Goal: Task Accomplishment & Management: Manage account settings

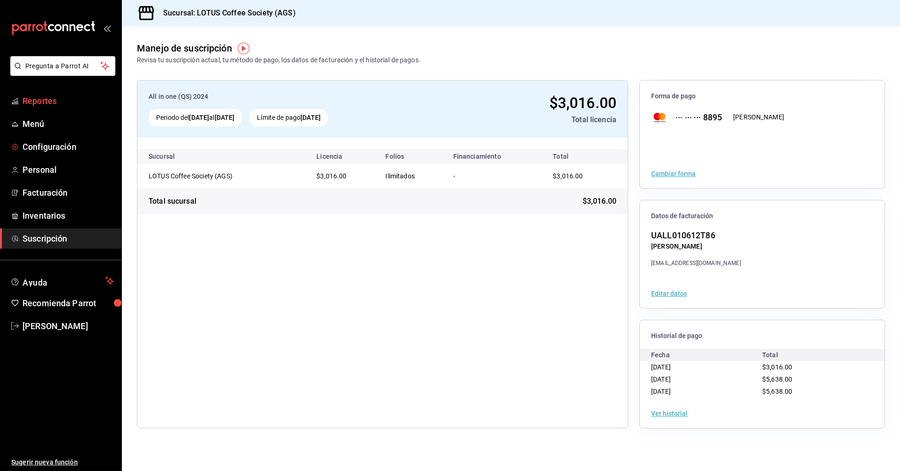
click at [44, 102] on span "Reportes" at bounding box center [67, 101] width 91 height 13
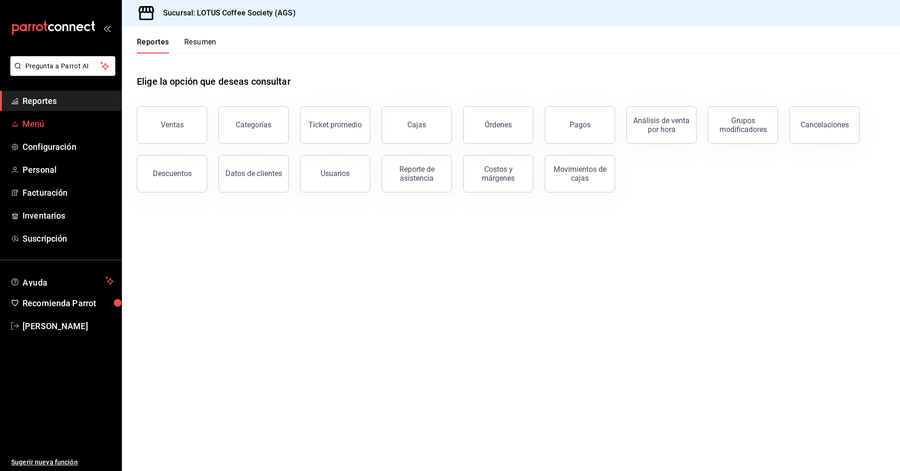
click at [37, 124] on span "Menú" at bounding box center [67, 124] width 91 height 13
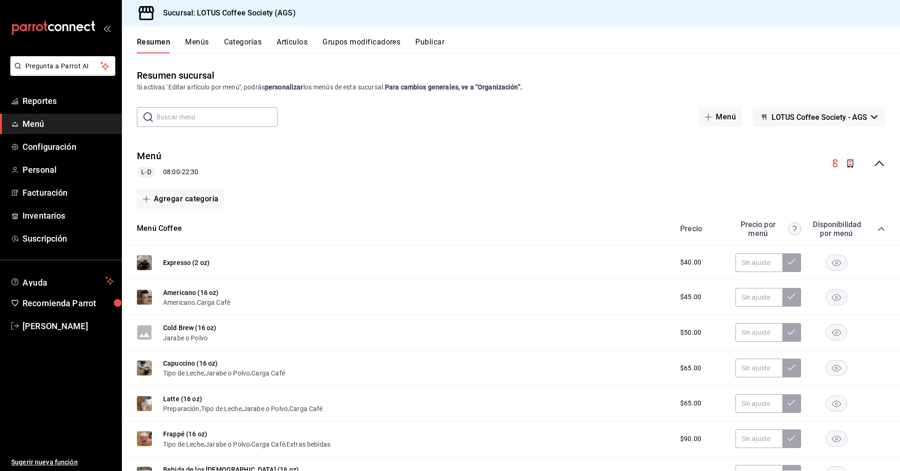
click at [877, 231] on icon "collapse-category-row" at bounding box center [880, 228] width 7 height 7
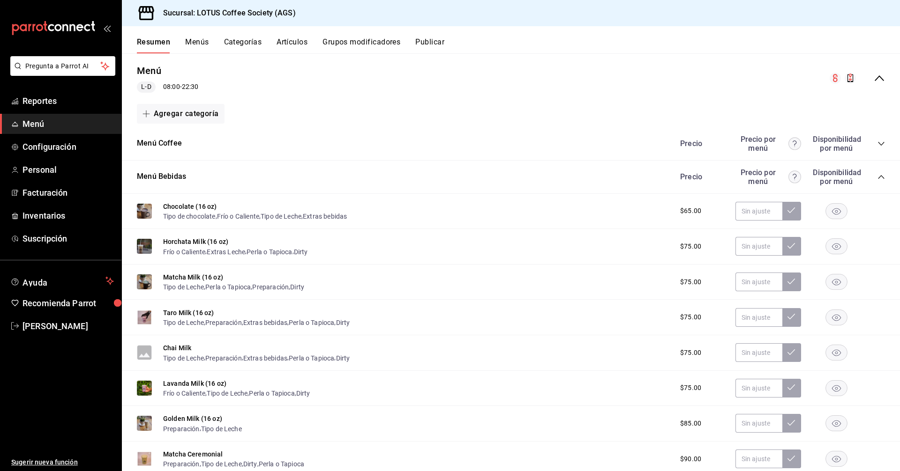
scroll to position [94, 0]
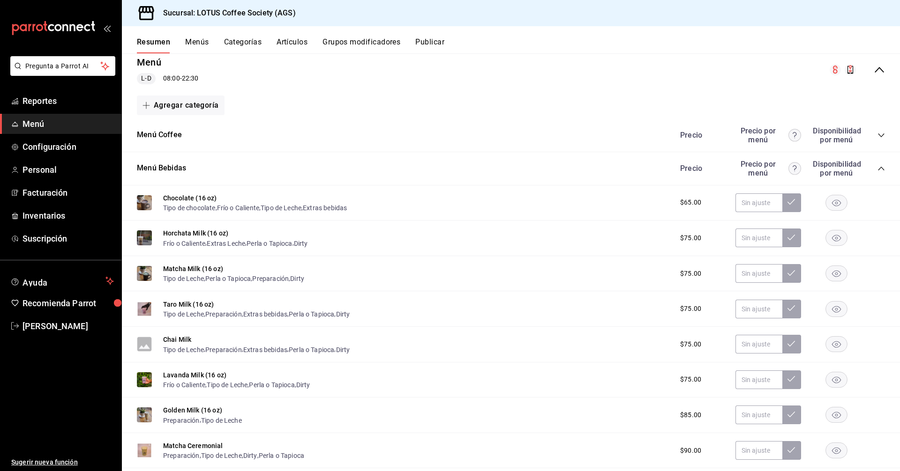
click at [879, 169] on div "Menú Bebidas Precio Precio por menú Disponibilidad por menú" at bounding box center [511, 168] width 778 height 33
click at [877, 169] on icon "collapse-category-row" at bounding box center [880, 168] width 7 height 7
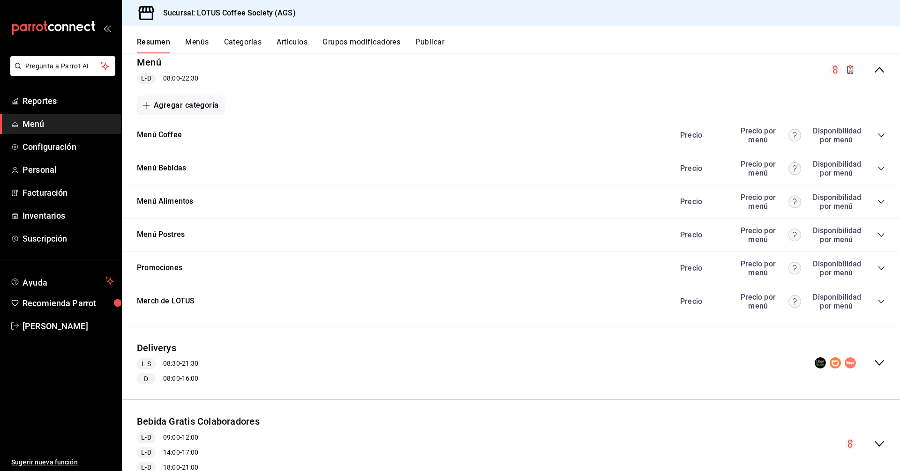
click at [877, 169] on icon "collapse-category-row" at bounding box center [880, 168] width 7 height 7
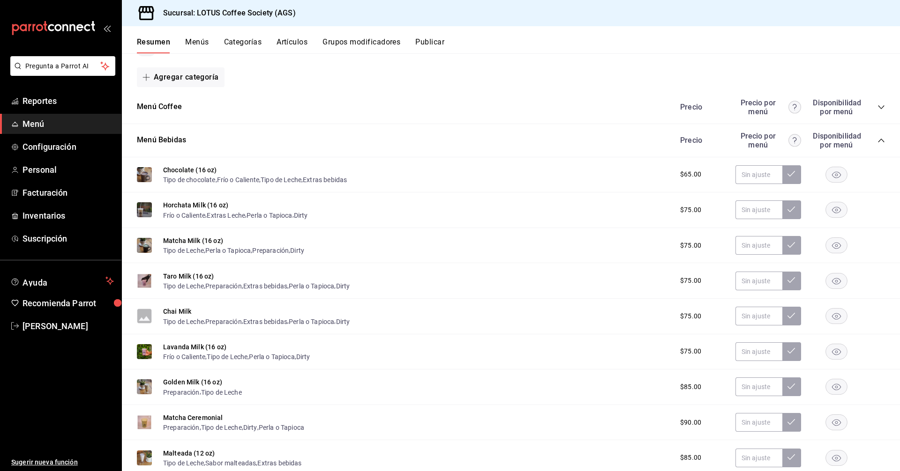
scroll to position [47, 0]
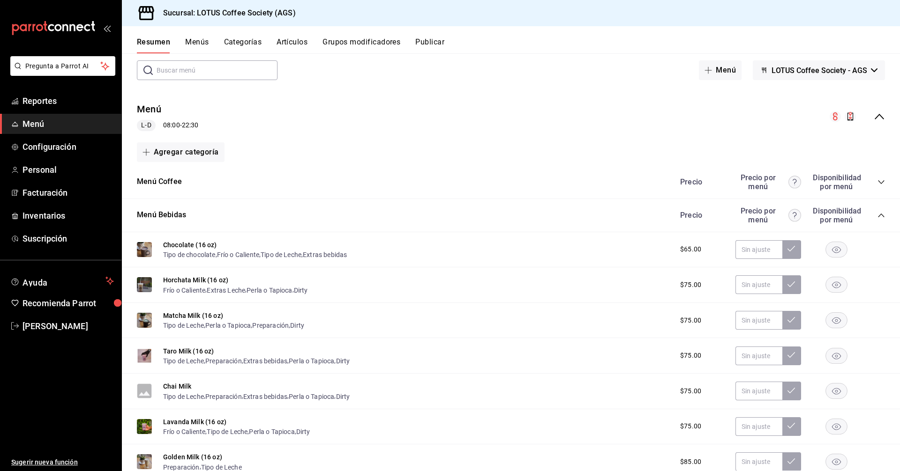
click at [877, 217] on icon "collapse-category-row" at bounding box center [880, 215] width 7 height 7
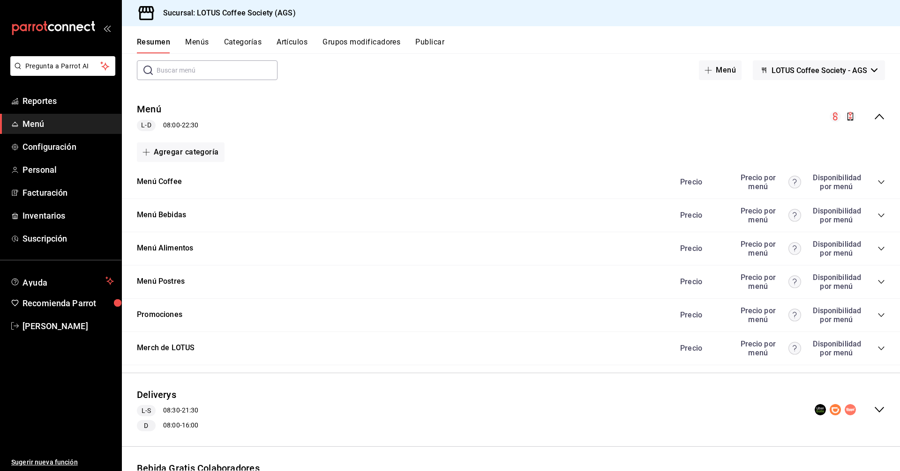
click at [194, 157] on button "Agregar categoría" at bounding box center [181, 152] width 88 height 20
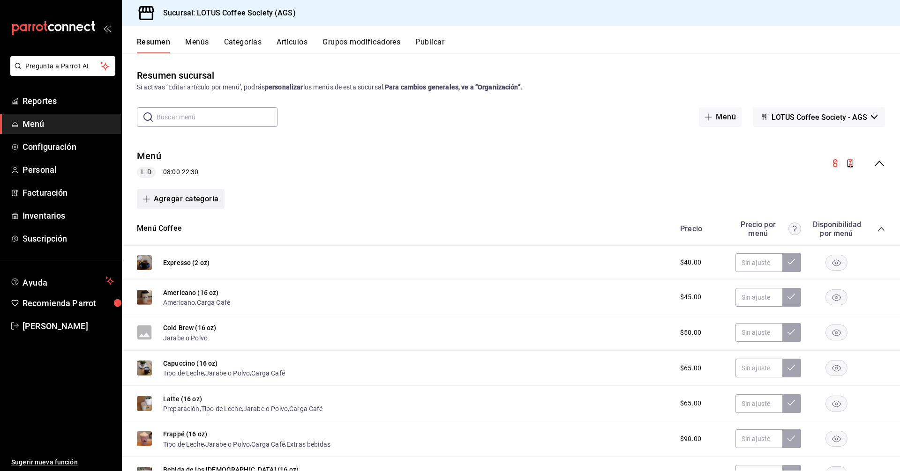
click at [185, 200] on button "Agregar categoría" at bounding box center [181, 199] width 88 height 20
click at [293, 207] on div at bounding box center [450, 235] width 900 height 471
click at [54, 92] on link "Reportes" at bounding box center [60, 101] width 121 height 20
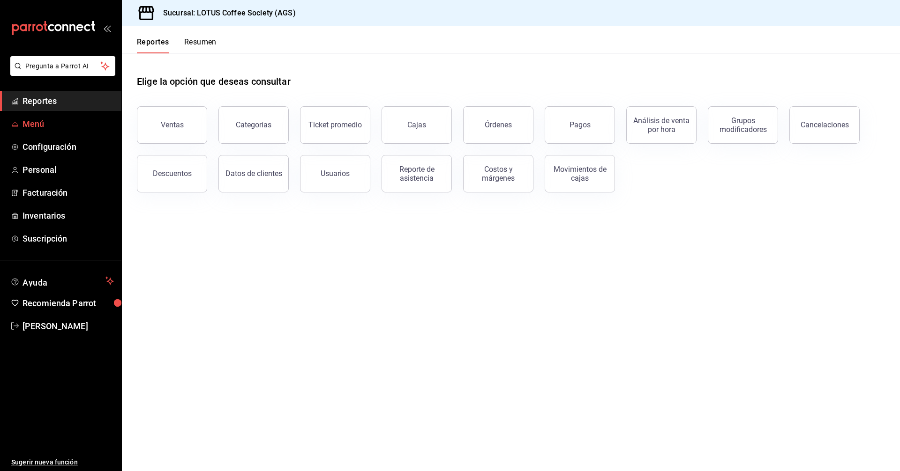
click at [47, 123] on span "Menú" at bounding box center [67, 124] width 91 height 13
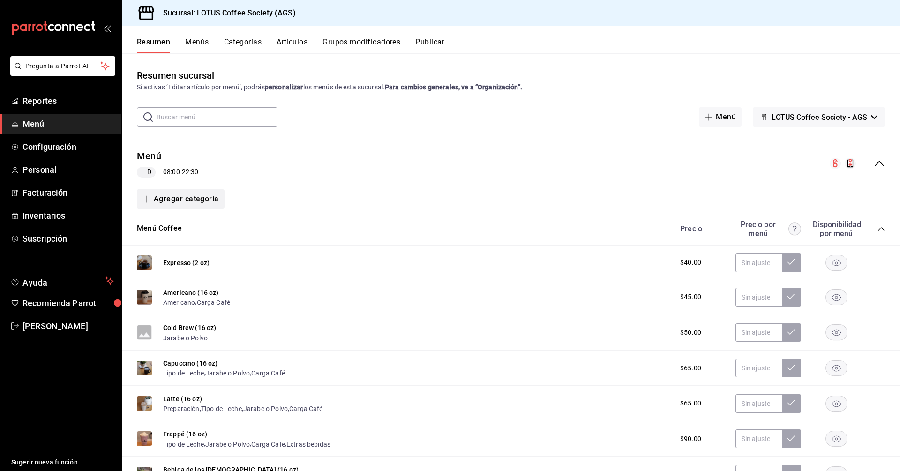
click at [168, 201] on button "Agregar categoría" at bounding box center [181, 199] width 88 height 20
click at [170, 226] on li "Categoría existente" at bounding box center [177, 224] width 80 height 23
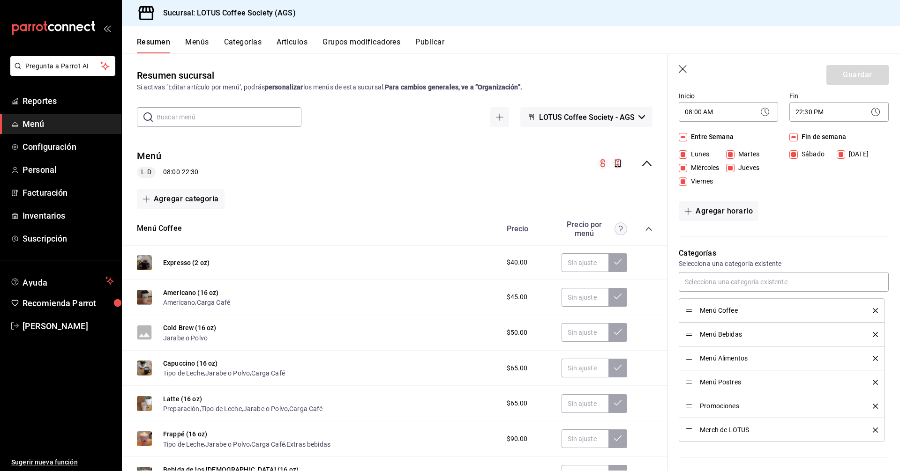
scroll to position [118, 0]
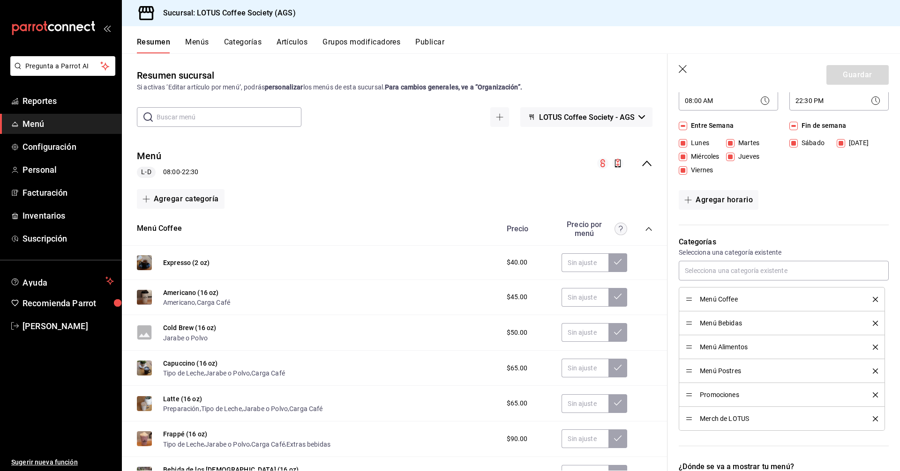
click at [682, 67] on icon "button" at bounding box center [683, 69] width 9 height 9
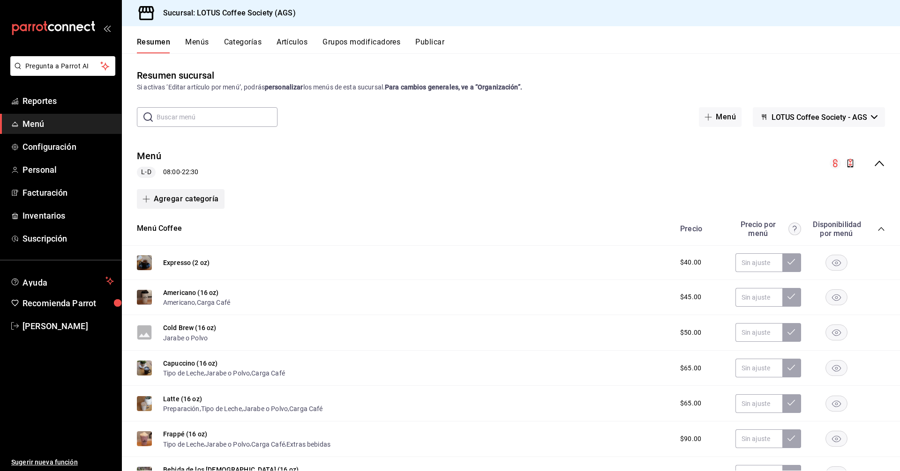
click at [197, 200] on button "Agregar categoría" at bounding box center [181, 199] width 88 height 20
click at [196, 246] on li "Categoría nueva" at bounding box center [177, 247] width 80 height 23
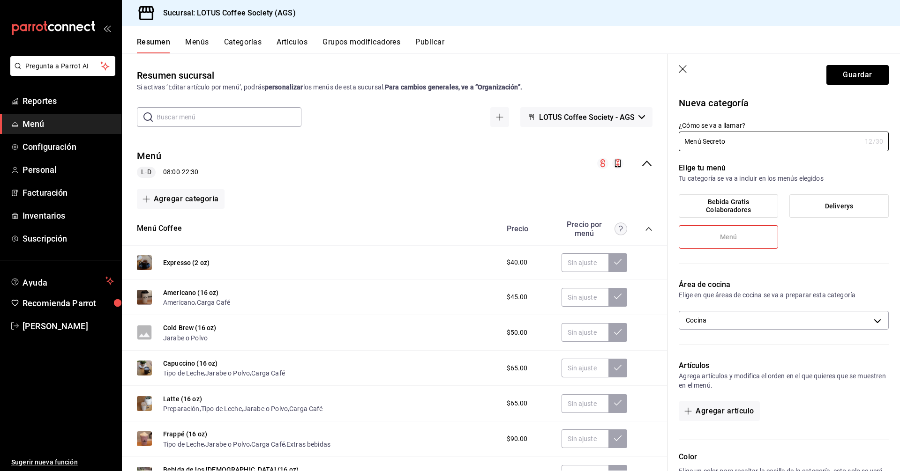
type input "Menú Secreto"
click at [749, 241] on label "Menú" at bounding box center [728, 237] width 98 height 22
click at [823, 199] on label "Deliverys" at bounding box center [839, 206] width 98 height 22
click at [0, 0] on input "Deliverys" at bounding box center [0, 0] width 0 height 0
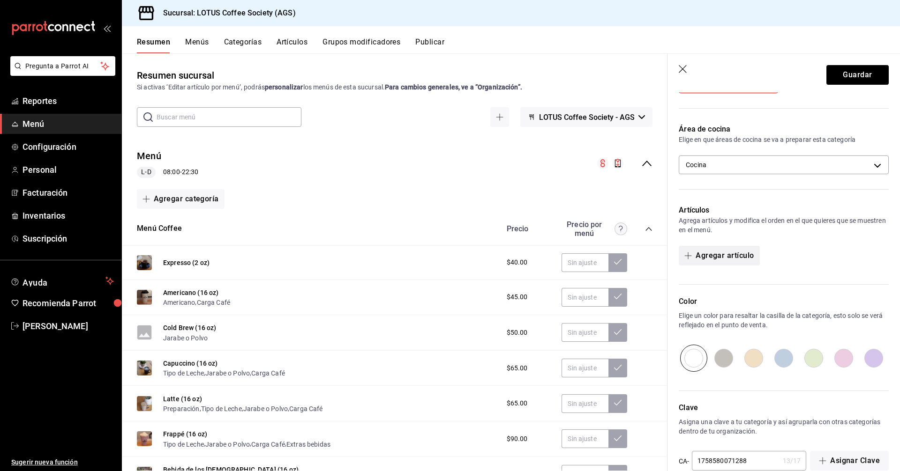
scroll to position [175, 0]
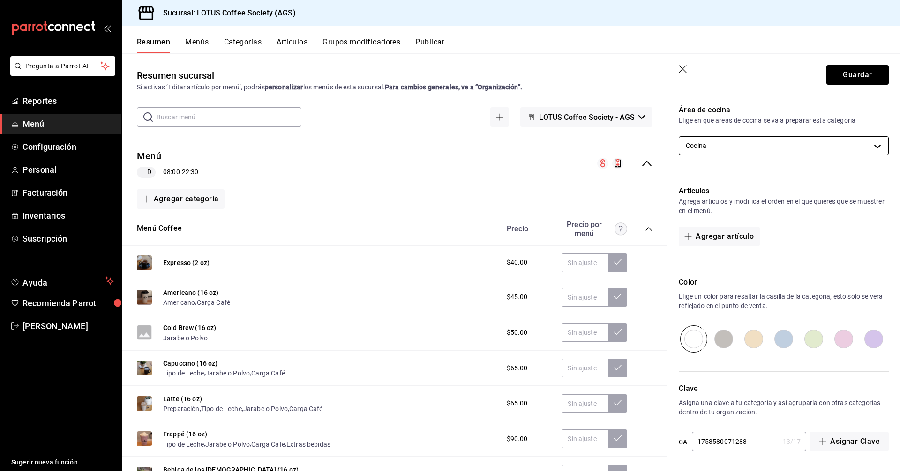
click at [754, 141] on body "Pregunta a Parrot AI Reportes Menú Configuración Personal Facturación Inventari…" at bounding box center [450, 235] width 900 height 471
click at [708, 175] on span "Barra" at bounding box center [787, 177] width 171 height 10
type input "9b24ccd3-0209-4701-8f36-15d7a7b83a1a,3d31ef6b-3c77-4e5f-bfa3-5a23936e9c32"
checkbox input "true"
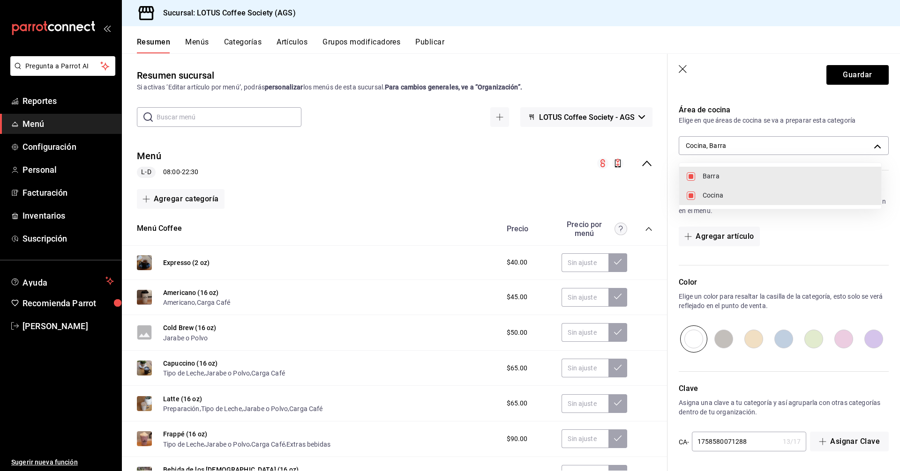
click at [707, 200] on span "Cocina" at bounding box center [787, 196] width 171 height 10
type input "3d31ef6b-3c77-4e5f-bfa3-5a23936e9c32"
checkbox input "false"
click at [816, 239] on div at bounding box center [450, 235] width 900 height 471
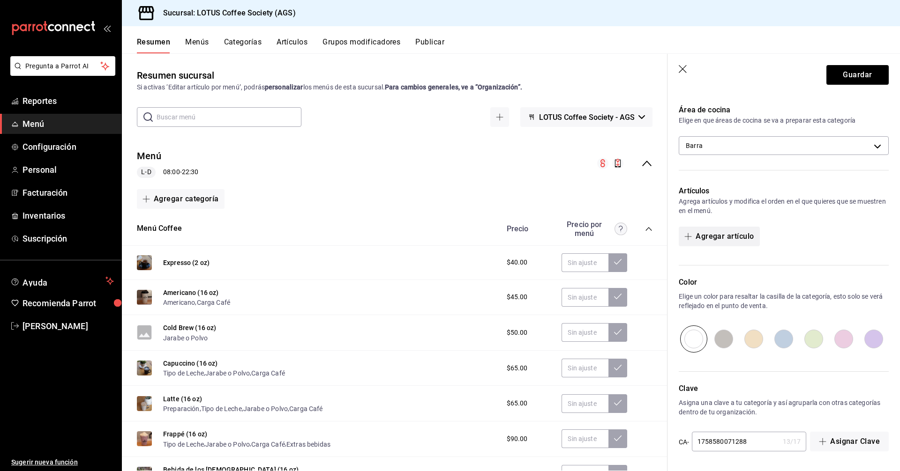
click at [725, 245] on button "Agregar artículo" at bounding box center [719, 237] width 81 height 20
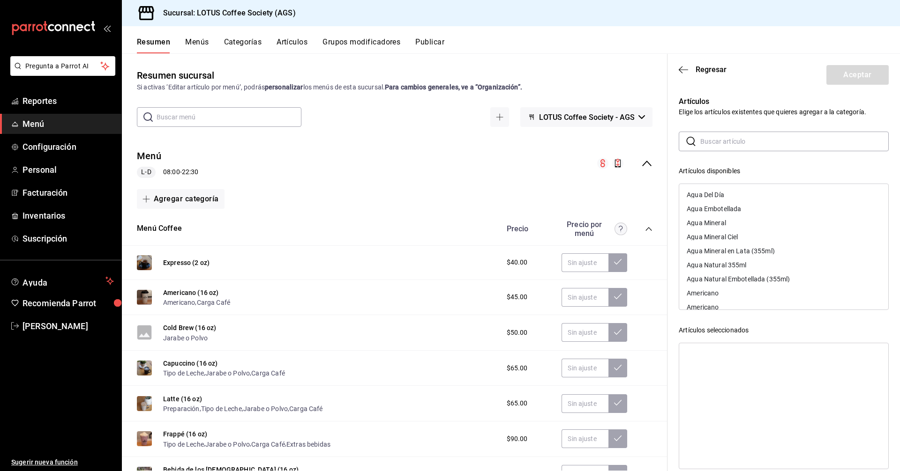
click at [716, 143] on input "text" at bounding box center [794, 141] width 188 height 19
type input "frapp"
click at [753, 252] on div "Frappé Lab (16 oz)" at bounding box center [783, 251] width 209 height 14
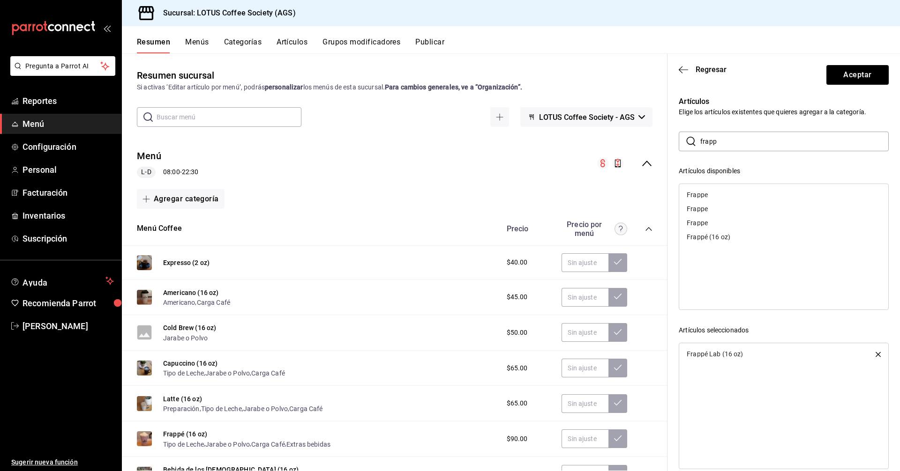
click at [759, 109] on p "Elige los artículos existentes que quieres agregar a la categoría." at bounding box center [784, 111] width 210 height 9
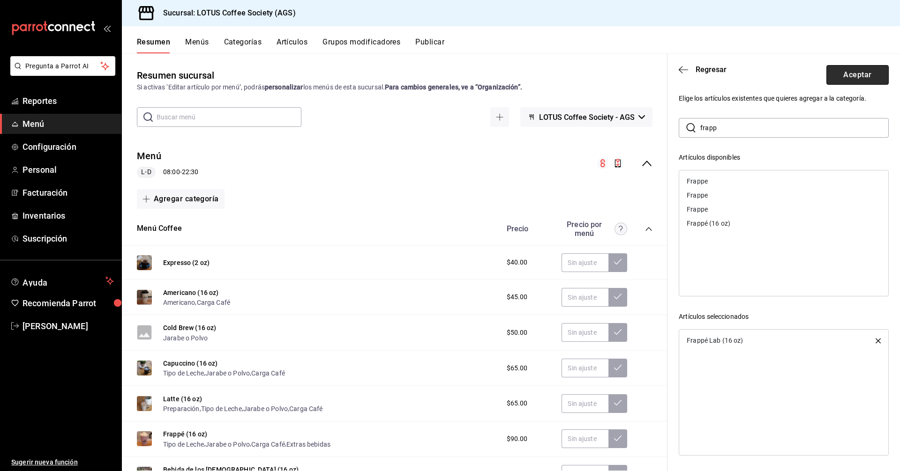
click at [844, 75] on button "Aceptar" at bounding box center [857, 75] width 62 height 20
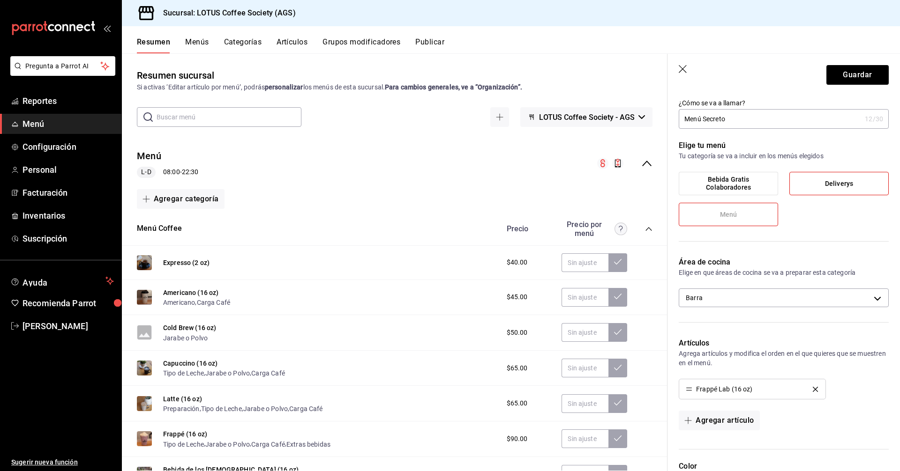
scroll to position [19, 0]
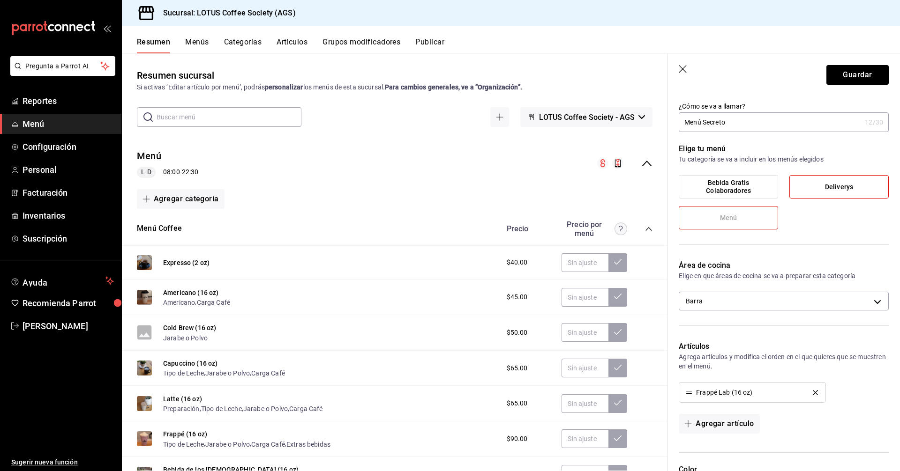
click at [845, 92] on div "¿Cómo se va a llamar? Menú Secreto 12 /30 ¿Cómo se va a llamar?" at bounding box center [777, 111] width 221 height 41
click at [844, 77] on button "Guardar" at bounding box center [857, 75] width 62 height 20
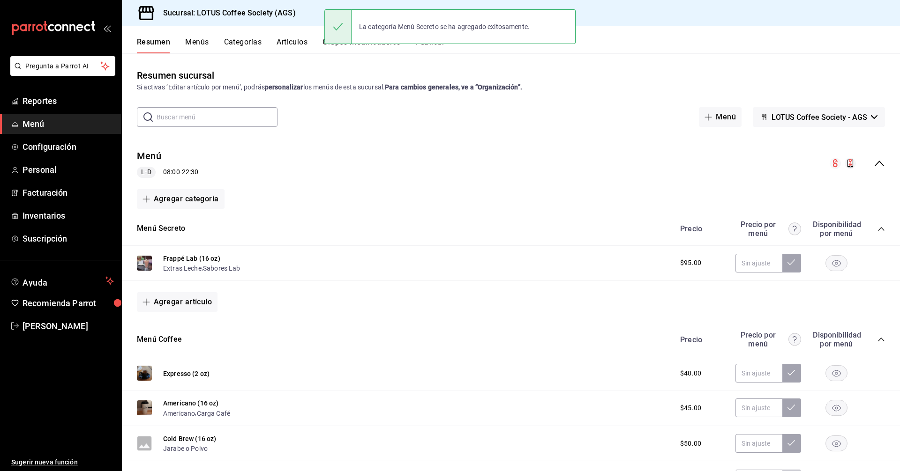
scroll to position [94, 0]
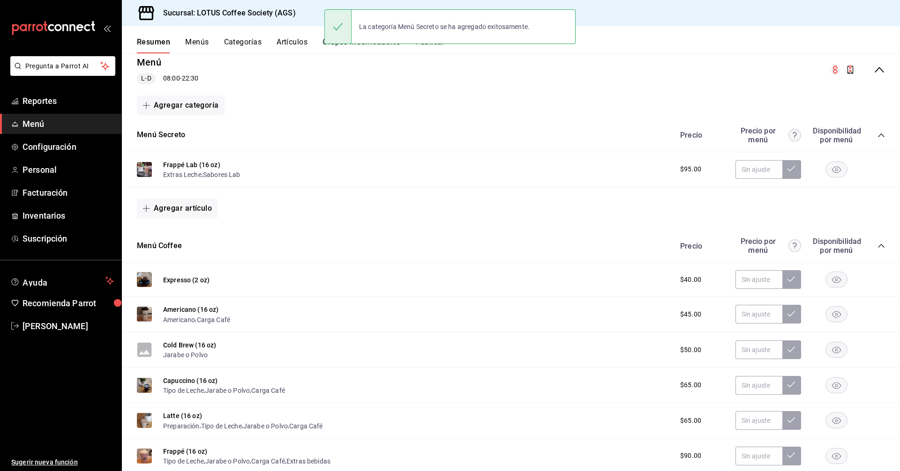
click at [877, 246] on icon "collapse-category-row" at bounding box center [880, 245] width 7 height 7
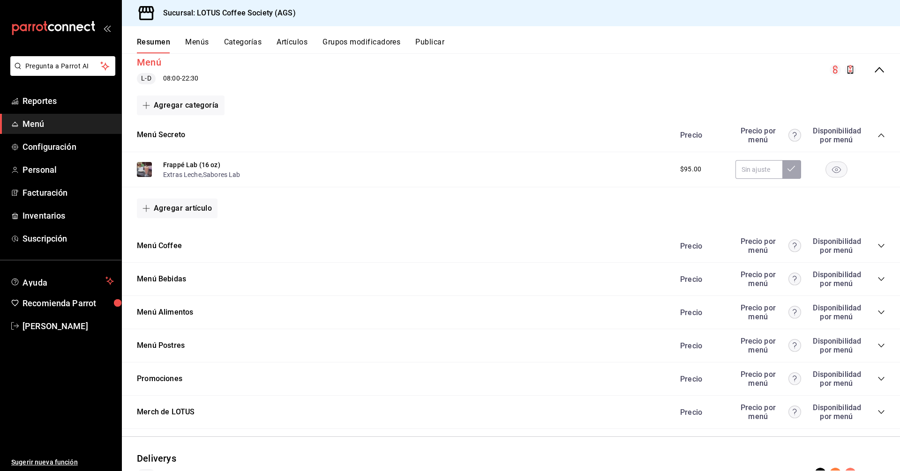
click at [156, 65] on button "Menú" at bounding box center [149, 63] width 24 height 14
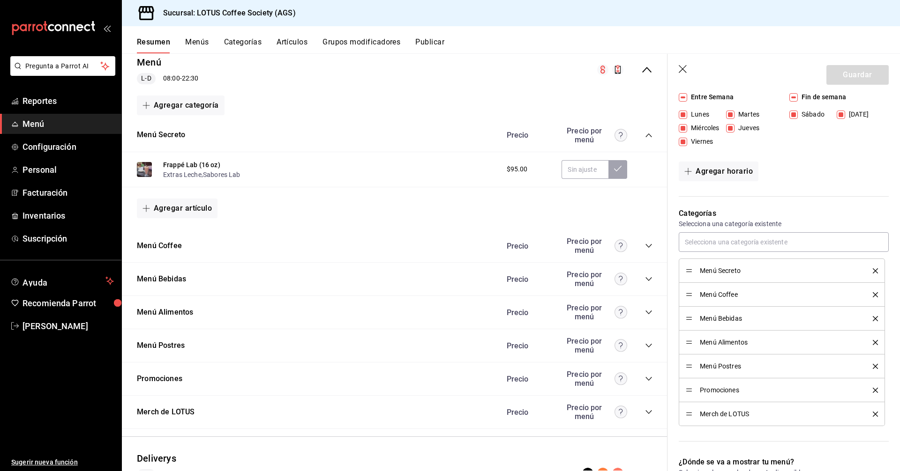
scroll to position [234, 0]
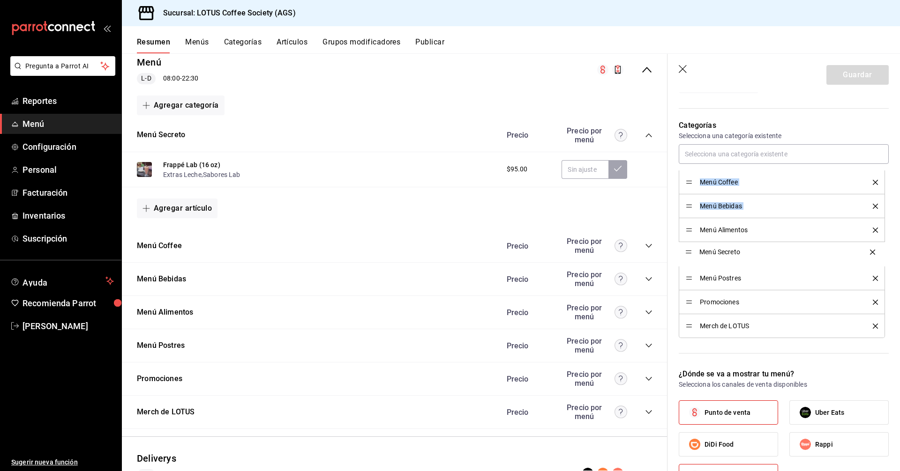
drag, startPoint x: 690, startPoint y: 186, endPoint x: 691, endPoint y: 255, distance: 69.4
click at [688, 270] on ul "Menú Coffee Menú Bebidas Menú Alimentos Menú Secreto Menú Postres Promociones M…" at bounding box center [784, 255] width 210 height 168
drag, startPoint x: 690, startPoint y: 253, endPoint x: 690, endPoint y: 285, distance: 32.8
click at [832, 75] on button "Guardar" at bounding box center [857, 75] width 62 height 20
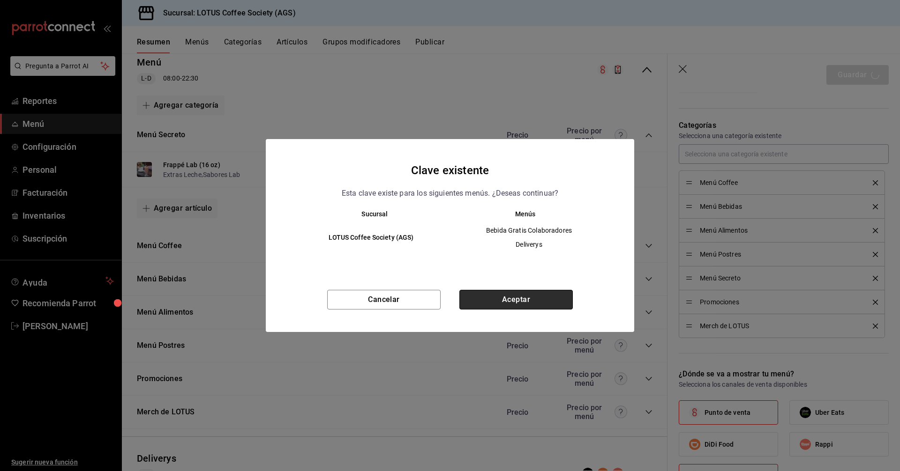
click at [492, 295] on button "Aceptar" at bounding box center [515, 300] width 113 height 20
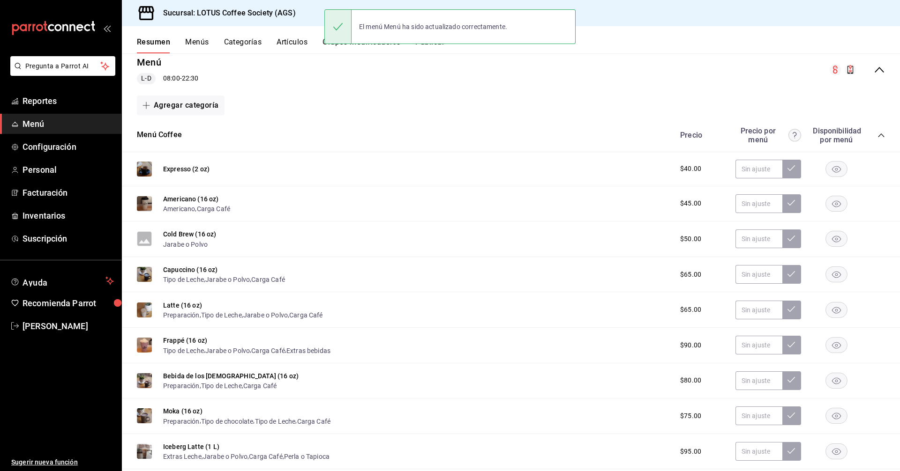
click at [873, 140] on div "Precio Precio por menú Disponibilidad por menú" at bounding box center [778, 136] width 214 height 18
click at [877, 135] on icon "collapse-category-row" at bounding box center [880, 135] width 7 height 7
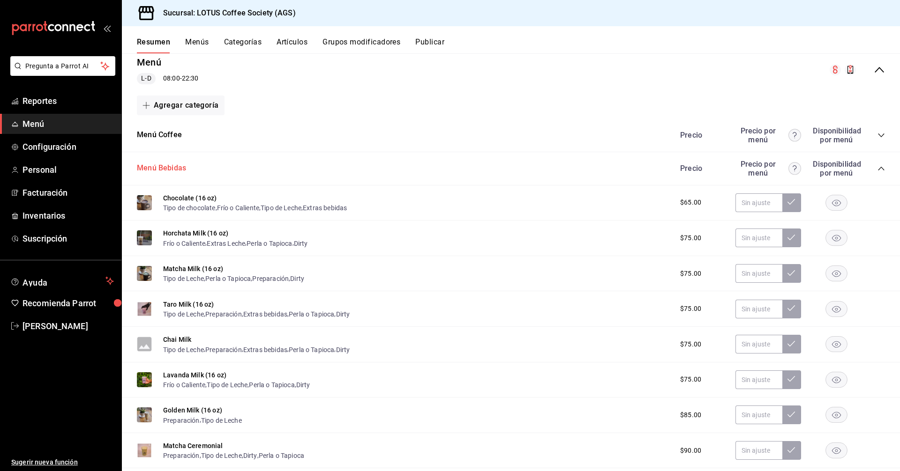
click at [150, 166] on button "Menú Bebidas" at bounding box center [161, 168] width 49 height 11
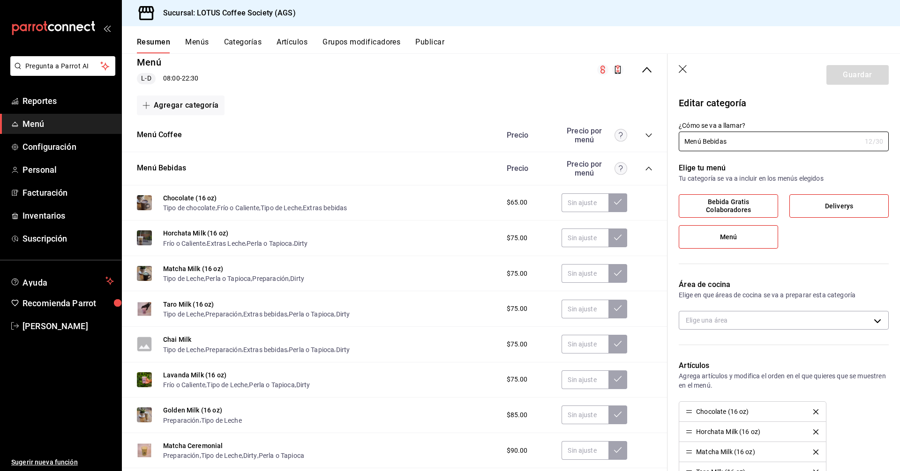
type input "3d31ef6b-3c77-4e5f-bfa3-5a23936e9c32"
radio input "false"
radio input "true"
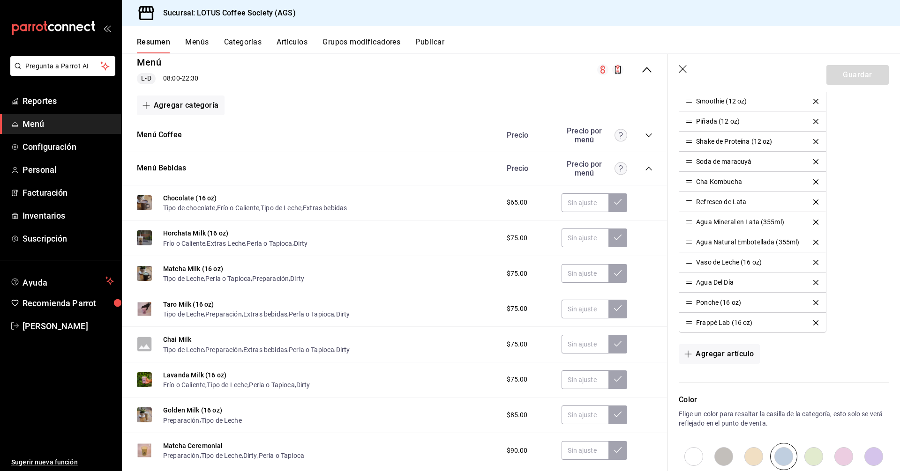
scroll to position [515, 0]
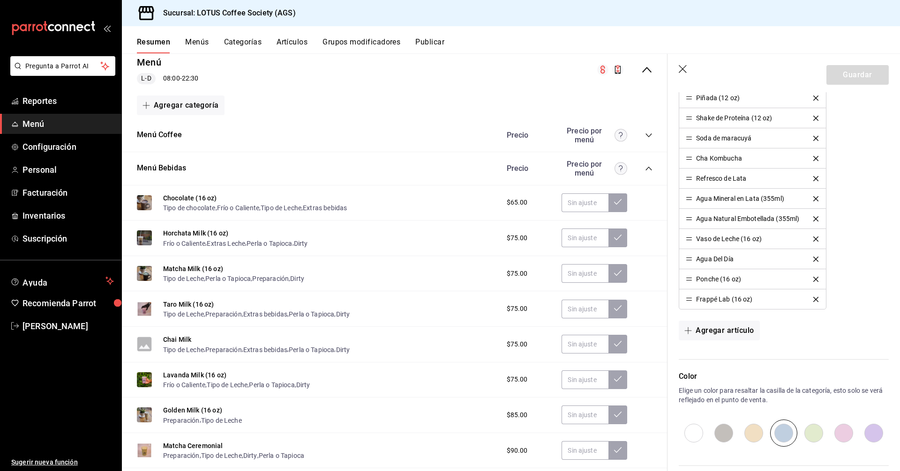
click at [816, 299] on icon "delete" at bounding box center [815, 299] width 5 height 5
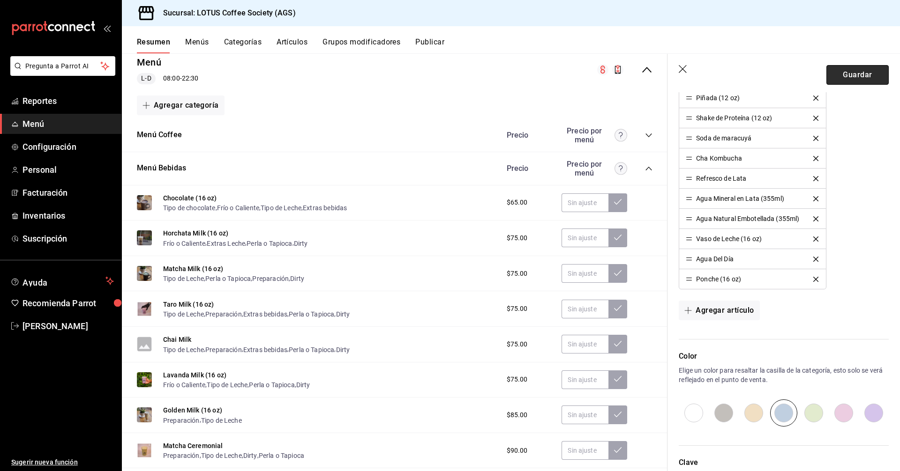
click at [871, 72] on button "Guardar" at bounding box center [857, 75] width 62 height 20
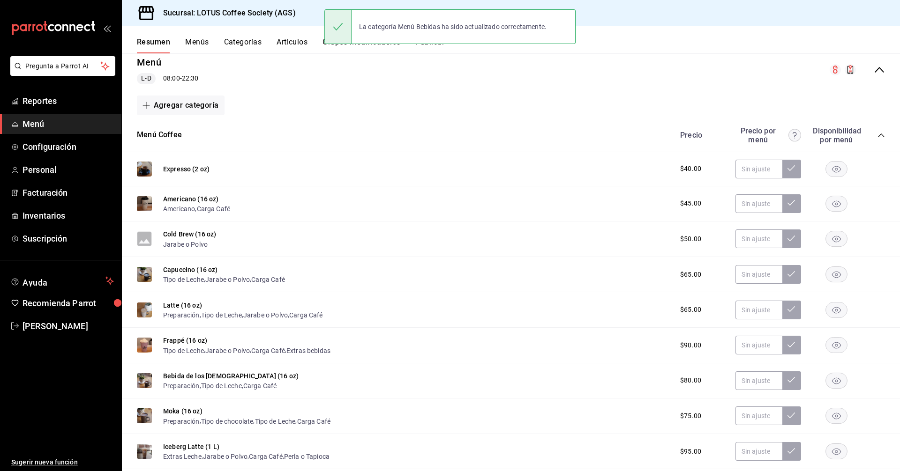
click at [876, 140] on div "Precio Precio por menú Disponibilidad por menú" at bounding box center [778, 136] width 214 height 18
click at [877, 137] on icon "collapse-category-row" at bounding box center [880, 135] width 7 height 7
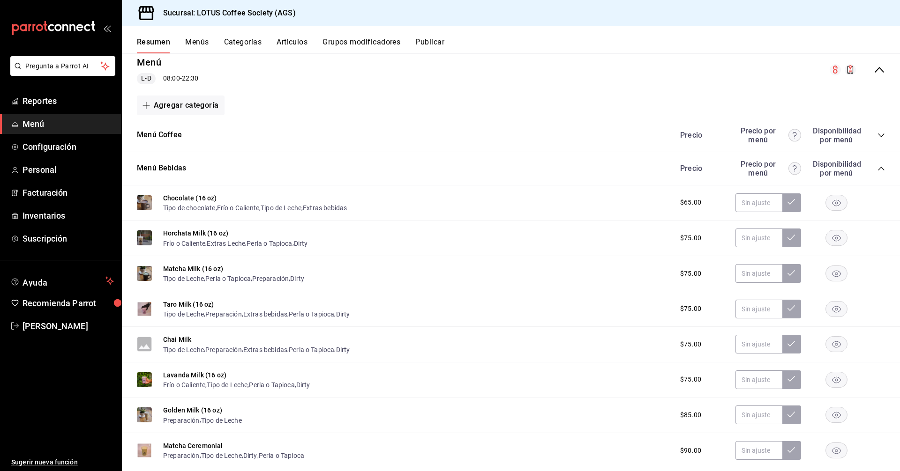
click at [877, 168] on icon "collapse-category-row" at bounding box center [880, 168] width 7 height 7
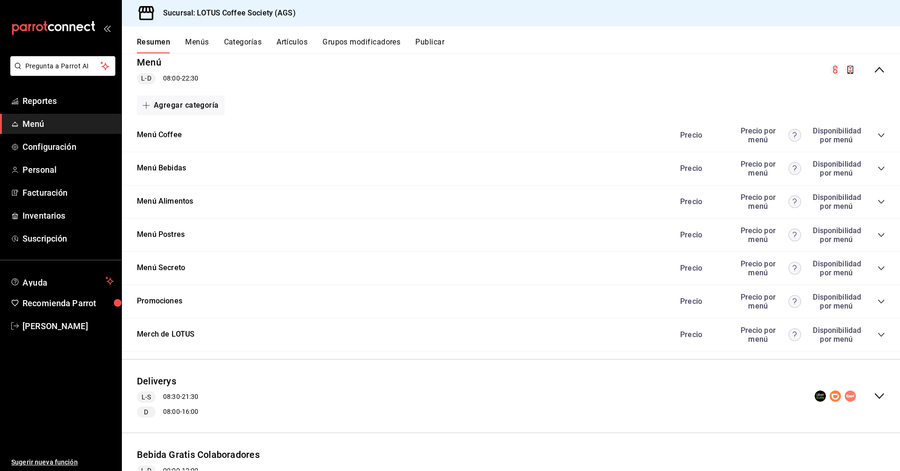
click at [877, 270] on icon "collapse-category-row" at bounding box center [880, 268] width 7 height 7
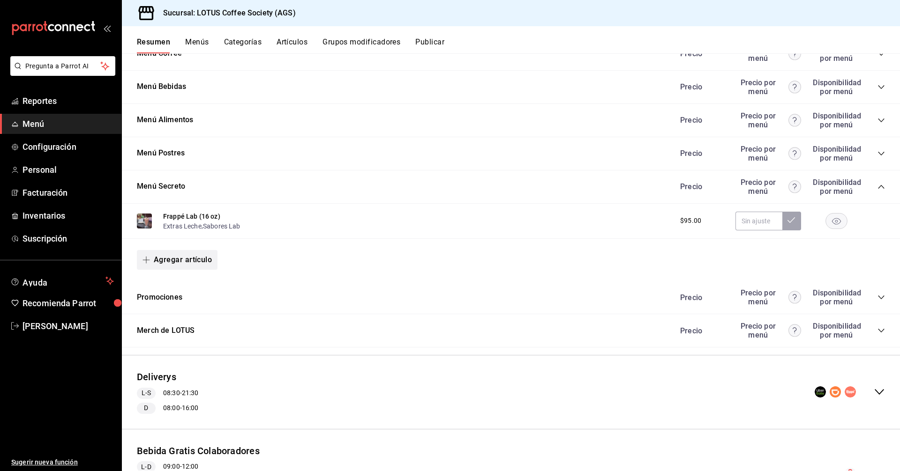
scroll to position [187, 0]
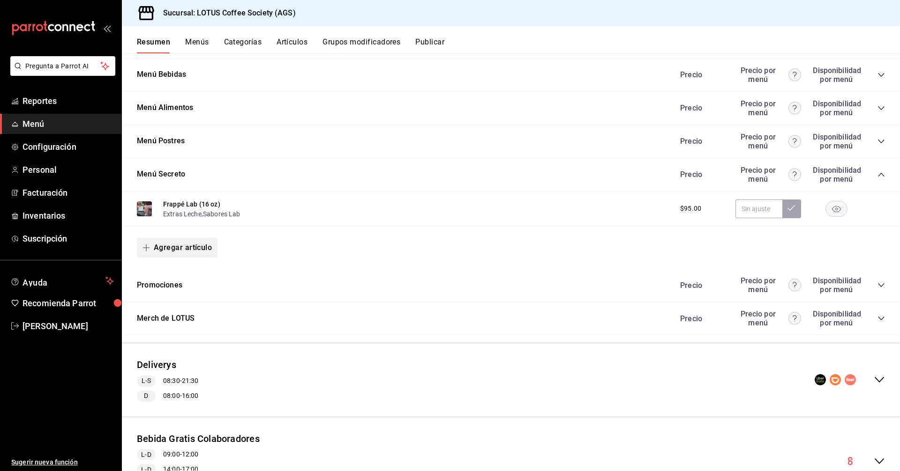
click at [187, 243] on button "Agregar artículo" at bounding box center [177, 248] width 81 height 20
click at [182, 301] on li "Artículo nuevo" at bounding box center [174, 295] width 74 height 23
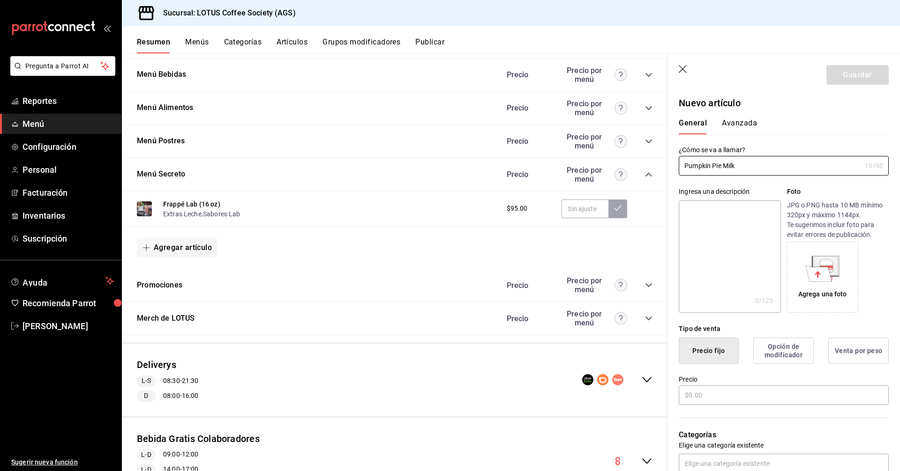
type input "Pumpkin Pie Milk"
click at [393, 470] on div "Bebida Gratis Colaboradores L-D 09:00 - 12:00 L-D 14:00 - 17:00 L-D 18:00 - 21:…" at bounding box center [394, 462] width 545 height 74
click at [805, 265] on icon at bounding box center [822, 269] width 34 height 26
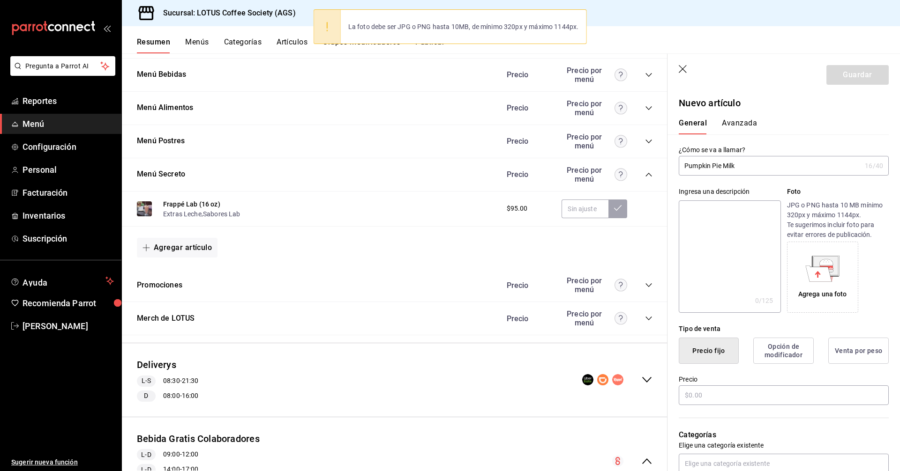
click at [819, 288] on div "Agrega una foto" at bounding box center [822, 277] width 67 height 67
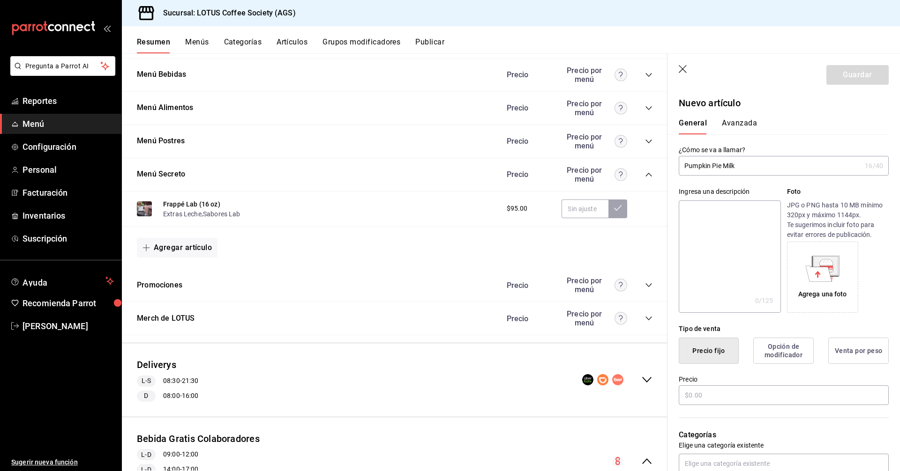
click at [744, 250] on textarea at bounding box center [730, 257] width 102 height 112
paste textarea "¡¡¡NUEVA BEBIDA DE TEMPORADA!!!Tomamos lo mejor del fall season y lo llevamos a…"
type textarea "¡¡¡NUEVA BEBIDA DE TEMPORADA!!!Tomamos lo mejor del fall season y lo llevamos a…"
type textarea "x"
type textarea "¡¡¡NUEVA BEBIDA DE TEMPORADA!!!Tomamos lo mejor del fall season y lo llevamos a…"
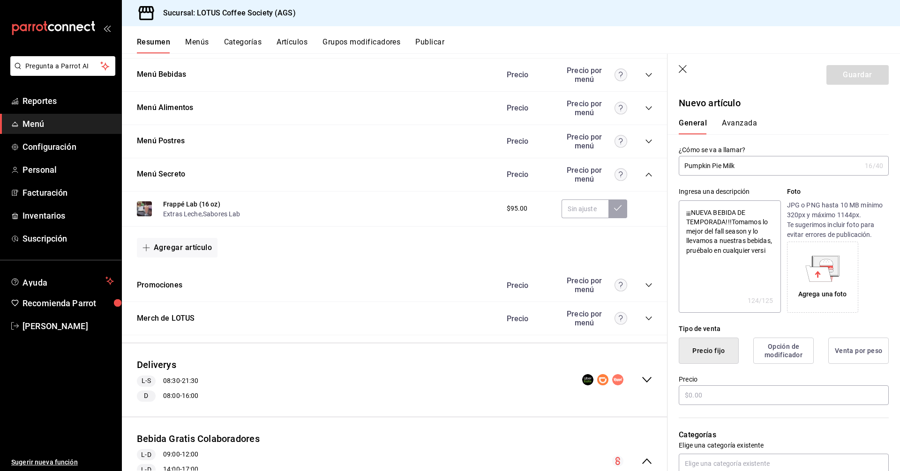
type textarea "x"
click at [733, 223] on textarea "¡¡¡NUEVA BEBIDA DE TEMPORADA!!!Tomamos lo mejor del fall season y lo llevamos a…" at bounding box center [730, 257] width 102 height 112
type textarea "¡¡¡NUEVA BEBIDA DE TEMPORADA!!Tomamos lo mejor del fall season y lo llevamos a …"
type textarea "x"
type textarea "¡¡¡NUEVA BEBIDA DE TEMPORADA!Tomamos lo mejor del fall season y lo llevamos a n…"
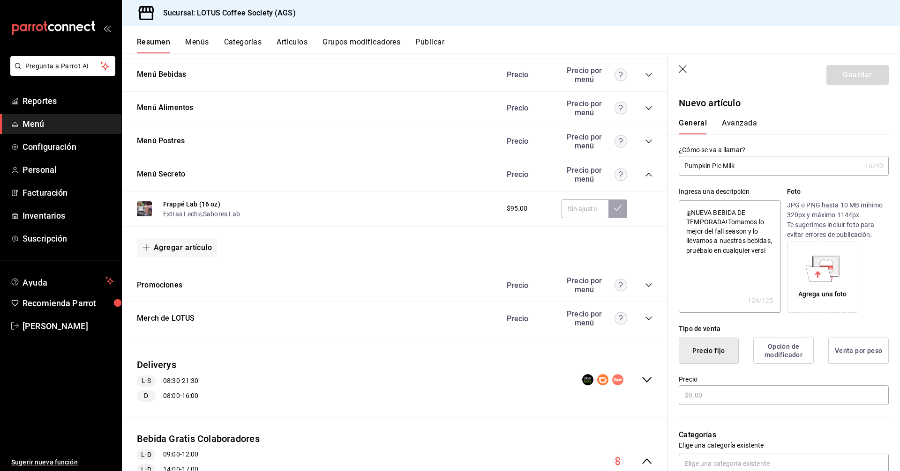
type textarea "x"
type textarea "¡¡¡NUEVA BEBIDA DE TEMPORADATomamos lo mejor del fall season y lo llevamos a nu…"
type textarea "x"
type textarea "¡¡¡NUEVA BEBIDA DE TEMPORADA Tomamos lo mejor del fall season y lo llevamos a n…"
type textarea "x"
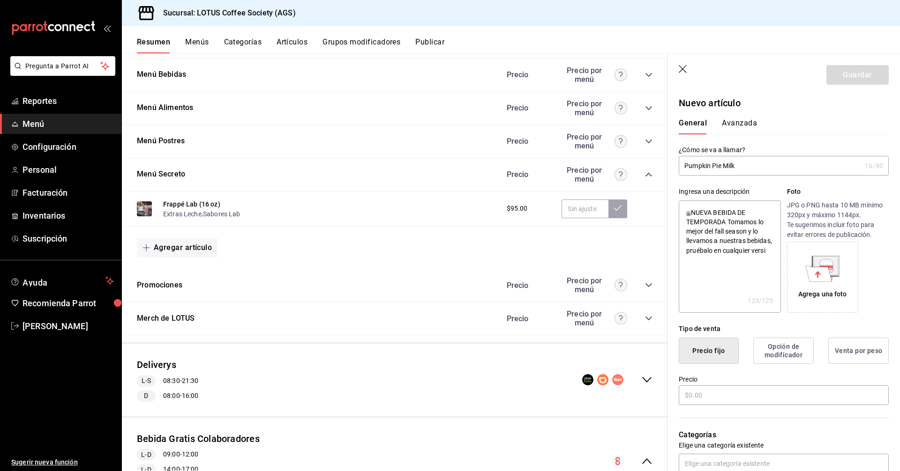
drag, startPoint x: 692, startPoint y: 213, endPoint x: 708, endPoint y: 264, distance: 53.2
click at [693, 214] on textarea "¡¡¡NUEVA BEBIDA DE TEMPORADA Tomamos lo mejor del fall season y lo llevamos a n…" at bounding box center [730, 257] width 102 height 112
type textarea "¡¡NUEVA BEBIDA DE TEMPORADA Tomamos lo mejor del fall season y lo llevamos a nu…"
type textarea "x"
type textarea "¡NUEVA BEBIDA DE TEMPORADA Tomamos lo mejor del fall season y lo llevamos a nue…"
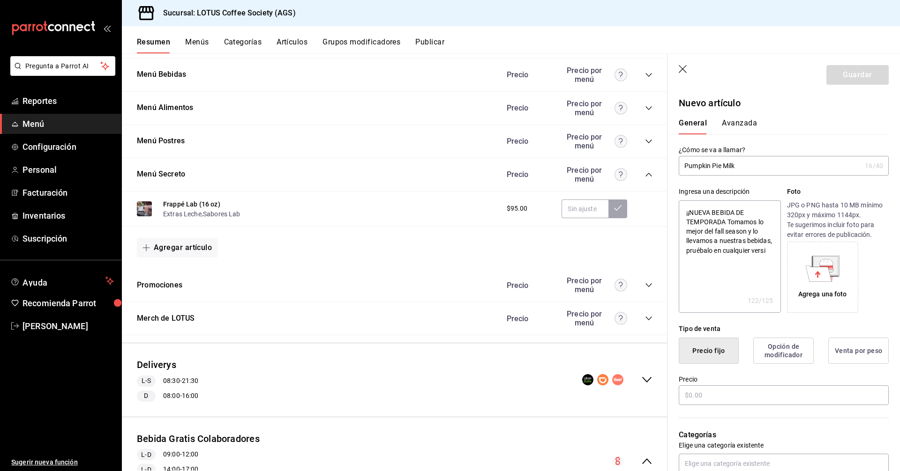
type textarea "x"
type textarea "NUEVA BEBIDA DE TEMPORADA Tomamos lo mejor del fall season y lo llevamos a nues…"
type textarea "x"
click at [728, 223] on textarea "NUEVA BEBIDA DE TEMPORADA Tomamos lo mejor del fall season y lo llevamos a nues…" at bounding box center [730, 257] width 102 height 112
type textarea "NUEVA BEBIDA DE TEMPORADA Tomamos lo mejor del fall season y lo llevamos a nues…"
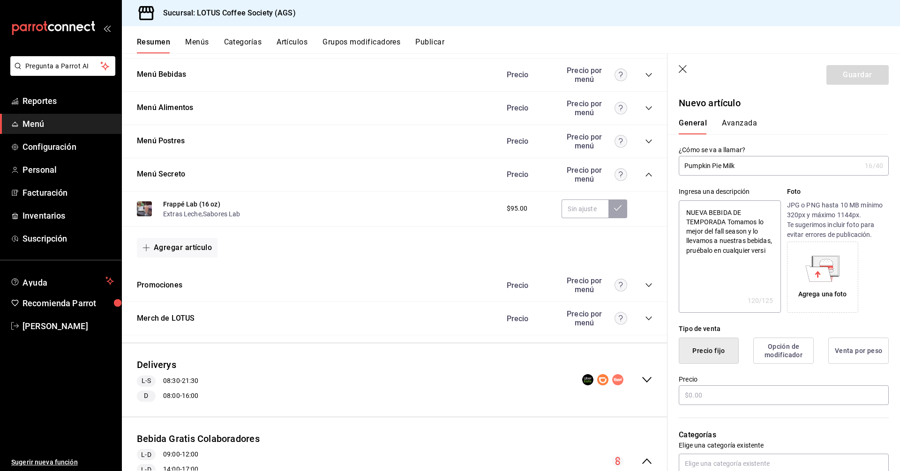
type textarea "x"
click at [730, 219] on textarea "NUEVA BEBIDA DE TEMPORADA Tomamos lo mejor del fall season y lo llevamos a nues…" at bounding box center [730, 257] width 102 height 112
click at [727, 221] on textarea "NUEVA BEBIDA DE TEMPORADA Tomamos lo mejor del fall season y lo llevamos a nues…" at bounding box center [730, 257] width 102 height 112
drag, startPoint x: 727, startPoint y: 219, endPoint x: 648, endPoint y: 199, distance: 81.3
click at [648, 199] on main "Resumen sucursal Si activas ‘Editar artículo por menú’, podrás personalizar los…" at bounding box center [511, 262] width 778 height 418
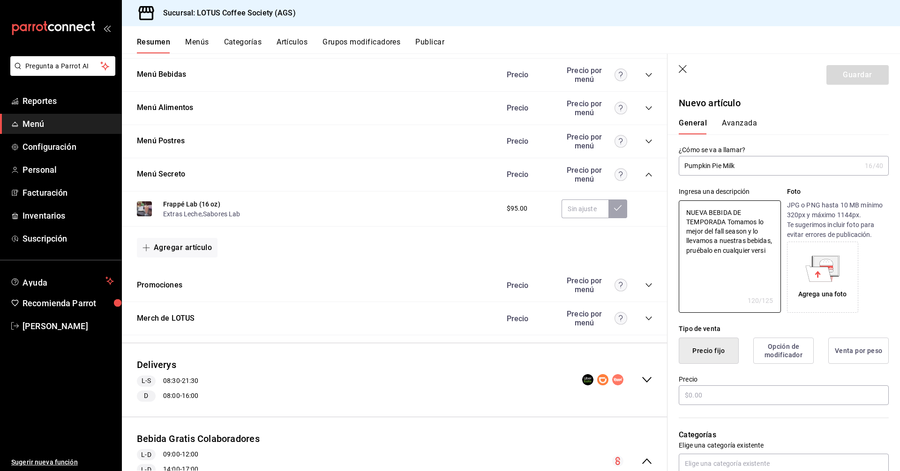
type textarea "bTomamos lo mejor del fall season y lo llevamos a nuestras bebidas, pruébalo en…"
type textarea "x"
type textarea "Tomamos lo mejor del fall season y lo llevamos a nuestras bebidas, pruébalo en …"
type textarea "x"
type textarea "BTomamos lo mejor del fall season y lo llevamos a nuestras bebidas, pruébalo en…"
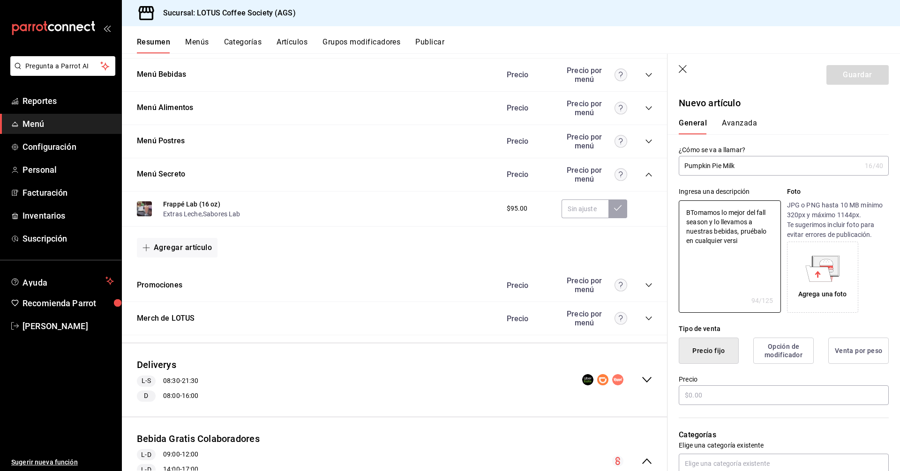
type textarea "x"
type textarea "BeTomamos lo mejor del fall season y lo llevamos a nuestras bebidas, pruébalo e…"
type textarea "x"
type textarea "BebTomamos lo mejor del fall season y lo llevamos a nuestras bebidas, pruébalo …"
type textarea "x"
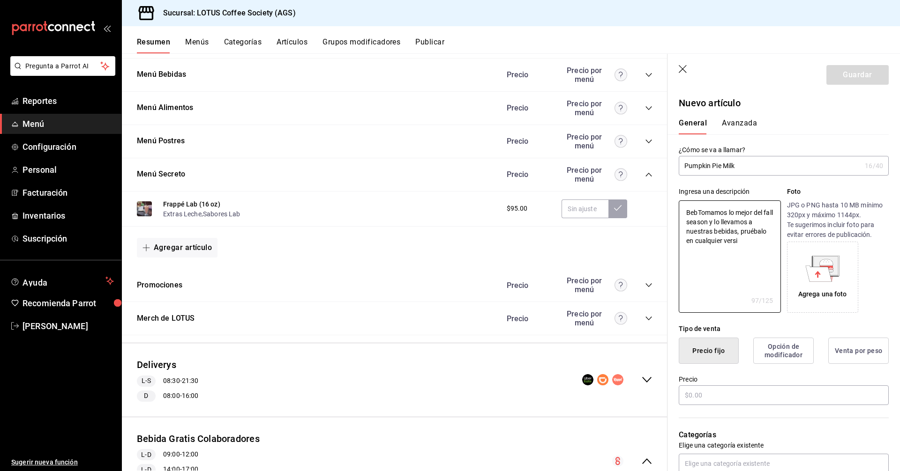
type textarea "BebiTomamos lo mejor del fall season y lo llevamos a nuestras bebidas, pruébalo…"
type textarea "x"
type textarea "BebidTomamos lo mejor del fall season y lo llevamos a nuestras bebidas, pruébal…"
type textarea "x"
type textarea "BebidaTomamos lo mejor del fall season y lo llevamos a nuestras bebidas, pruéba…"
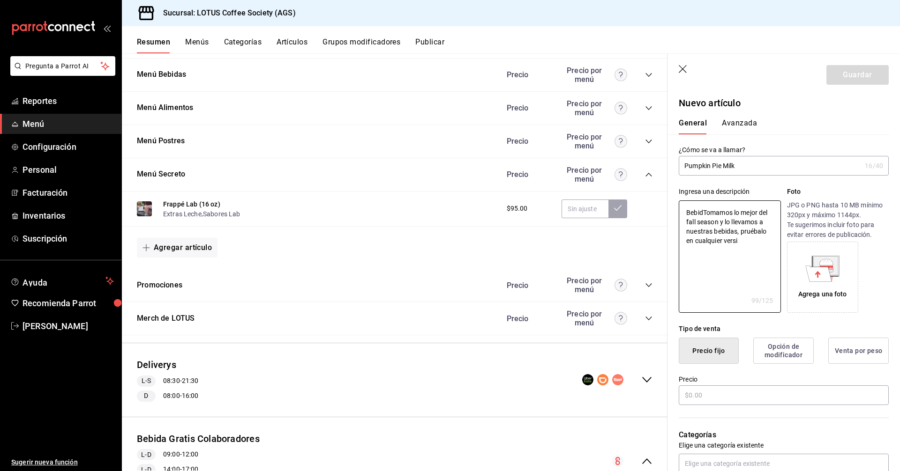
type textarea "x"
type textarea "Bebida Tomamos lo mejor del fall season y lo llevamos a nuestras bebidas, pruéb…"
type textarea "x"
type textarea "Bebida dTomamos lo mejor del fall season y lo llevamos a nuestras bebidas, prué…"
type textarea "x"
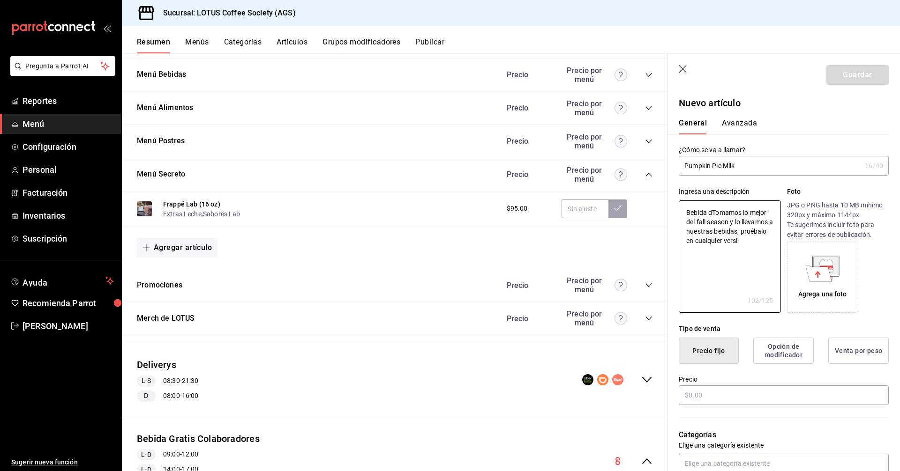
type textarea "Bebida deTomamos lo mejor del fall season y lo llevamos a nuestras bebidas, pru…"
type textarea "x"
type textarea "Bebida de Tomamos lo mejor del fall season y lo llevamos a nuestras bebidas, pr…"
type textarea "x"
type textarea "Bebida de YTomamos lo mejor del fall season y lo llevamos a nuestras bebidas, p…"
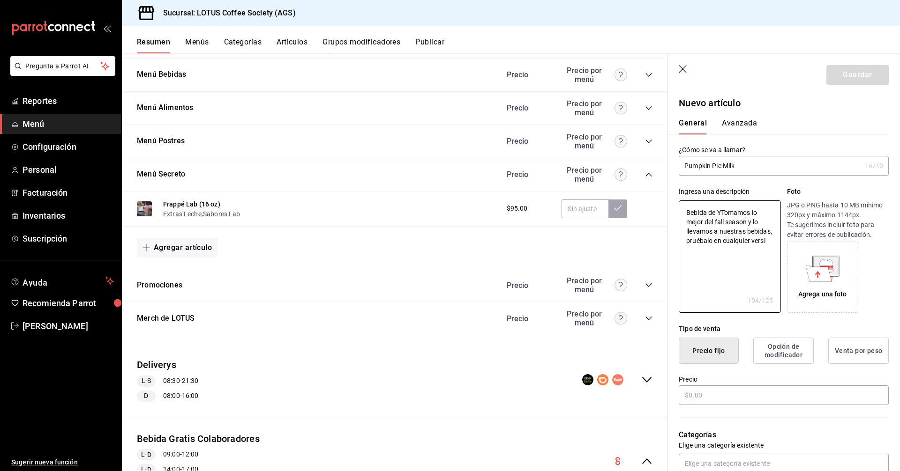
type textarea "x"
type textarea "Bebida de YeTomamos lo mejor del fall season y lo llevamos a nuestras bebidas, …"
type textarea "x"
type textarea "Bebida de YemTomamos lo mejor del fall season y lo llevamos a nuestras bebidas,…"
type textarea "x"
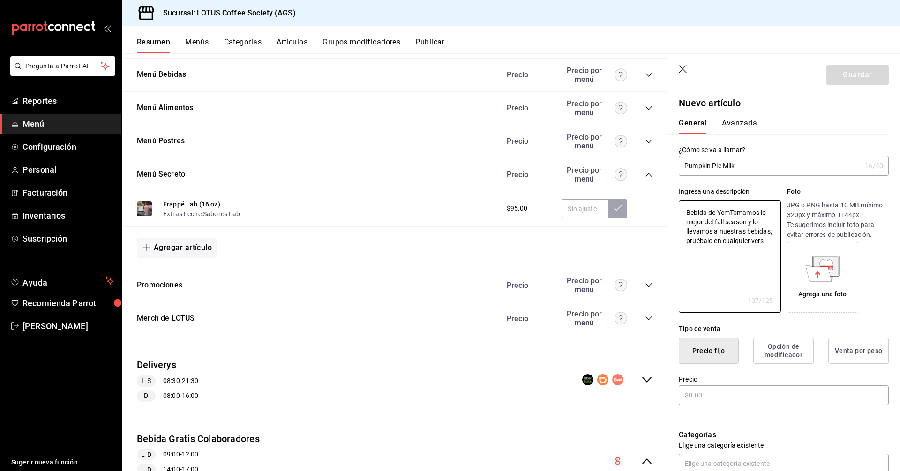
type textarea "Bebida de YeTomamos lo mejor del fall season y lo llevamos a nuestras bebidas, …"
type textarea "x"
type textarea "Bebida de YTomamos lo mejor del fall season y lo llevamos a nuestras bebidas, p…"
type textarea "x"
type textarea "Bebida de Tomamos lo mejor del fall season y lo llevamos a nuestras bebidas, pr…"
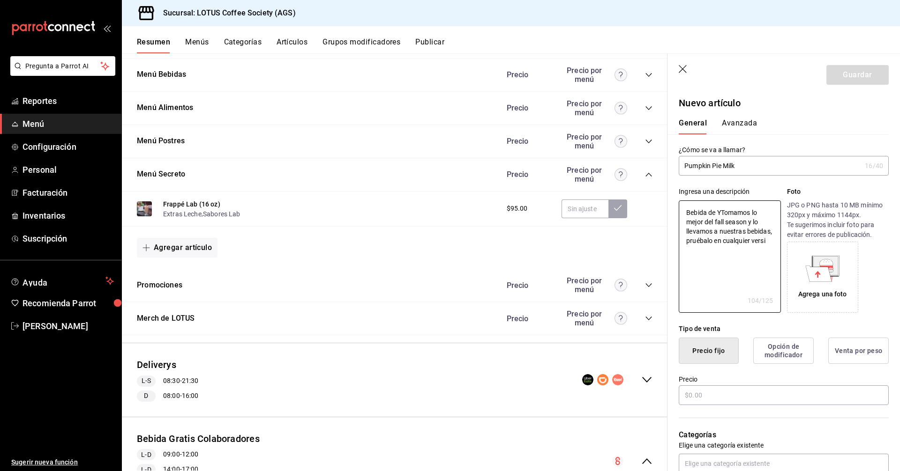
type textarea "x"
type textarea "Bebida de TTomamos lo mejor del fall season y lo llevamos a nuestras bebidas, p…"
type textarea "x"
type textarea "Bebida de TeTomamos lo mejor del fall season y lo llevamos a nuestras bebidas, …"
type textarea "x"
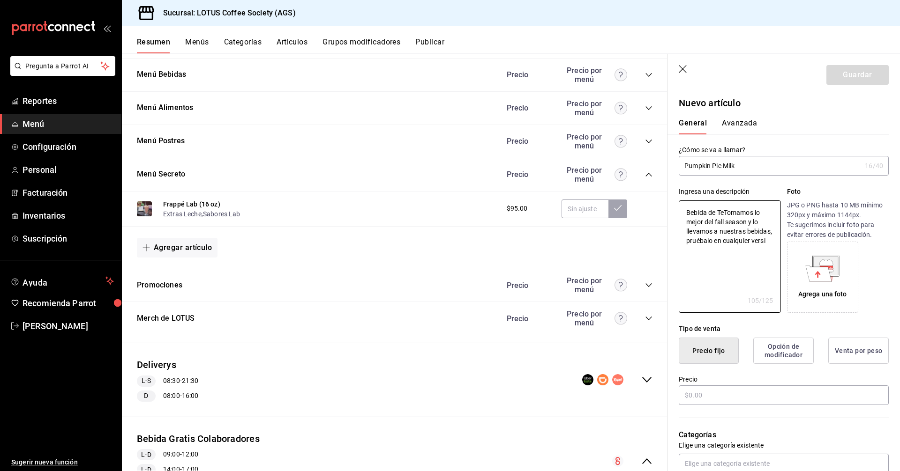
type textarea "Bebida de TemTomamos lo mejor del fall season y lo llevamos a nuestras bebidas,…"
type textarea "x"
type textarea "Bebida de TempTomamos lo mejor del fall season y lo llevamos a nuestras bebidas…"
type textarea "x"
type textarea "Bebida de TemporTomamos lo mejor del fall season y lo llevamos a nuestras bebid…"
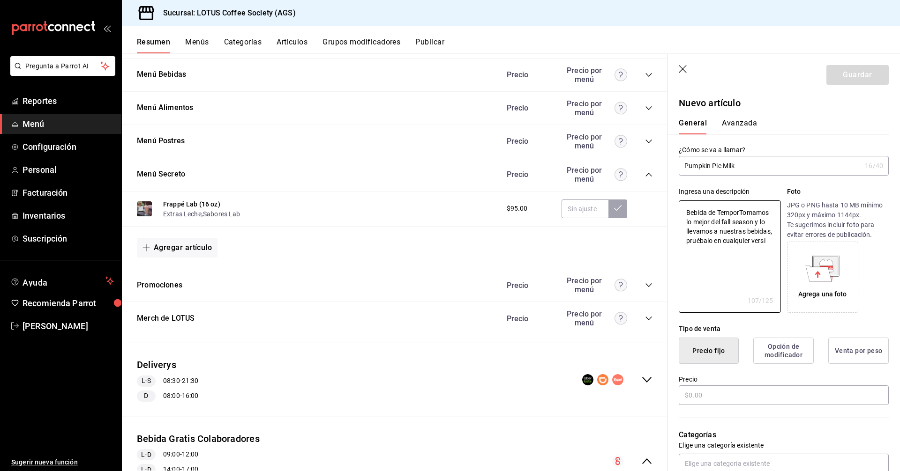
type textarea "x"
type textarea "Bebida de TemporaTomamos lo mejor del fall season y lo llevamos a nuestras bebi…"
type textarea "x"
type textarea "Bebida de TemporadTomamos lo mejor del fall season y lo llevamos a nuestras beb…"
type textarea "x"
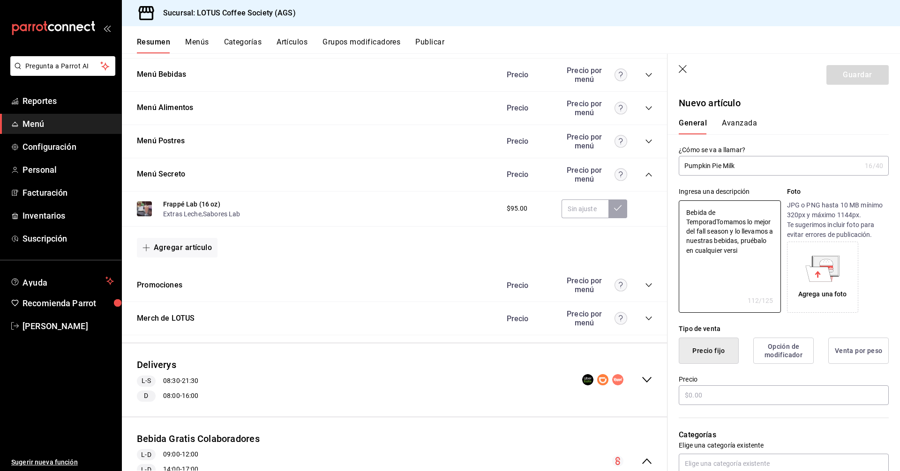
type textarea "Bebida de TemporadaTomamos lo mejor del fall season y lo llevamos a nuestras be…"
type textarea "x"
type textarea "Bebida de TemporadaTomamos lo mejor del fall season y lo llevamos a nuestras be…"
type textarea "x"
type textarea "Bebida de TemporadaTomamos lo mejor del fall season y lo llevamos a nuestras be…"
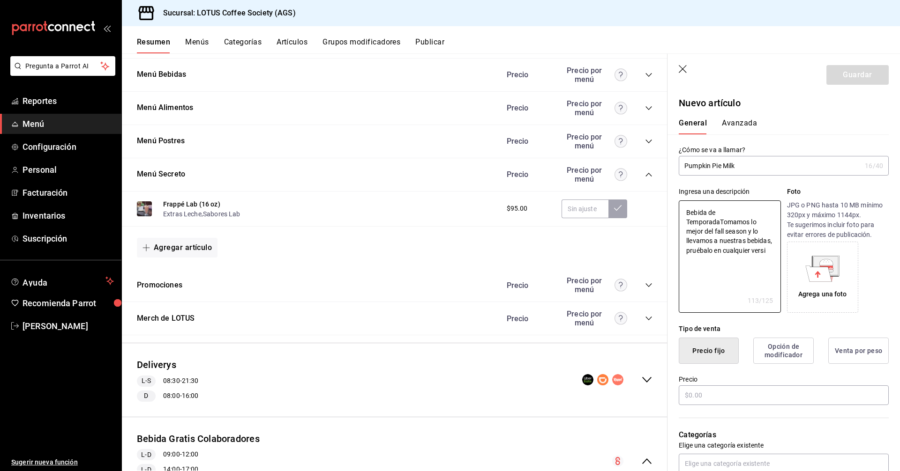
type textarea "x"
type textarea "Bebida de TemporadaTomamos lo mejor del fall season y lo llevamos a nuestras be…"
type textarea "x"
type textarea "Bebida de TemporadaTomamos lo mejor del fall season y lo llevamos a nuestras be…"
type textarea "x"
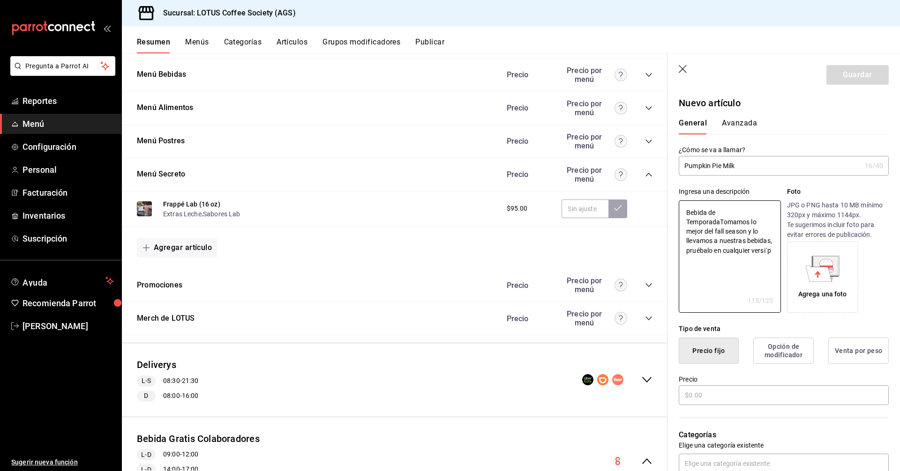
type textarea "Bebida de TemporadaTomamos lo mejor del fall season y lo llevamos a nuestras be…"
type textarea "x"
type textarea "Bebida de TemporadaTomamos lo mejor del fall season y lo llevamos a nuestras be…"
type textarea "x"
type textarea "Bebida de TemporadaTomamos lo mejor del fall season y lo llevamos a nuestras be…"
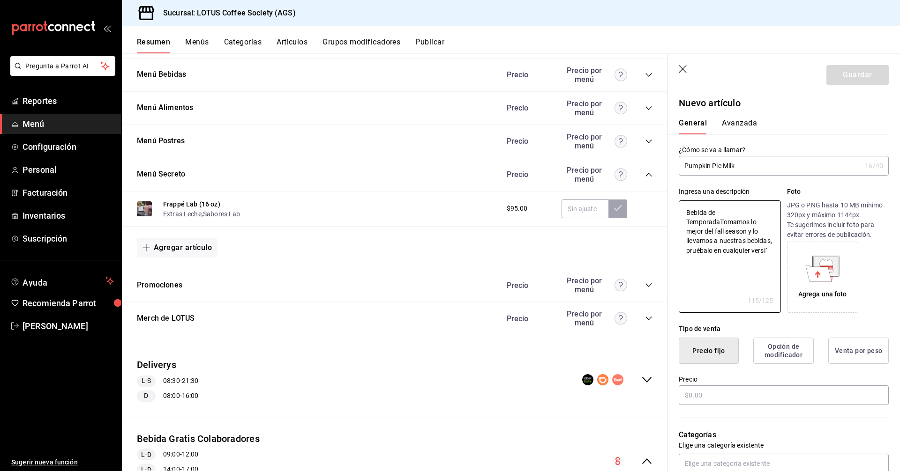
type textarea "x"
type textarea "Bebida de TemporadaTomamos lo mejor del fall season y lo llevamos a nuestras be…"
type textarea "x"
type textarea "Bebida de TemporadaTomamos lo mejor del fall season y lo llevamos a nuestras be…"
type textarea "x"
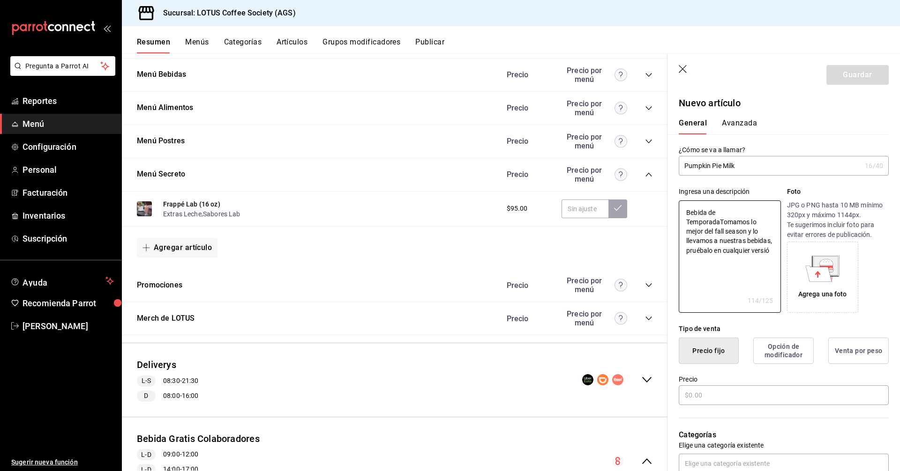
type textarea "Bebida de TemporadaTomamos lo mejor del fall season y lo llevamos a nuestras be…"
type textarea "x"
type textarea "Bebida de TemporadaTomamos lo mejor del fall season y lo llevamos a nuestras be…"
type textarea "x"
type textarea "Bebida de TemporadaTomamos lo mejor del fall season y lo llevamos a nuestras be…"
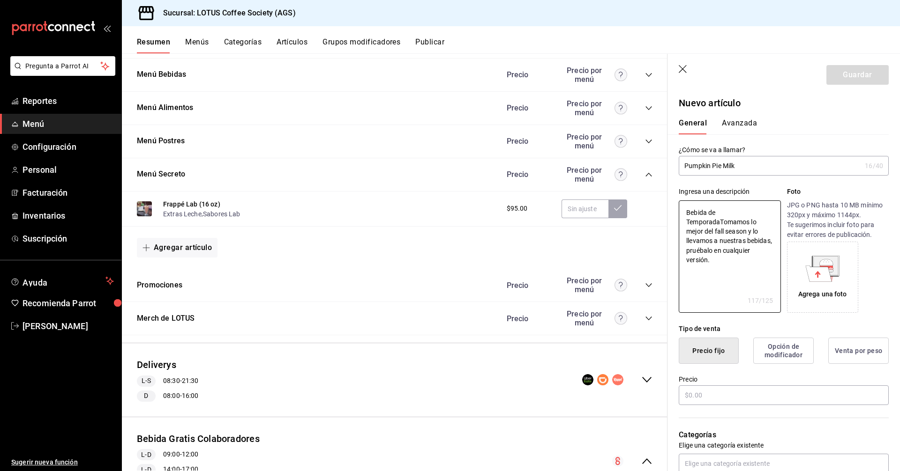
type textarea "x"
click at [721, 223] on textarea "Bebida de TemporadaTomamos lo mejor del fall season y lo llevamos a nuestras be…" at bounding box center [730, 257] width 102 height 112
type textarea "Bebida de Temporada Tomamos lo mejor del fall season y lo llevamos a nuestras b…"
type textarea "x"
click at [757, 224] on textarea "Bebida de Temporada Tomamos lo mejor del fall season y lo llevamos a nuestras b…" at bounding box center [730, 257] width 102 height 112
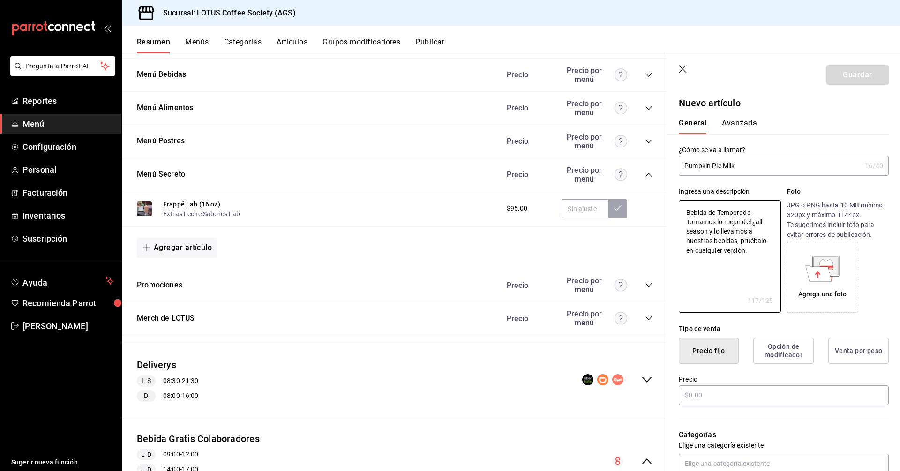
type textarea "Bebida de Temporada Tomamos lo mejor del ¿Fall season y lo llevamos a nuestras …"
type textarea "x"
type textarea "Bebida de Temporada Tomamos lo mejor del ¿all season y lo llevamos a nuestras b…"
type textarea "x"
type textarea "Bebida de Temporada Tomamos lo mejor del all season y lo llevamos a nuestras be…"
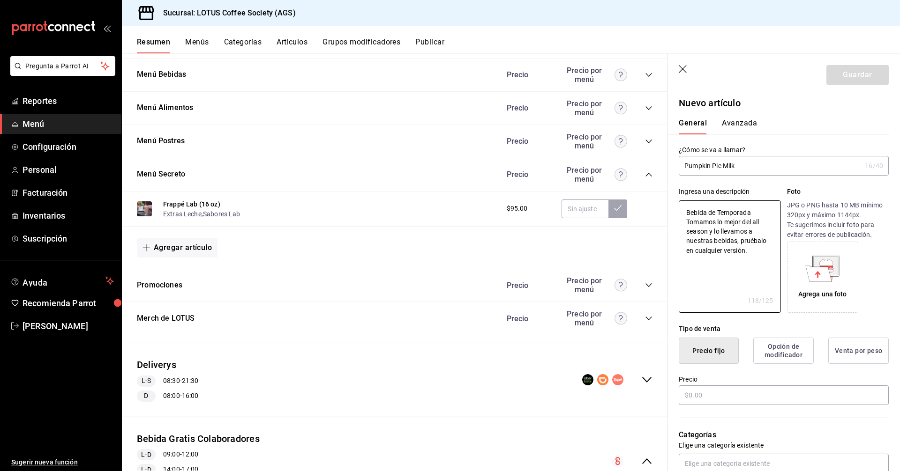
type textarea "x"
type textarea "Bebida de Temporada Tomamos lo mejor del Fall season y lo llevamos a nuestras b…"
type textarea "x"
click at [690, 231] on textarea "Bebida de Temporada Tomamos lo mejor del Fall season y lo llevamos a nuestras b…" at bounding box center [730, 257] width 102 height 112
type textarea "Bebida de Temporada Tomamos lo mejor del Fall Season y lo llevamos a nuestras b…"
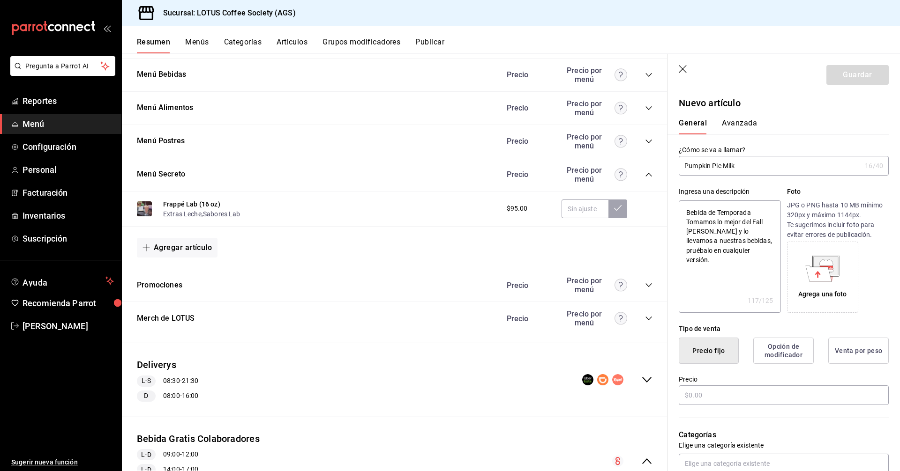
type textarea "x"
type textarea "Bebida de Temporada Tomamos lo mejor del Fall Season y lo llevamos a nuestras b…"
type textarea "x"
click at [831, 262] on icon at bounding box center [825, 265] width 24 height 19
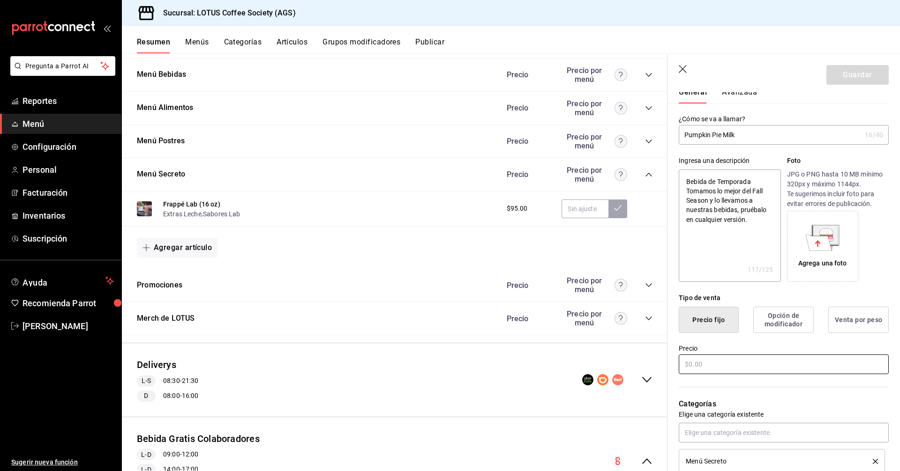
scroll to position [47, 0]
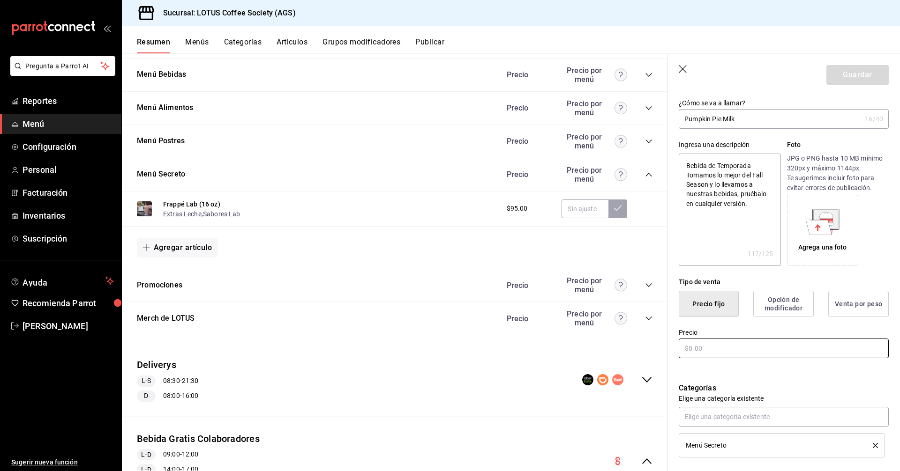
click at [724, 343] on input "text" at bounding box center [784, 349] width 210 height 20
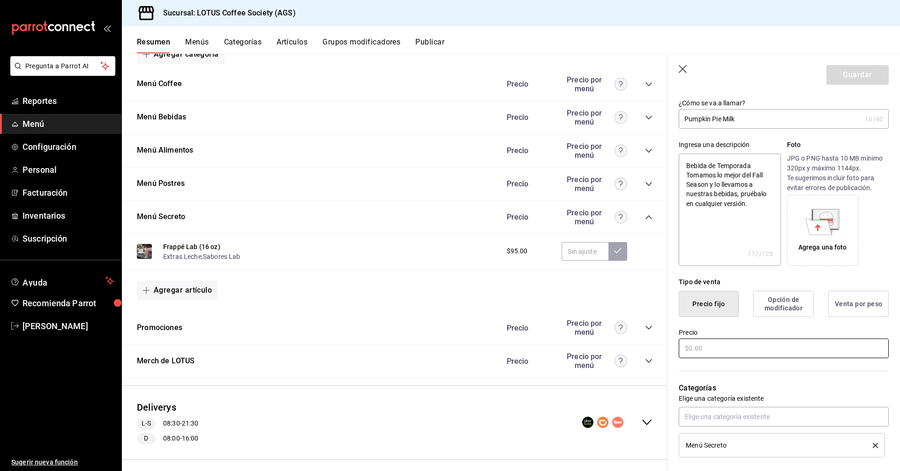
scroll to position [94, 0]
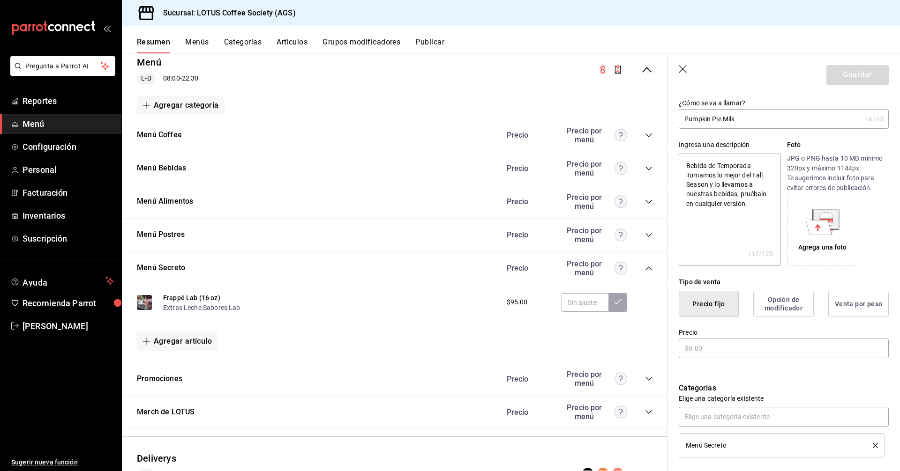
click at [645, 169] on icon "collapse-category-row" at bounding box center [648, 169] width 6 height 4
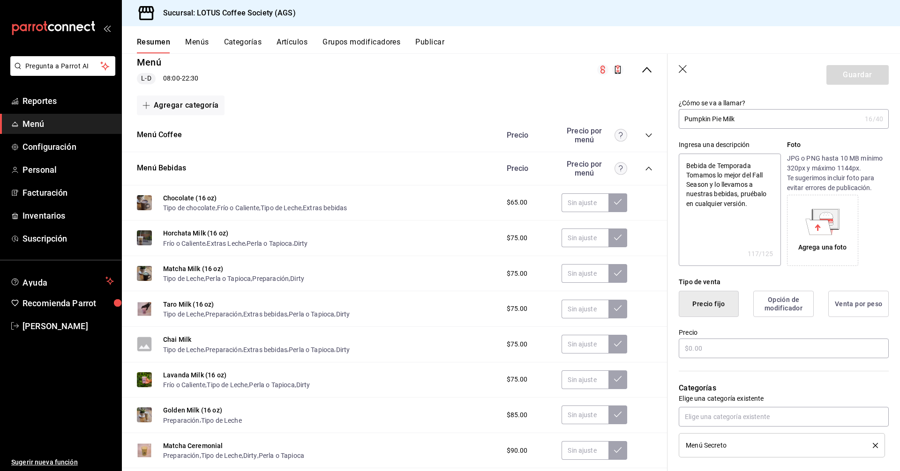
click at [645, 168] on icon "collapse-category-row" at bounding box center [648, 168] width 7 height 7
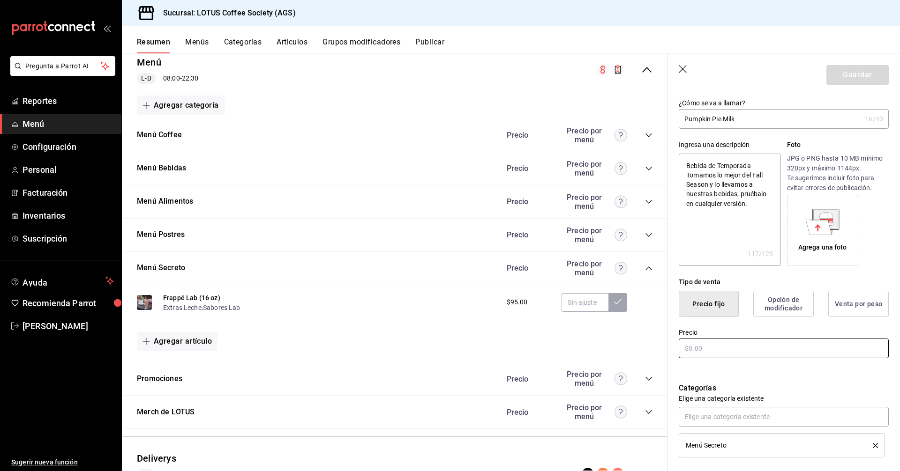
click at [733, 350] on input "text" at bounding box center [784, 349] width 210 height 20
type input "$7.00"
type textarea "x"
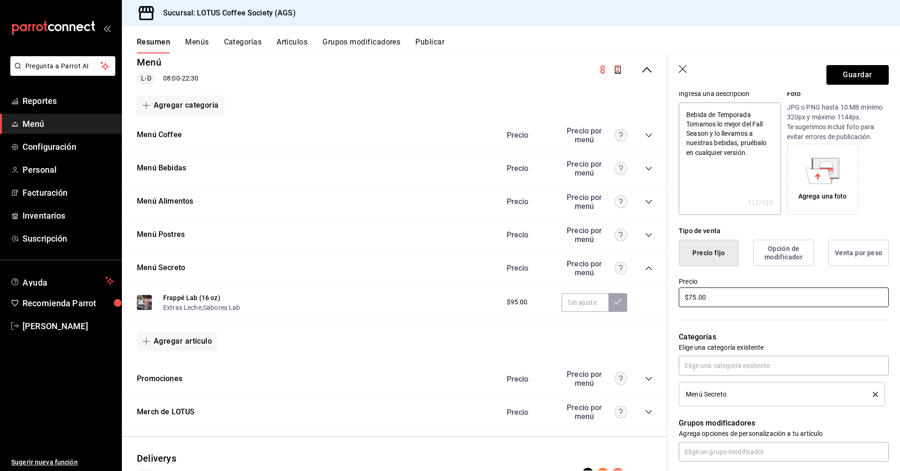
scroll to position [187, 0]
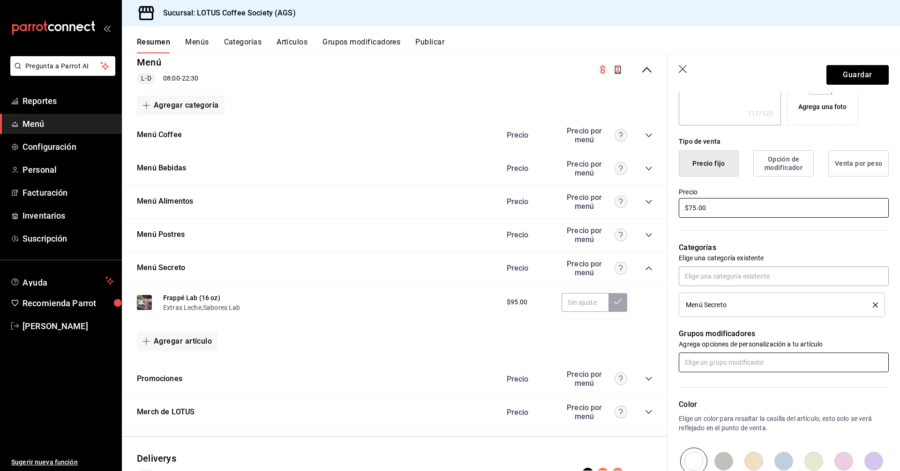
type input "$75.00"
click at [719, 355] on input "text" at bounding box center [784, 363] width 210 height 20
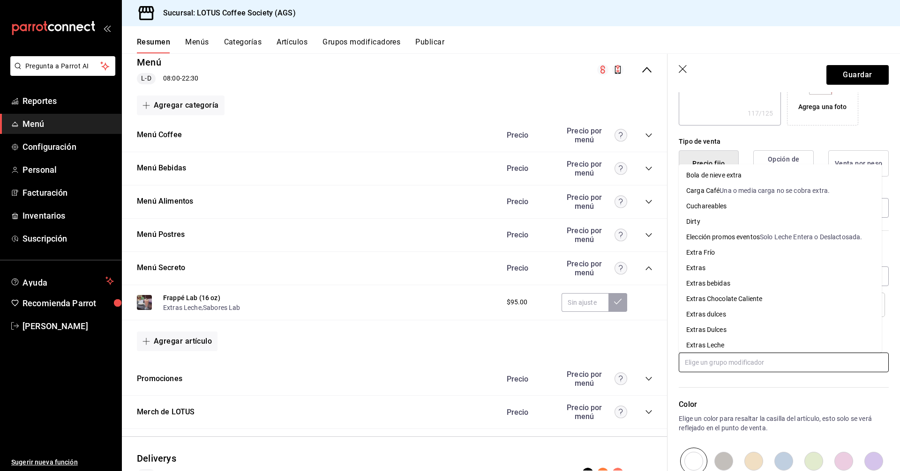
scroll to position [94, 0]
click at [737, 302] on li "Extras Leche" at bounding box center [780, 298] width 203 height 15
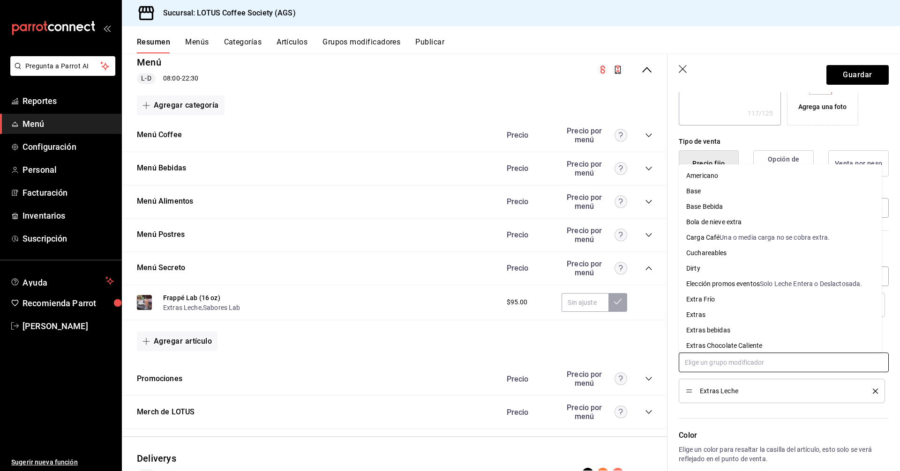
click at [729, 369] on input "text" at bounding box center [784, 363] width 210 height 20
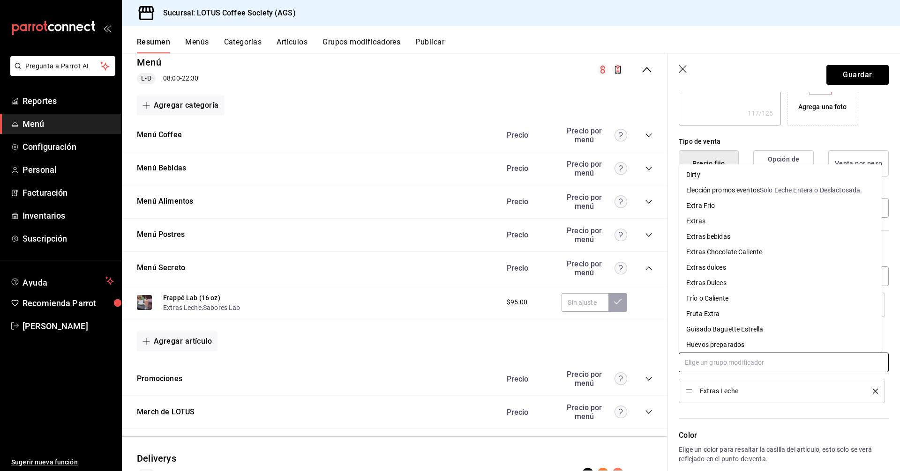
click at [737, 298] on li "Frío o Caliente" at bounding box center [780, 298] width 203 height 15
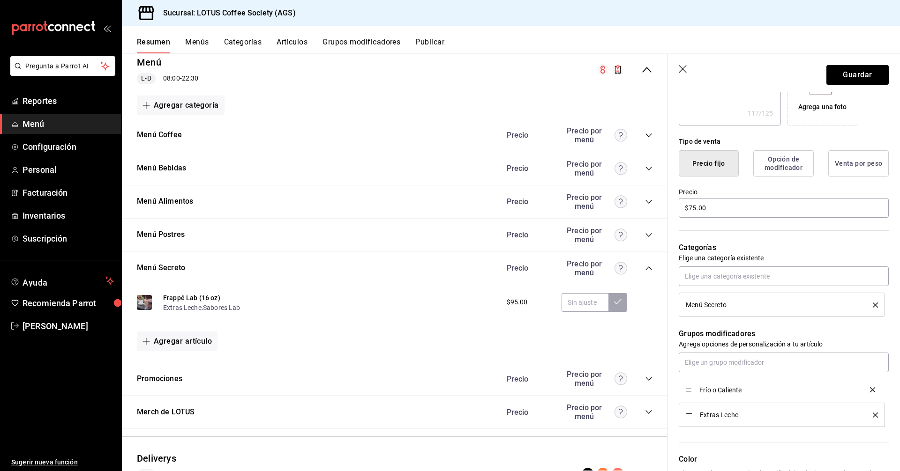
drag, startPoint x: 689, startPoint y: 413, endPoint x: 689, endPoint y: 387, distance: 26.7
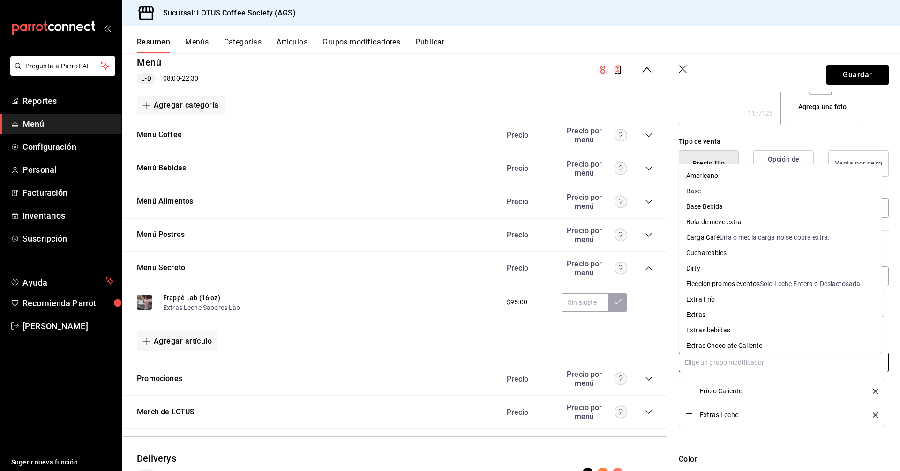
click at [711, 364] on input "text" at bounding box center [784, 363] width 210 height 20
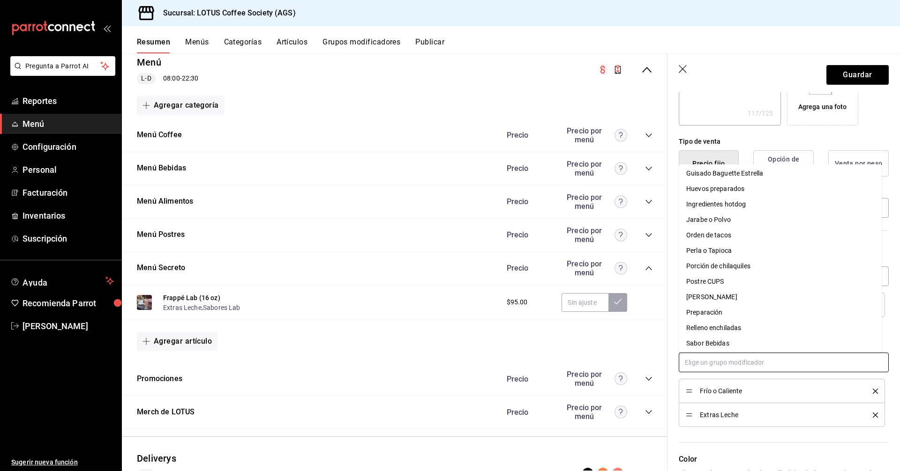
scroll to position [281, 0]
click at [741, 207] on li "Perla o Tapioca" at bounding box center [780, 203] width 203 height 15
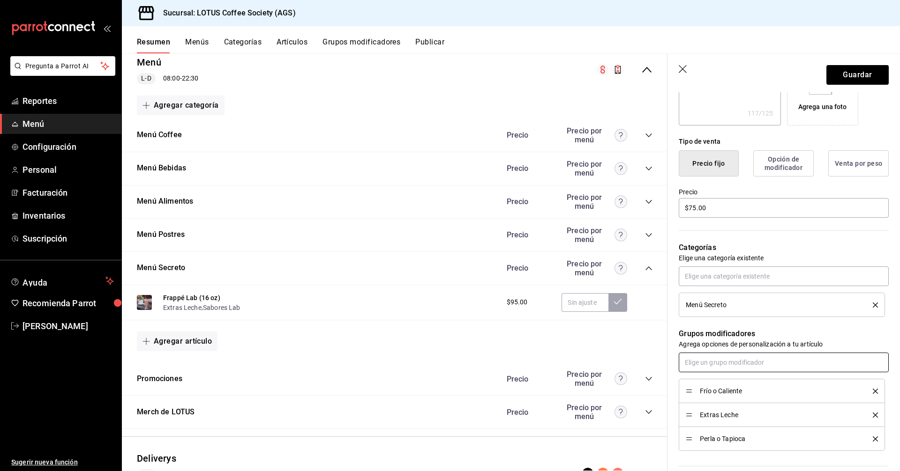
click at [701, 363] on input "text" at bounding box center [784, 363] width 210 height 20
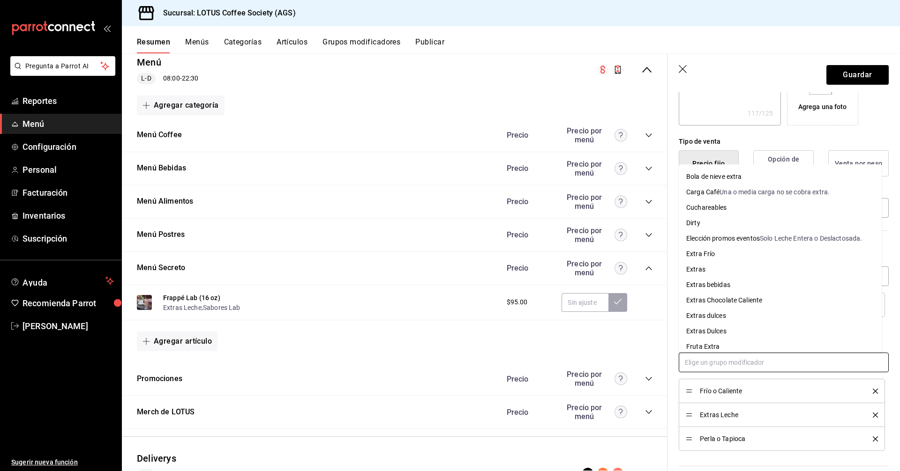
scroll to position [0, 0]
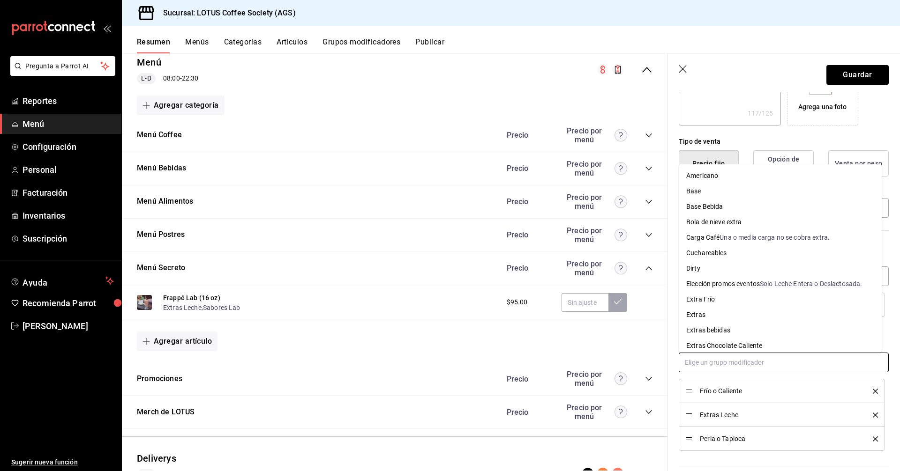
click at [711, 266] on li "Dirty" at bounding box center [780, 268] width 203 height 15
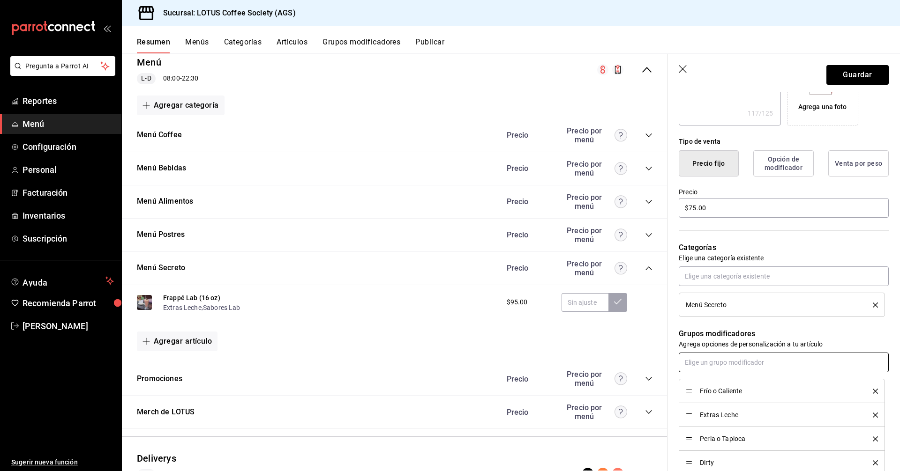
scroll to position [281, 0]
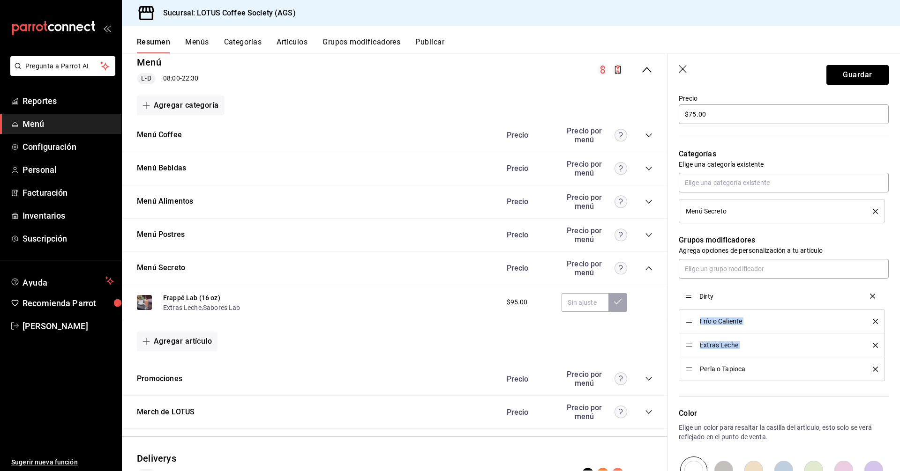
drag, startPoint x: 690, startPoint y: 370, endPoint x: 684, endPoint y: 297, distance: 73.4
drag, startPoint x: 686, startPoint y: 295, endPoint x: 686, endPoint y: 344, distance: 48.7
click at [726, 392] on div "Color Elige un color para resaltar la casilla del artículo, esto solo se verá r…" at bounding box center [777, 432] width 221 height 103
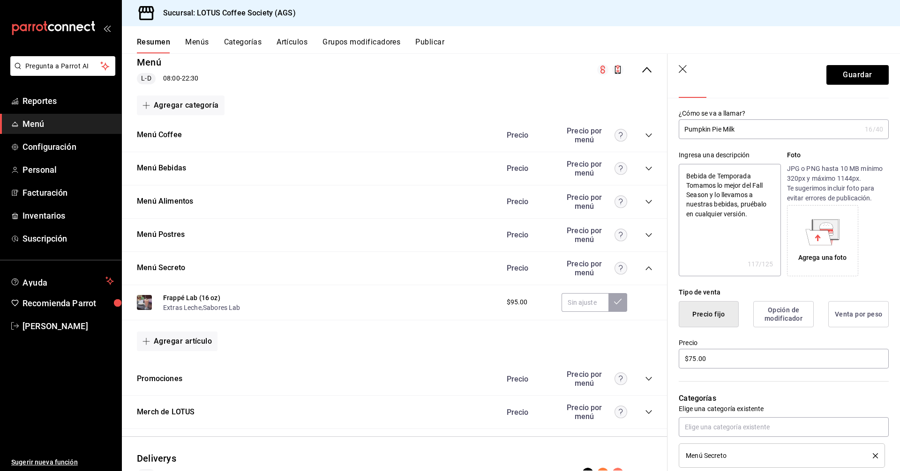
scroll to position [0, 0]
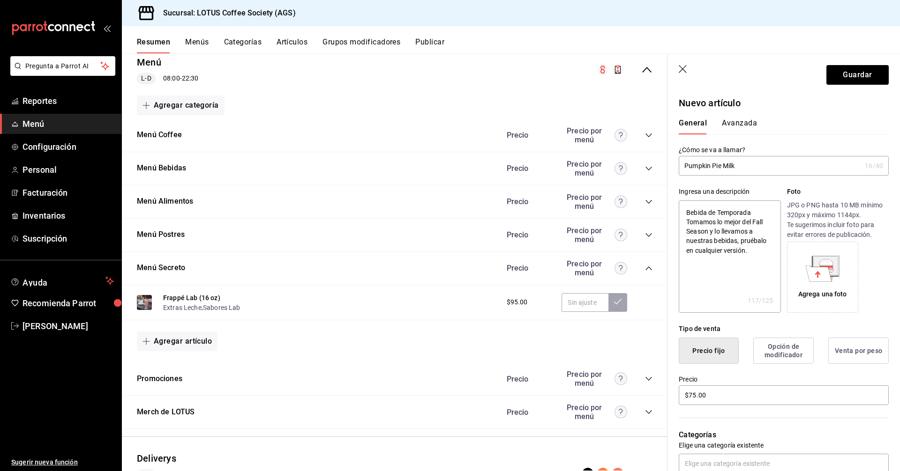
click at [789, 266] on div "Agrega una foto" at bounding box center [822, 277] width 67 height 67
click at [798, 279] on div "Agrega una foto" at bounding box center [822, 277] width 67 height 67
click at [816, 270] on icon at bounding box center [818, 274] width 26 height 16
click at [836, 75] on button "Guardar" at bounding box center [857, 75] width 62 height 20
type textarea "x"
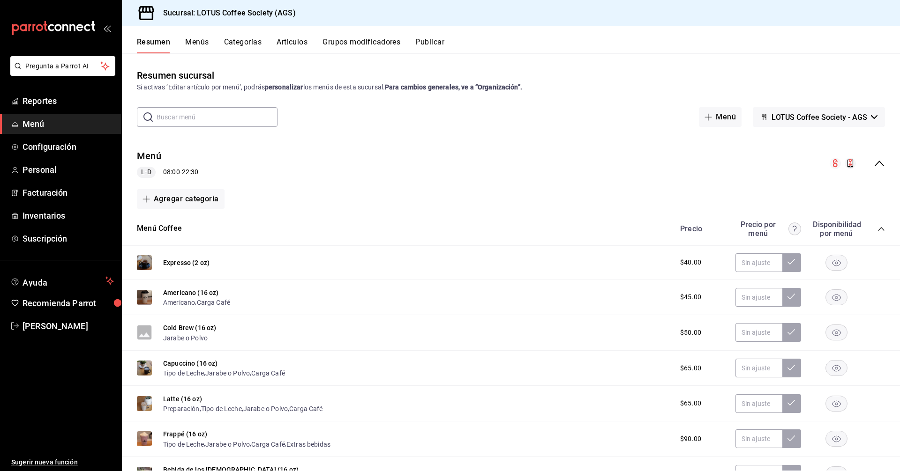
click at [877, 227] on icon "collapse-category-row" at bounding box center [880, 228] width 7 height 7
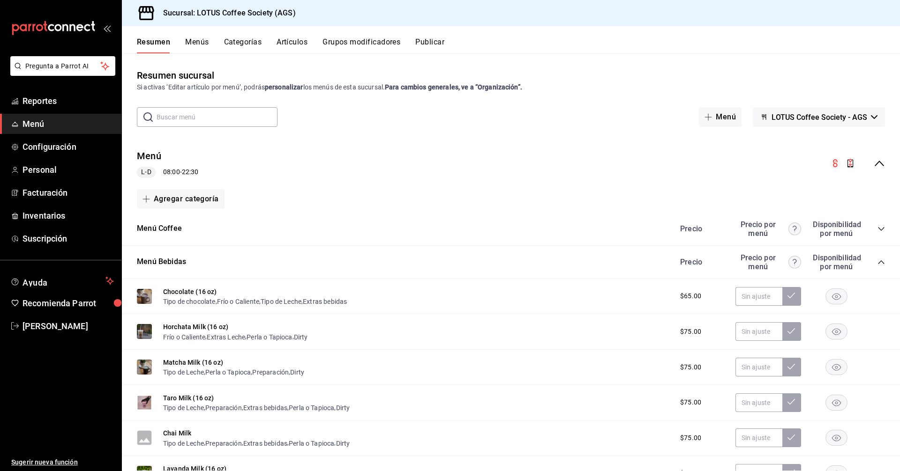
click at [878, 262] on icon "collapse-category-row" at bounding box center [881, 263] width 6 height 4
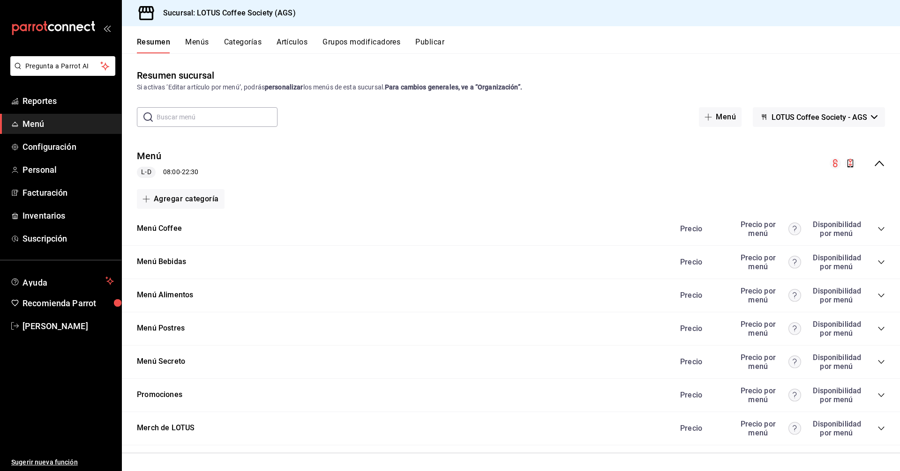
click at [879, 362] on div "Menú Secreto [PERSON_NAME] por menú Disponibilidad por menú" at bounding box center [511, 362] width 778 height 33
click at [877, 363] on icon "collapse-category-row" at bounding box center [880, 361] width 7 height 7
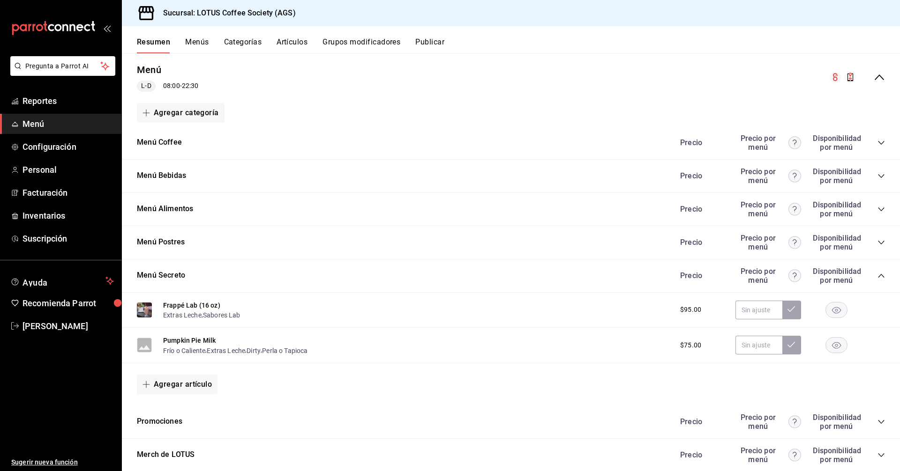
scroll to position [94, 0]
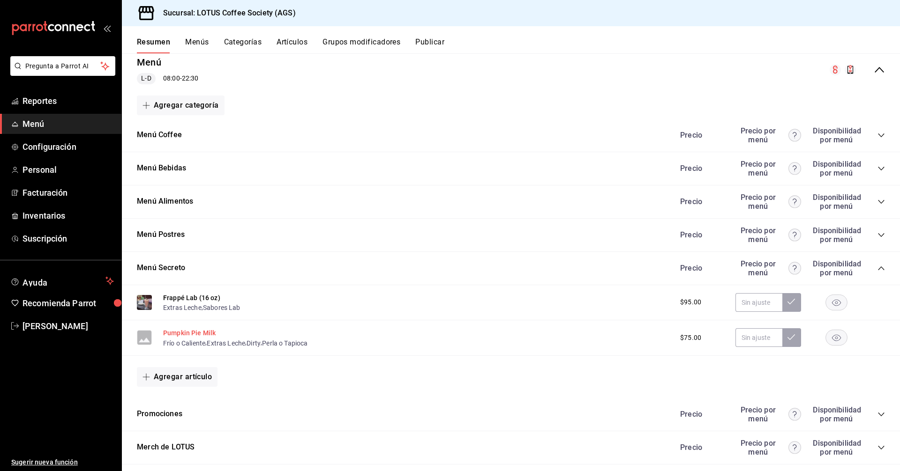
click at [182, 332] on button "Pumpkin Pie Milk" at bounding box center [189, 332] width 52 height 9
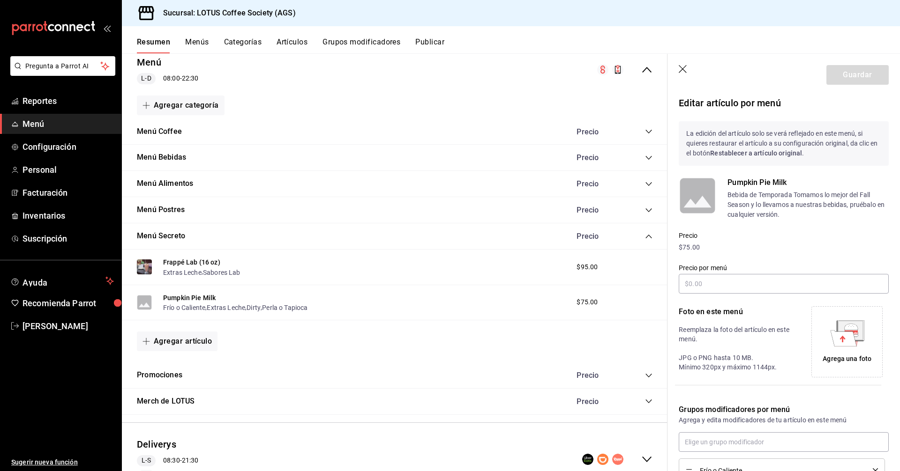
click at [686, 67] on icon "button" at bounding box center [683, 69] width 9 height 9
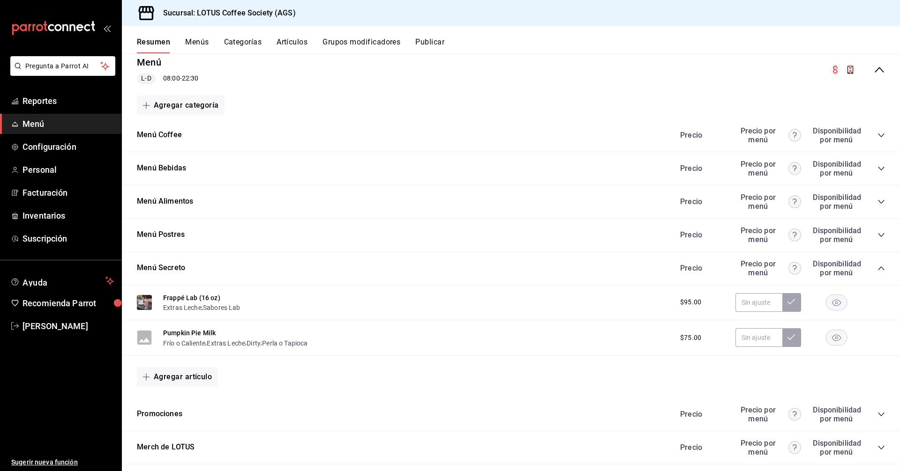
click at [271, 46] on div "Resumen Menús Categorías Artículos Grupos modificadores Publicar" at bounding box center [518, 45] width 763 height 16
click at [287, 44] on button "Artículos" at bounding box center [291, 45] width 31 height 16
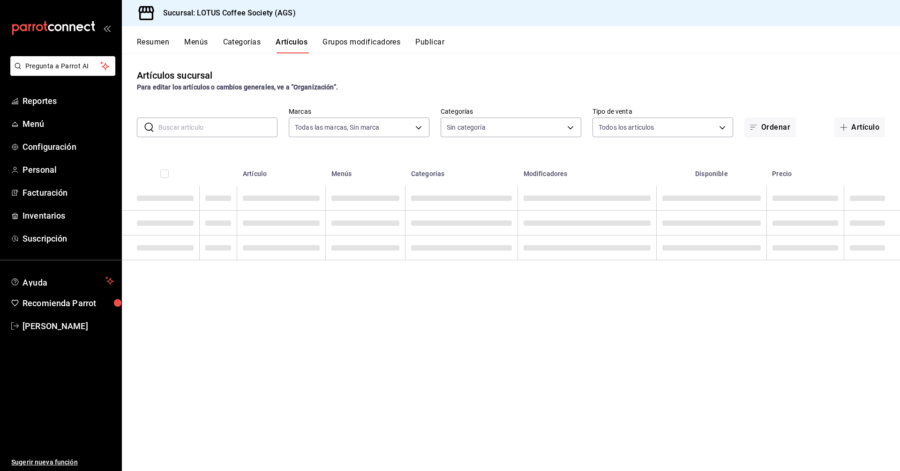
type input "28dd19ec-7257-4016-8db1-851d1dfbfd5e"
type input "b13540e4-c938-4a58-93a5-c321ef8ec7a1,ea4a7684-bbc5-416d-8afc-185676b58d3f,f53b6…"
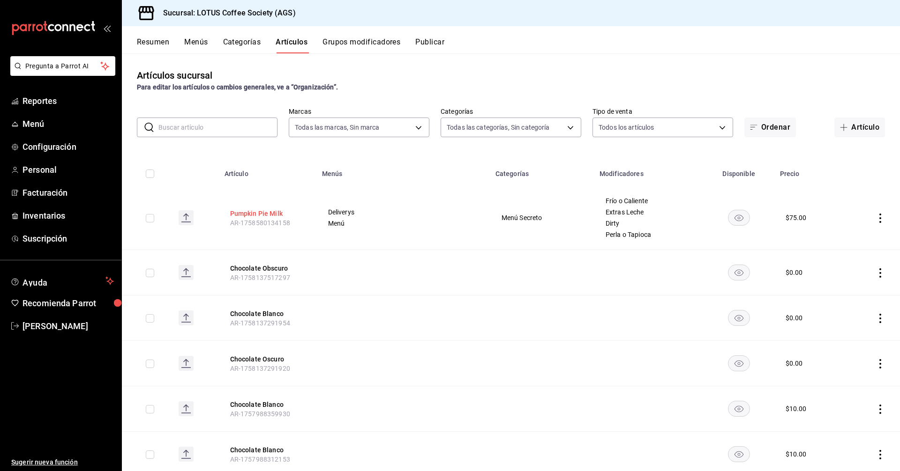
click at [237, 211] on button "Pumpkin Pie Milk" at bounding box center [267, 213] width 75 height 9
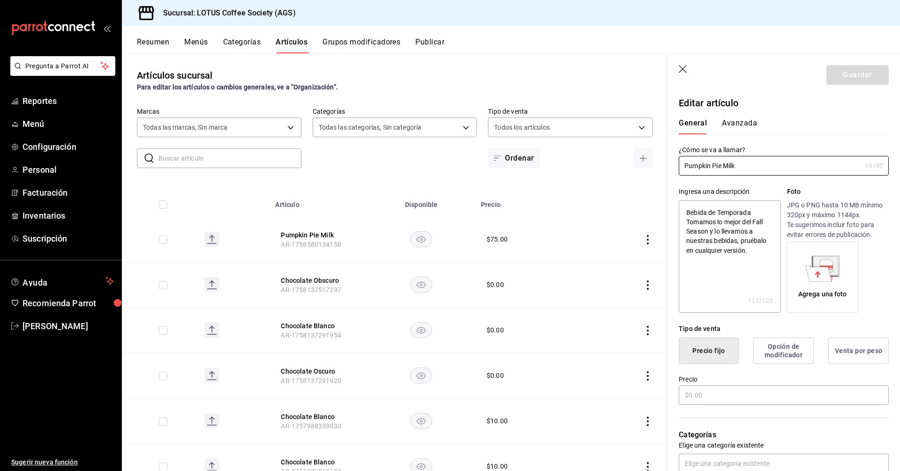
type textarea "x"
type input "$75.00"
click at [808, 292] on div "Agrega una foto" at bounding box center [822, 295] width 49 height 10
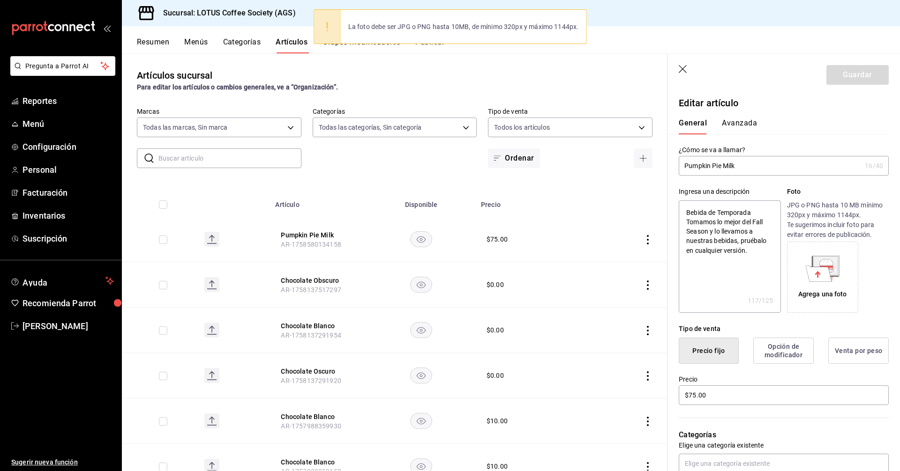
click at [864, 281] on div "Agrega una foto" at bounding box center [838, 277] width 102 height 71
click at [823, 275] on icon at bounding box center [818, 274] width 26 height 16
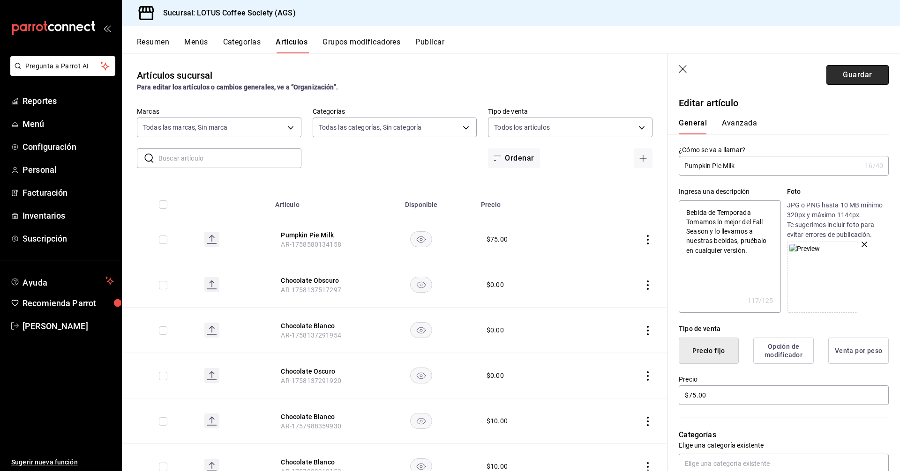
click at [852, 76] on button "Guardar" at bounding box center [857, 75] width 62 height 20
type textarea "x"
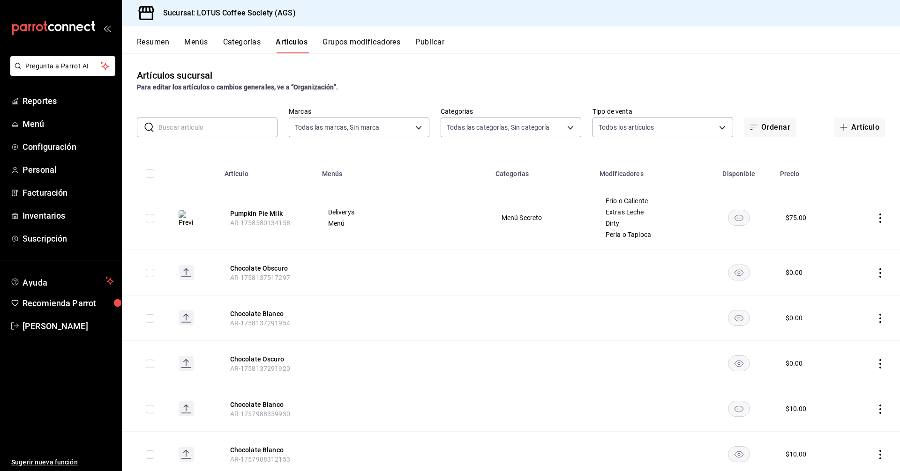
click at [147, 50] on button "Resumen" at bounding box center [153, 45] width 32 height 16
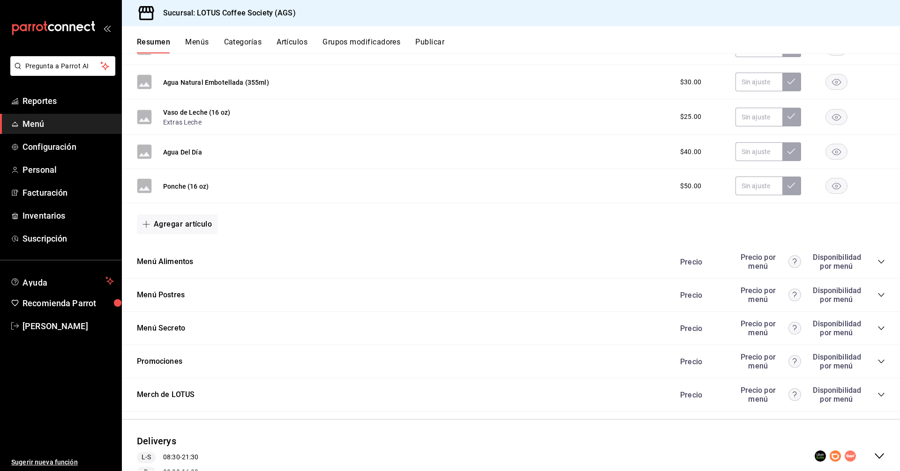
scroll to position [1265, 0]
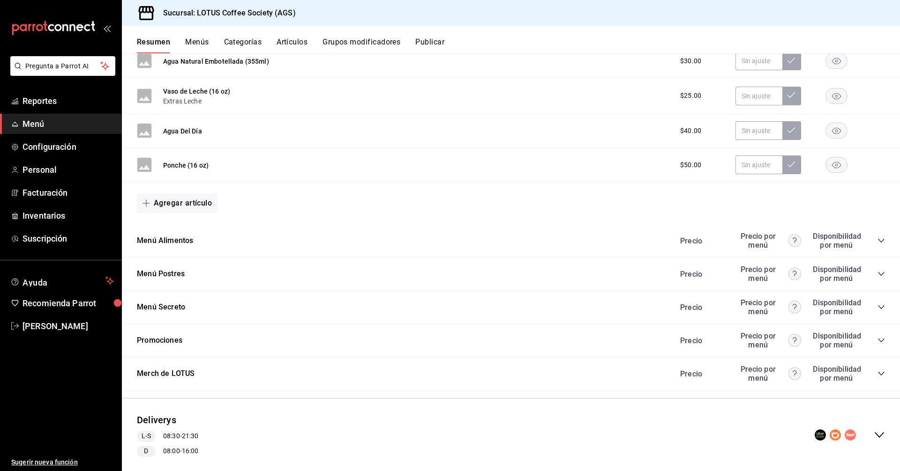
click at [877, 306] on icon "collapse-category-row" at bounding box center [880, 307] width 7 height 7
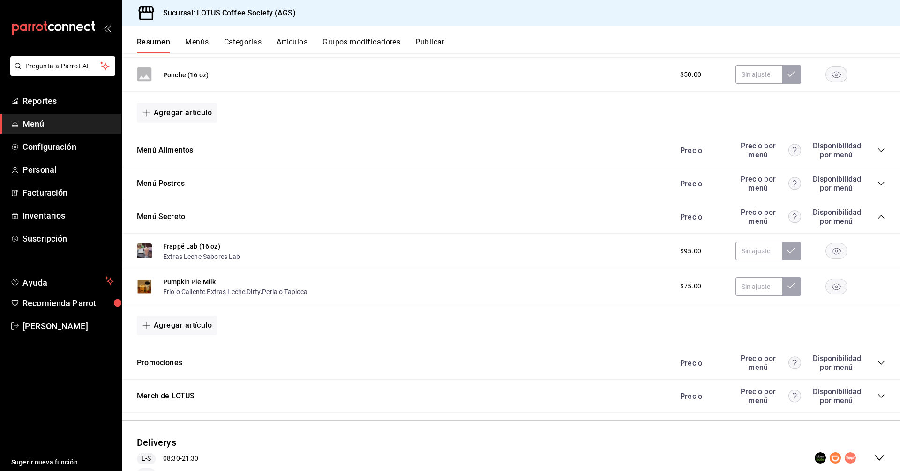
scroll to position [1359, 0]
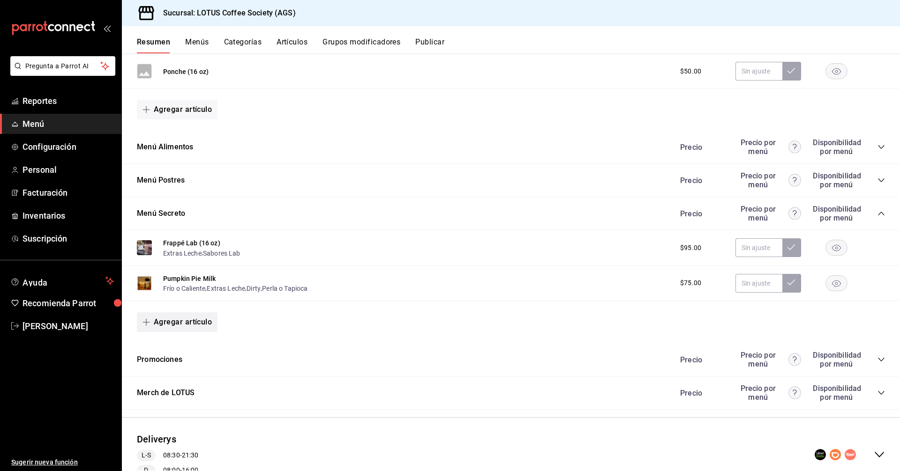
click at [187, 325] on button "Agregar artículo" at bounding box center [177, 323] width 81 height 20
click at [195, 345] on li "Artículo existente" at bounding box center [174, 347] width 74 height 23
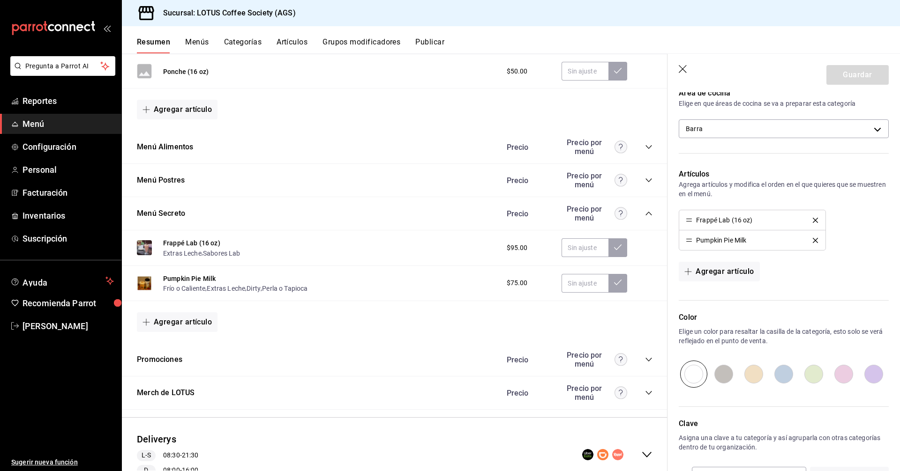
scroll to position [201, 0]
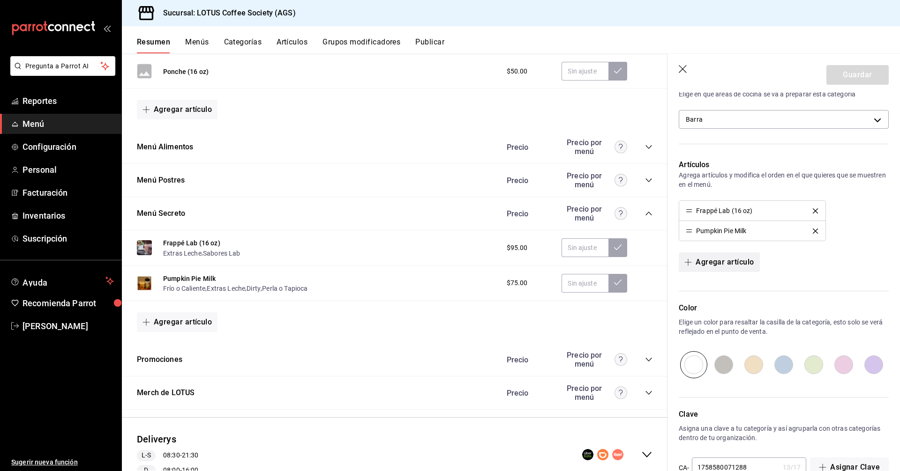
click at [725, 267] on button "Agregar artículo" at bounding box center [719, 263] width 81 height 20
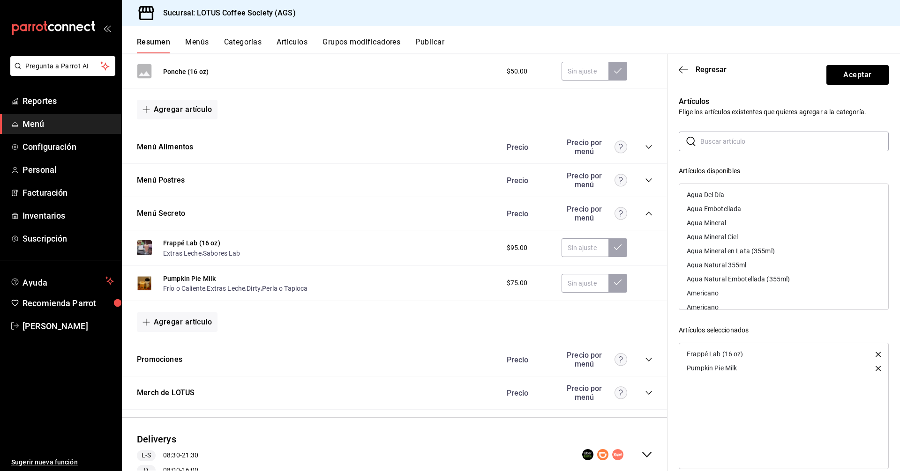
click at [711, 159] on div "​ ​ Artículos disponibles Agua Del Día Agua Embotellada Agua Mineral Agua Miner…" at bounding box center [784, 299] width 210 height 335
click at [710, 157] on div "​ ​ Artículos disponibles Agua Del Día Agua Embotellada Agua Mineral Agua Miner…" at bounding box center [784, 299] width 210 height 335
click at [717, 147] on input "text" at bounding box center [794, 141] width 188 height 19
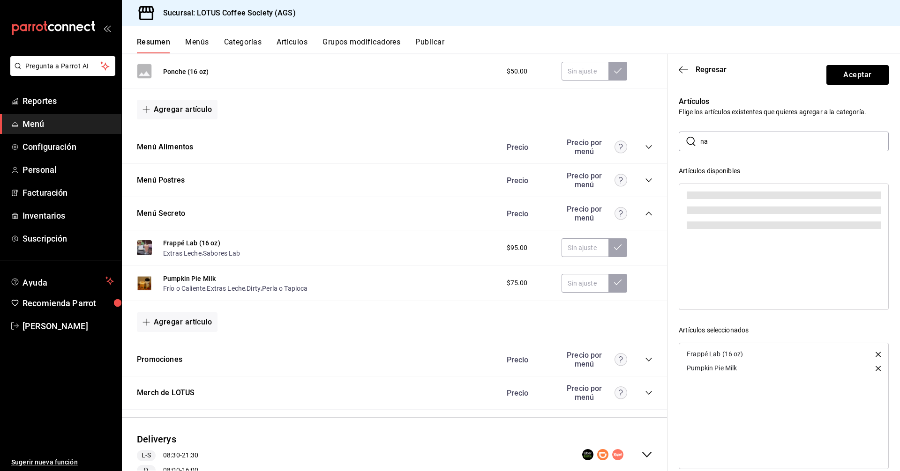
type input "n"
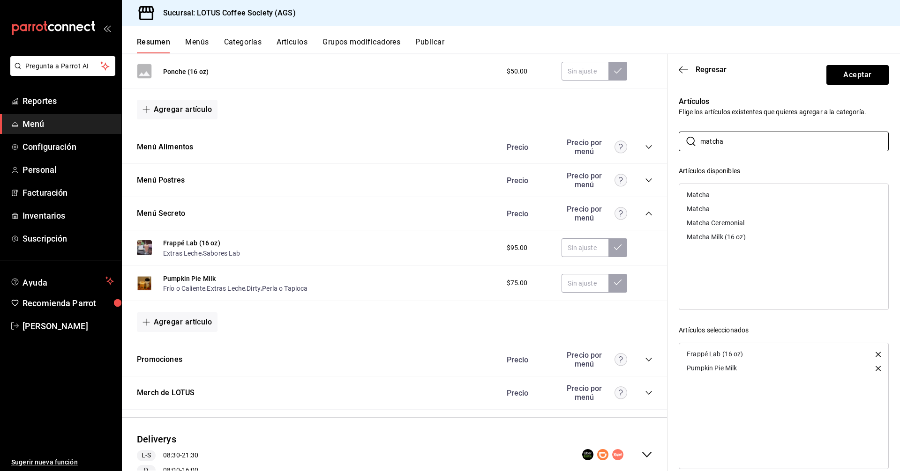
click at [757, 228] on div "Matcha Ceremonial" at bounding box center [783, 223] width 209 height 14
click at [747, 136] on input "matcha" at bounding box center [794, 141] width 188 height 19
drag, startPoint x: 748, startPoint y: 137, endPoint x: 675, endPoint y: 139, distance: 73.1
click at [675, 139] on div "Artículos Elige los artículos existentes que quieres agregar a la categoría. ​ …" at bounding box center [777, 275] width 221 height 381
type input "soda"
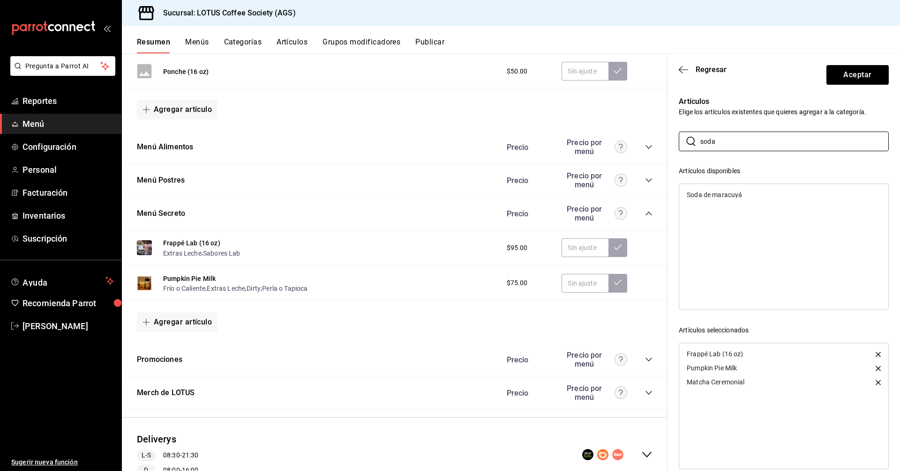
click at [766, 197] on div "Soda de maracuyá" at bounding box center [783, 195] width 209 height 14
click at [839, 80] on button "Aceptar" at bounding box center [857, 75] width 62 height 20
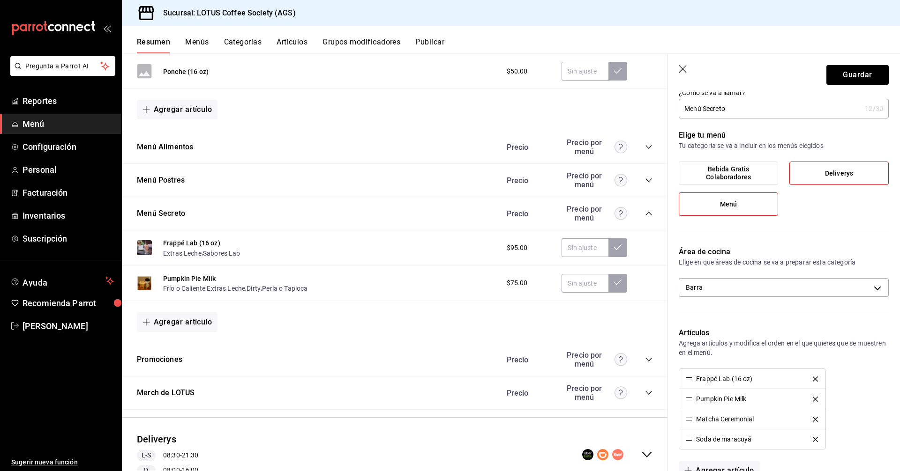
scroll to position [0, 0]
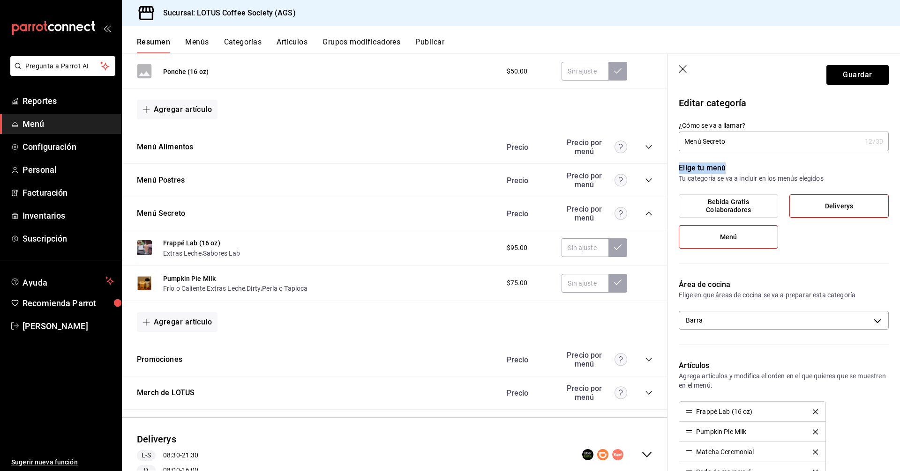
drag, startPoint x: 679, startPoint y: 170, endPoint x: 728, endPoint y: 166, distance: 49.8
click at [726, 167] on p "Elige tu menú" at bounding box center [784, 168] width 210 height 11
click at [858, 71] on button "Guardar" at bounding box center [857, 75] width 62 height 20
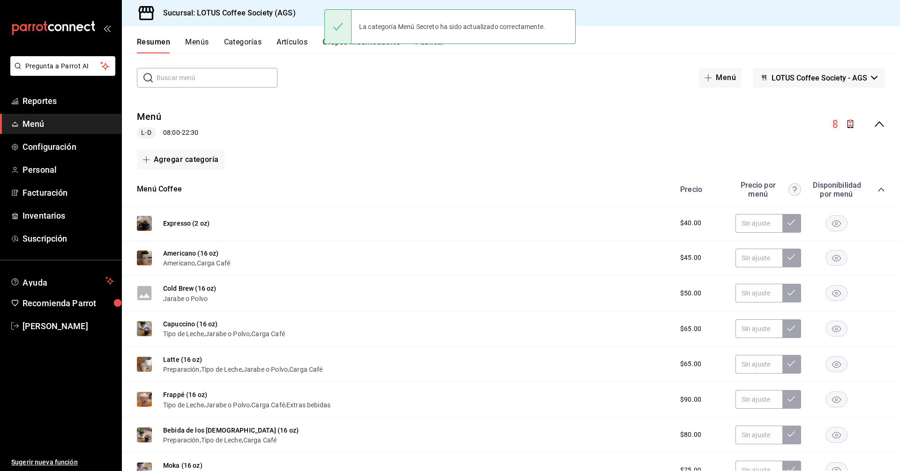
scroll to position [39, 0]
click at [140, 189] on button "Menú Coffee" at bounding box center [159, 190] width 45 height 11
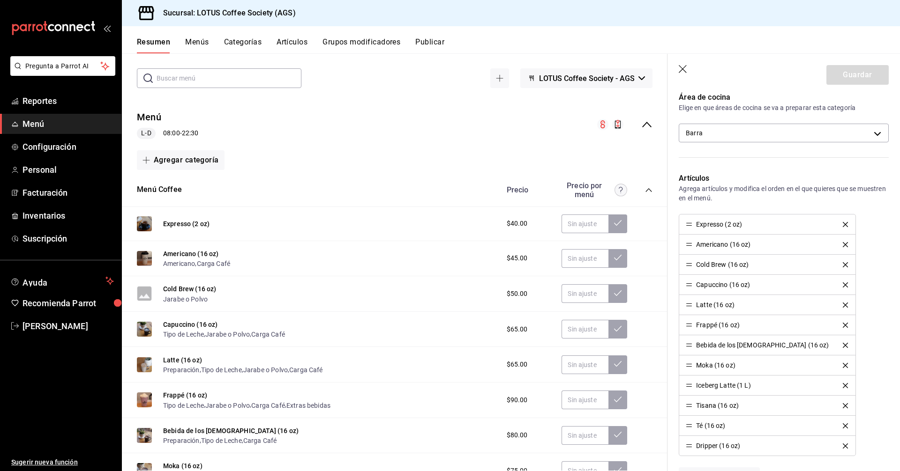
scroll to position [234, 0]
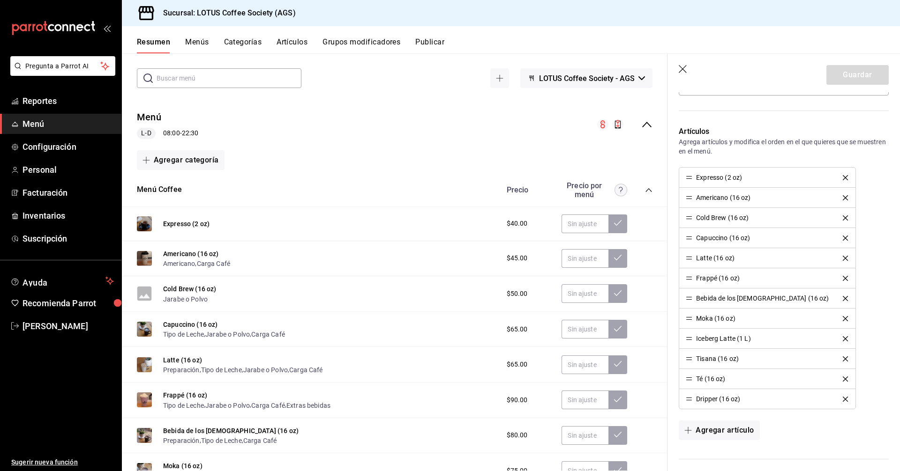
click at [642, 194] on div "Precio Precio por menú" at bounding box center [574, 190] width 155 height 18
click at [645, 188] on icon "collapse-category-row" at bounding box center [648, 189] width 7 height 7
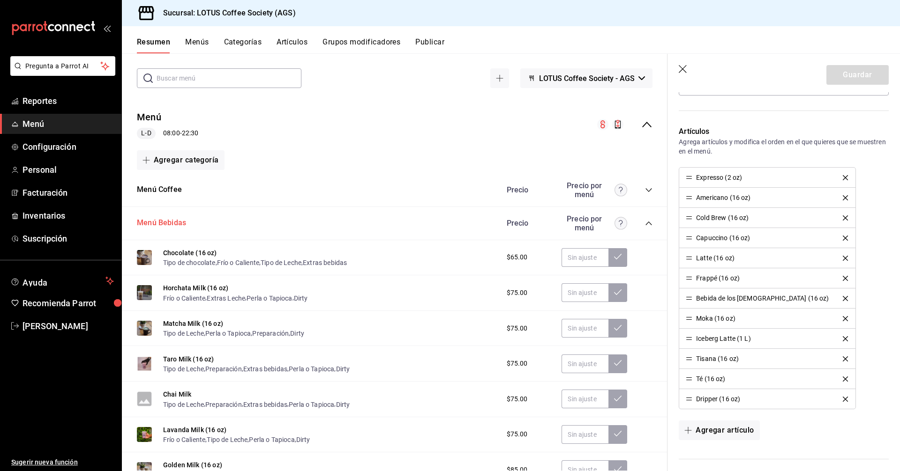
click at [163, 224] on button "Menú Bebidas" at bounding box center [161, 223] width 49 height 11
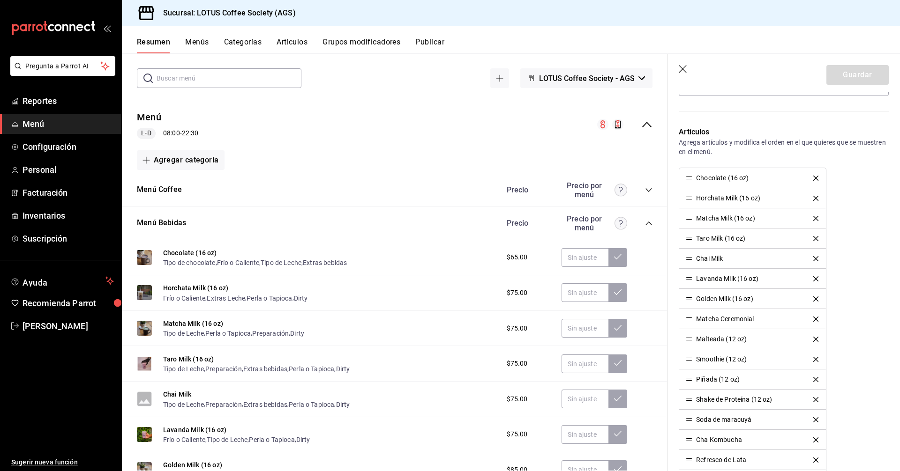
scroll to position [234, 0]
click at [814, 316] on icon "delete" at bounding box center [815, 318] width 5 height 5
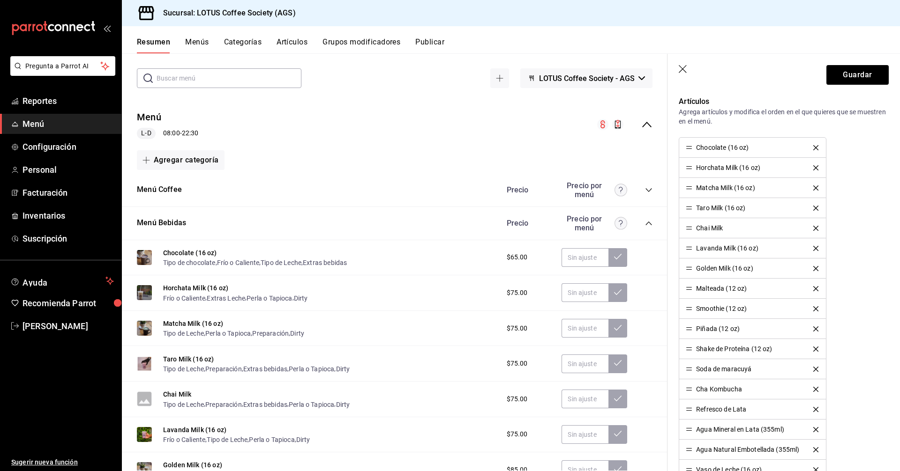
scroll to position [281, 0]
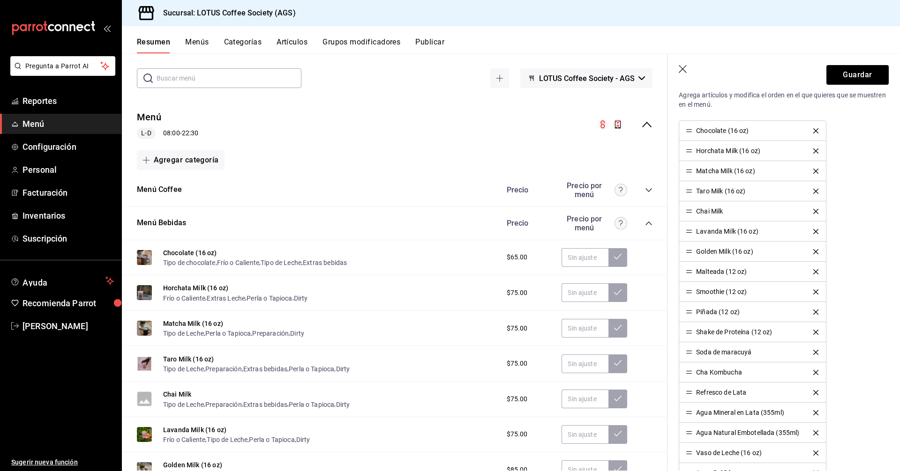
click at [815, 352] on icon "delete" at bounding box center [815, 352] width 5 height 5
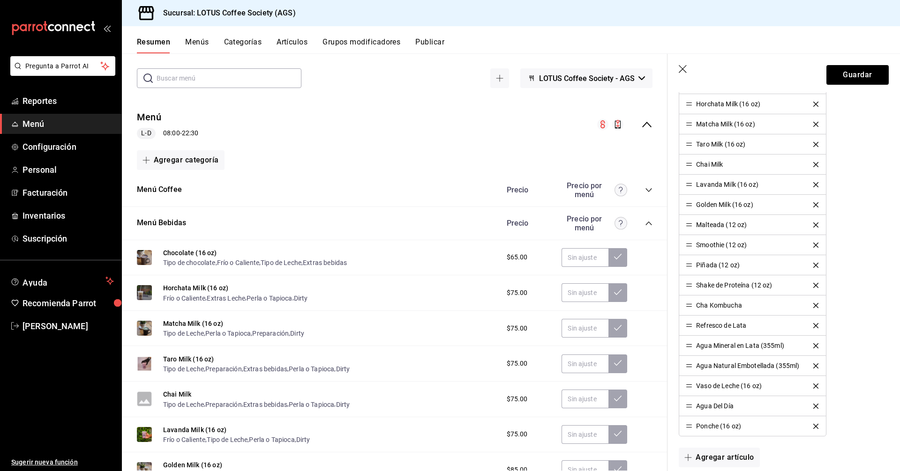
scroll to position [375, 0]
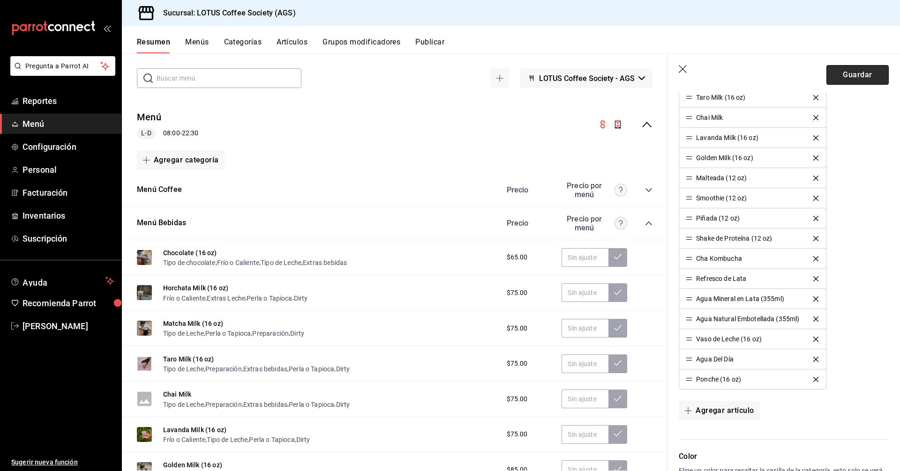
click at [846, 82] on button "Guardar" at bounding box center [857, 75] width 62 height 20
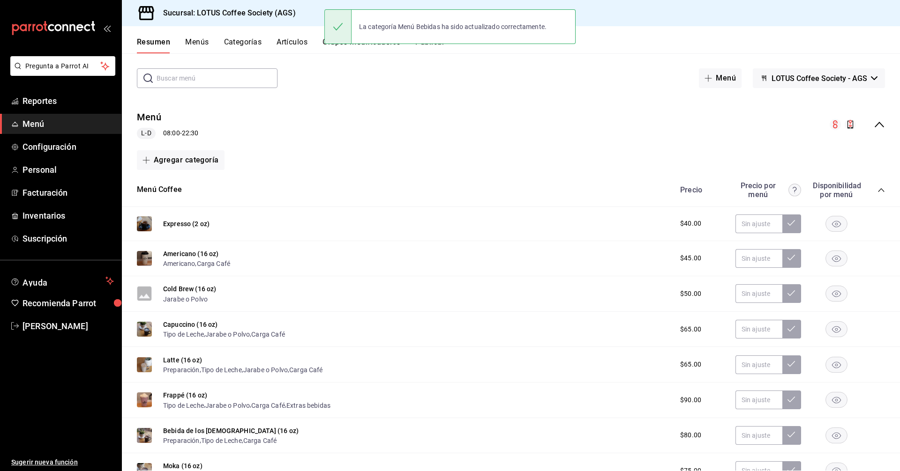
click at [878, 189] on icon "collapse-category-row" at bounding box center [881, 190] width 6 height 4
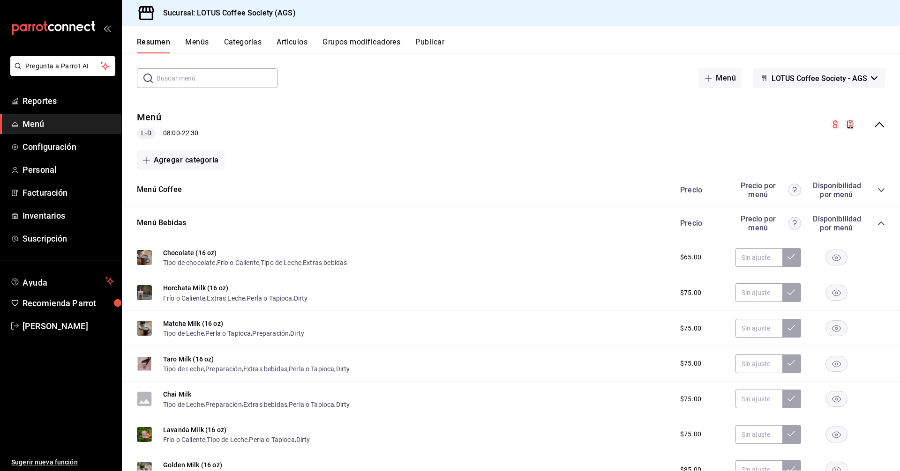
click at [877, 223] on icon "collapse-category-row" at bounding box center [880, 223] width 7 height 7
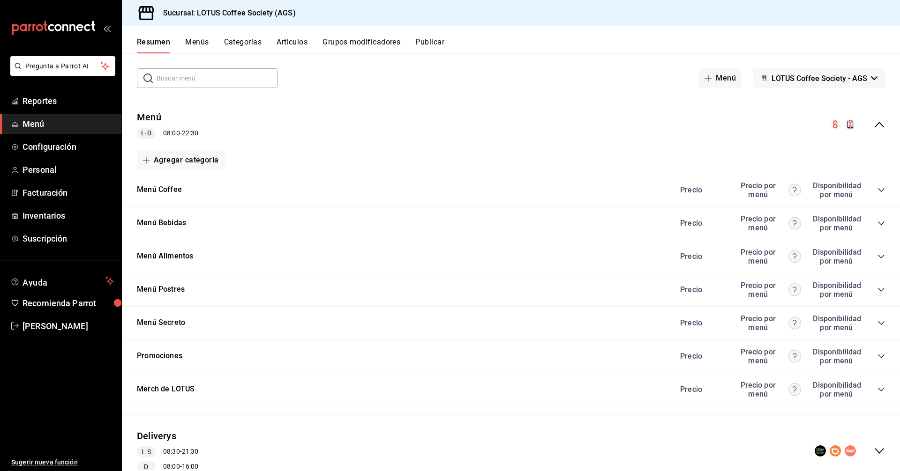
click at [877, 323] on icon "collapse-category-row" at bounding box center [880, 323] width 7 height 7
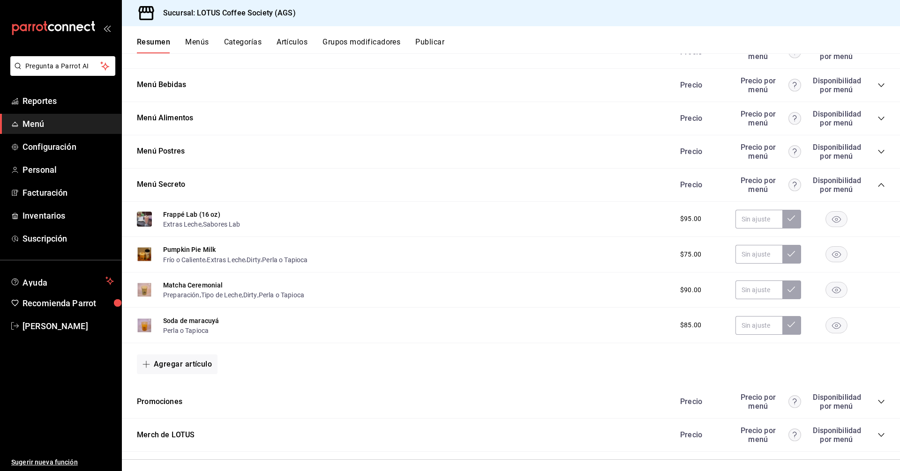
scroll to position [179, 0]
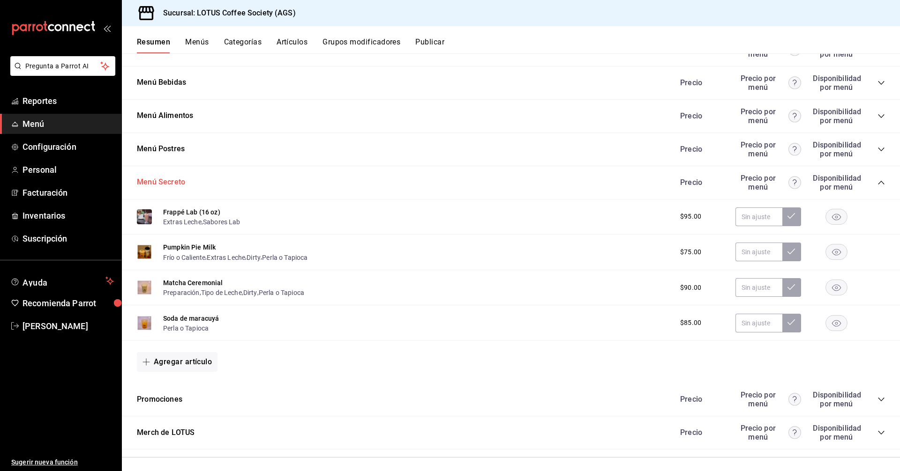
click at [158, 179] on button "Menú Secreto" at bounding box center [161, 182] width 48 height 11
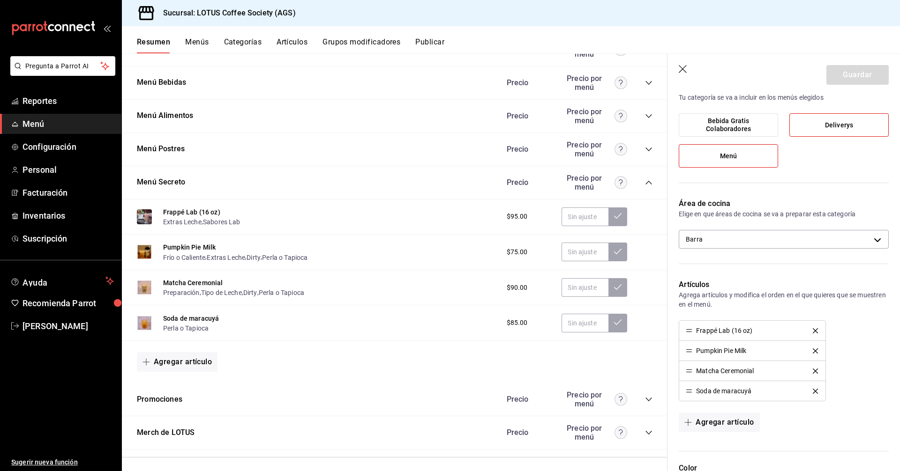
scroll to position [94, 0]
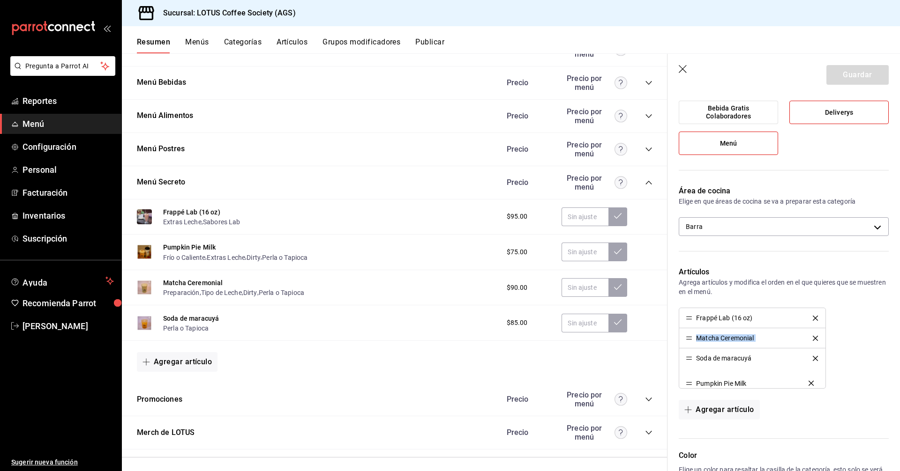
drag, startPoint x: 691, startPoint y: 340, endPoint x: 696, endPoint y: 385, distance: 45.3
drag, startPoint x: 690, startPoint y: 358, endPoint x: 693, endPoint y: 339, distance: 18.5
click at [852, 65] on button "Guardar" at bounding box center [857, 75] width 62 height 20
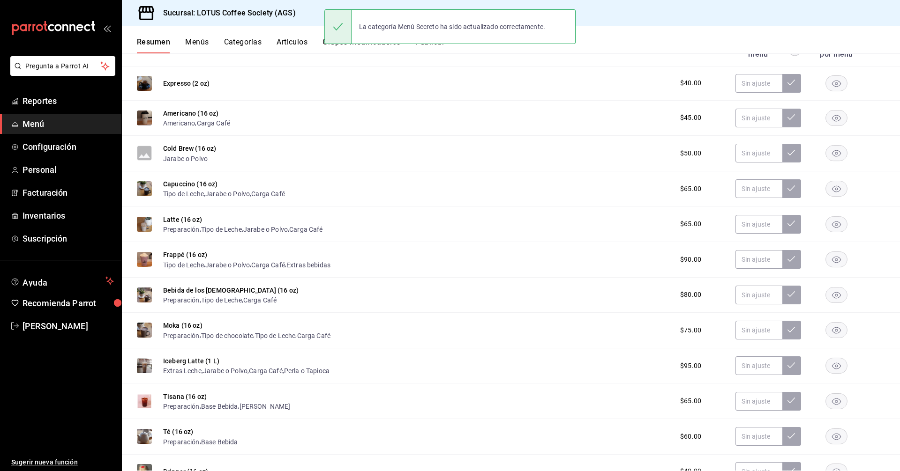
click at [304, 39] on button "Artículos" at bounding box center [291, 45] width 31 height 16
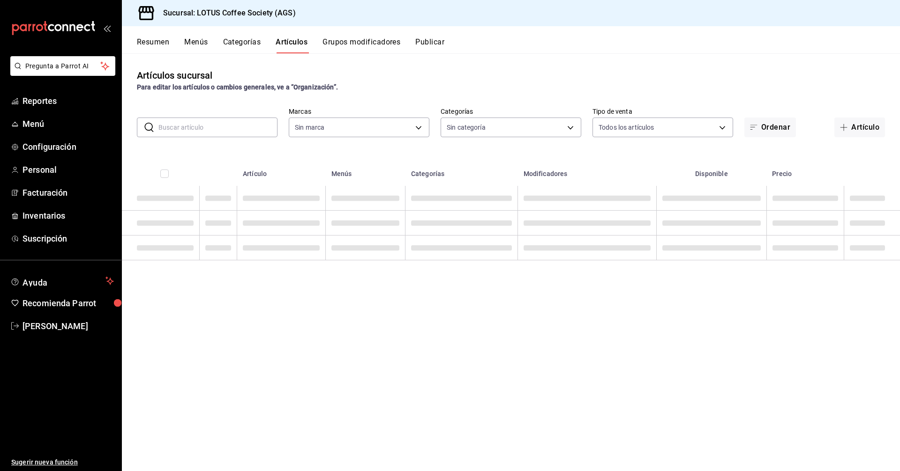
type input "28dd19ec-7257-4016-8db1-851d1dfbfd5e"
click at [221, 124] on input "text" at bounding box center [217, 127] width 119 height 19
type input "b13540e4-c938-4a58-93a5-c321ef8ec7a1,ea4a7684-bbc5-416d-8afc-185676b58d3f,f53b6…"
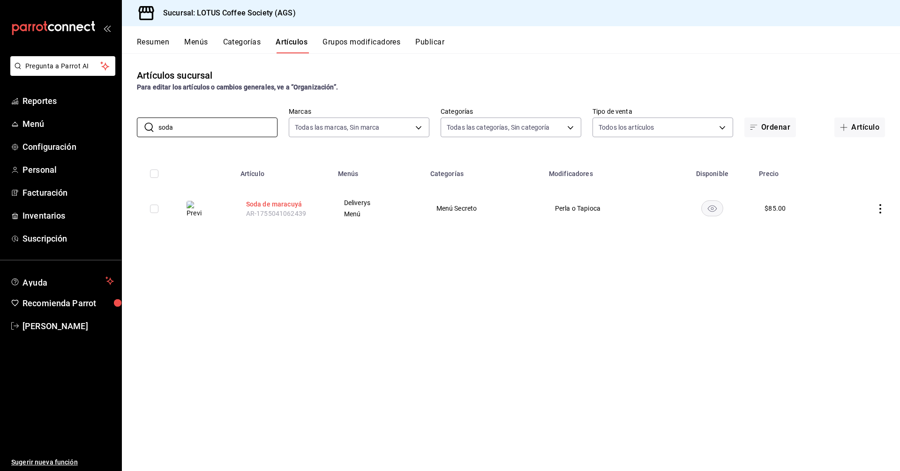
type input "soda"
click at [263, 201] on button "Soda de maracuyá" at bounding box center [283, 204] width 75 height 9
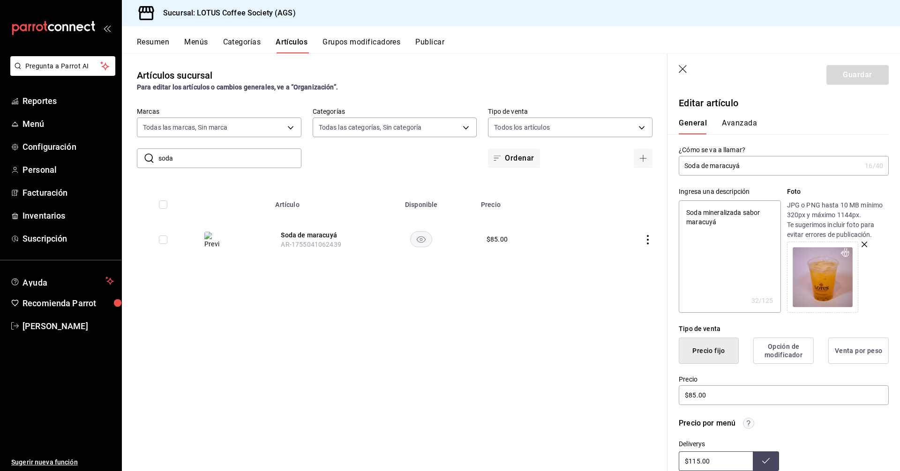
click at [777, 168] on input "Soda de maracuyá" at bounding box center [770, 166] width 182 height 19
type input "Soda de maracuyá"
type textarea "x"
type input "Soda de maracuyá ("
type textarea "x"
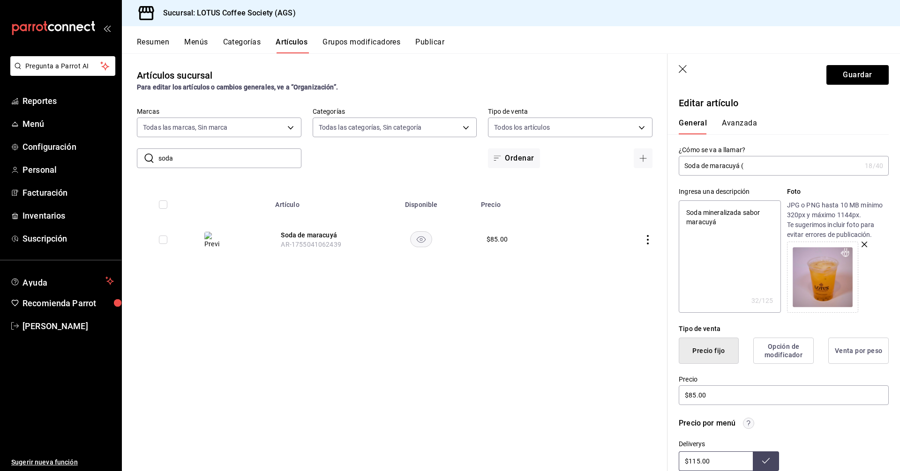
type input "Soda de maracuyá (1"
type textarea "x"
type input "Soda de maracuyá (16"
type textarea "x"
type input "Soda de maracuyá (16"
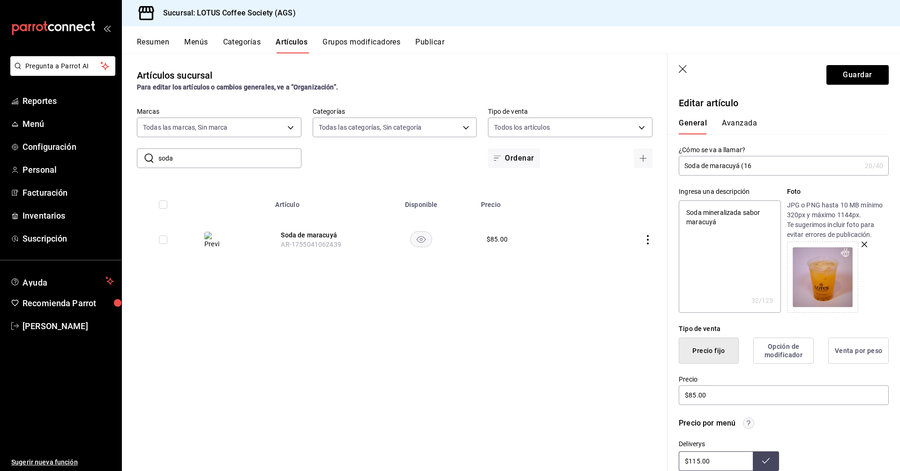
type textarea "x"
type input "Soda de maracuyá (16 oiz"
type textarea "x"
type input "Soda de maracuyá (16 oi"
type textarea "x"
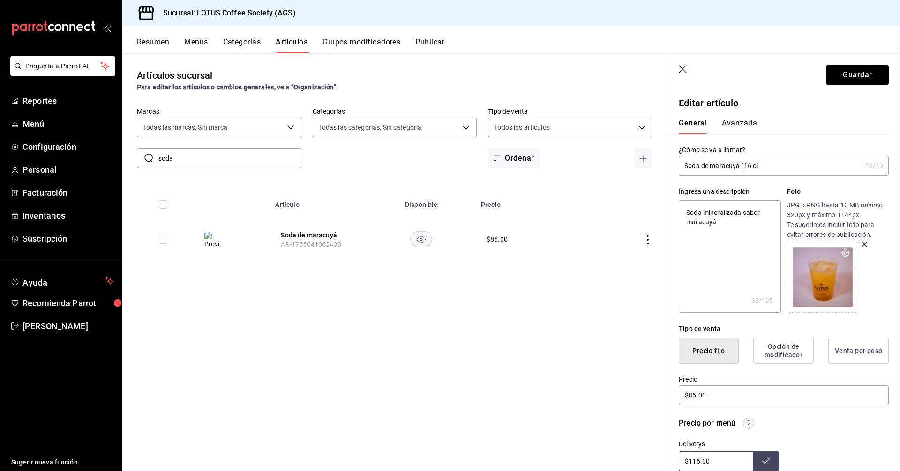
type input "Soda de maracuyá (16 o"
type textarea "x"
type input "Soda de maracuyá (16 oz"
type textarea "x"
type input "Soda de maracuyá (16 oz)"
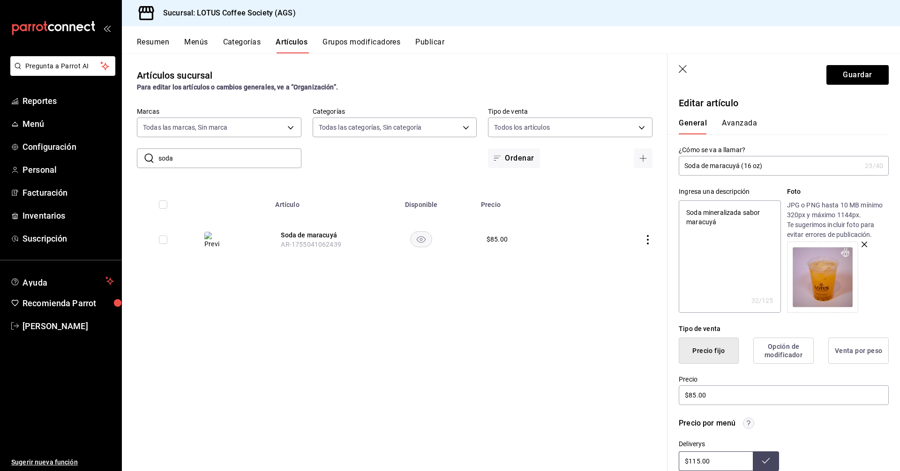
type textarea "x"
type input "Soda de maracuyá (16 oz)"
click at [844, 80] on button "Guardar" at bounding box center [857, 75] width 62 height 20
type textarea "x"
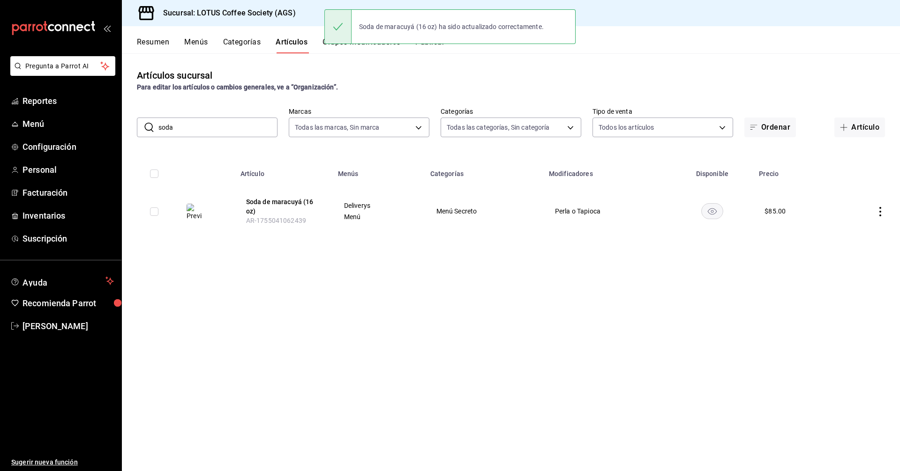
click at [230, 116] on div "​ soda ​ Marcas Todas las marcas, Sin marca 28dd19ec-7257-4016-8db1-851d1dfbfd5…" at bounding box center [511, 122] width 778 height 30
drag, startPoint x: 233, startPoint y: 128, endPoint x: 1, endPoint y: 24, distance: 253.6
click at [0, 39] on div "Pregunta a Parrot AI Reportes Menú Configuración Personal Facturación Inventari…" at bounding box center [450, 235] width 900 height 471
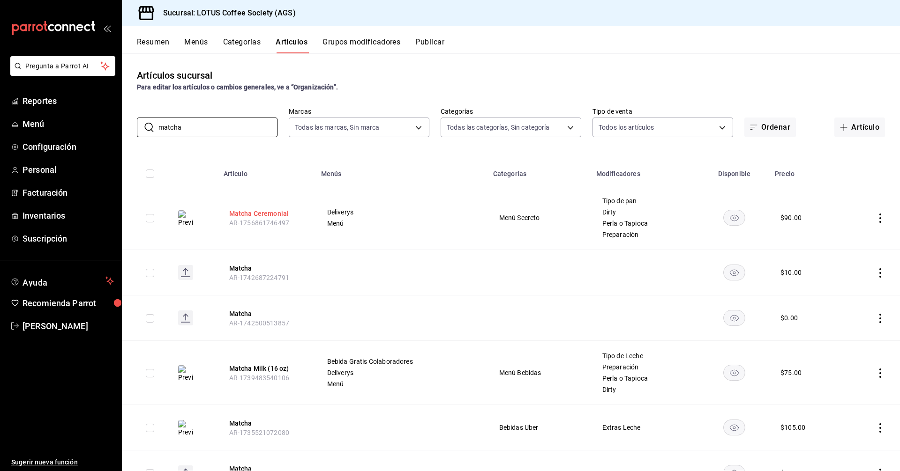
type input "matcha"
click at [259, 216] on button "Matcha Ceremonial" at bounding box center [266, 213] width 75 height 9
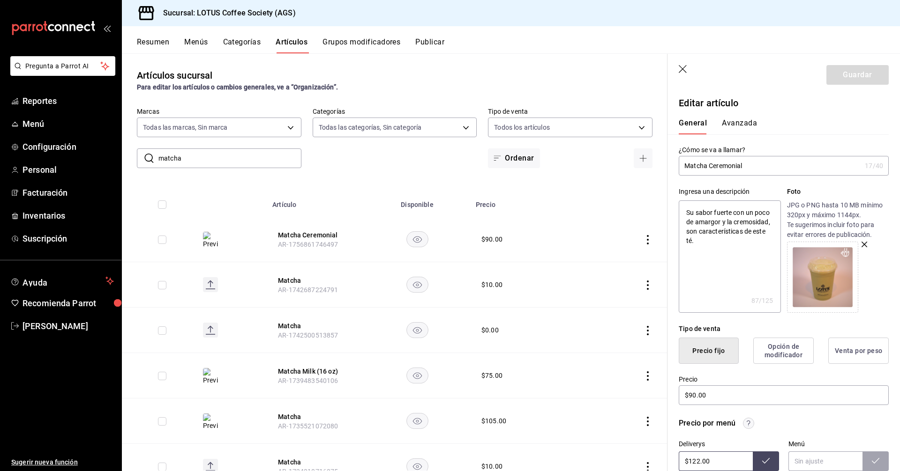
type input "Matcha Ceremonial"
type textarea "x"
type input "Matcha Ceremonial ("
type textarea "x"
type input "Matcha Ceremonial (1"
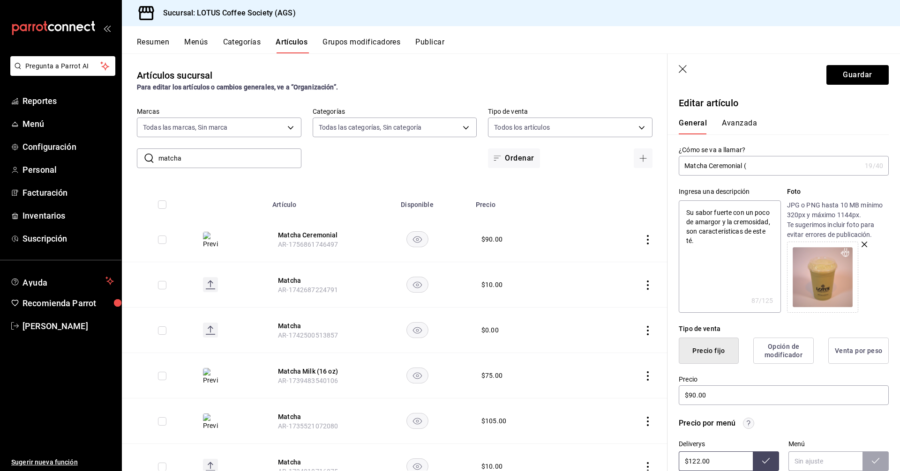
type textarea "x"
type input "Matcha Ceremonial (16"
type textarea "x"
type input "Matcha Ceremonial (16"
type textarea "x"
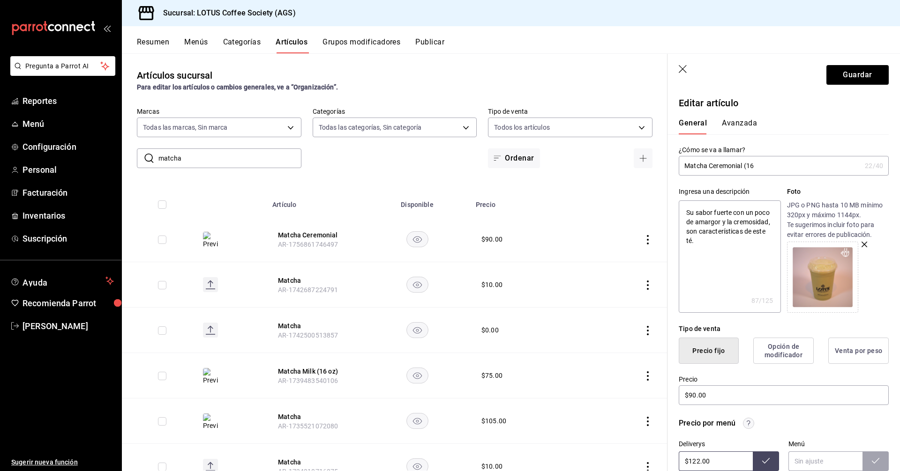
type input "Matcha Ceremonial (16 o"
type textarea "x"
type input "Matcha Ceremonial (16 oz"
type textarea "x"
type input "Matcha Ceremonial (16 oz)"
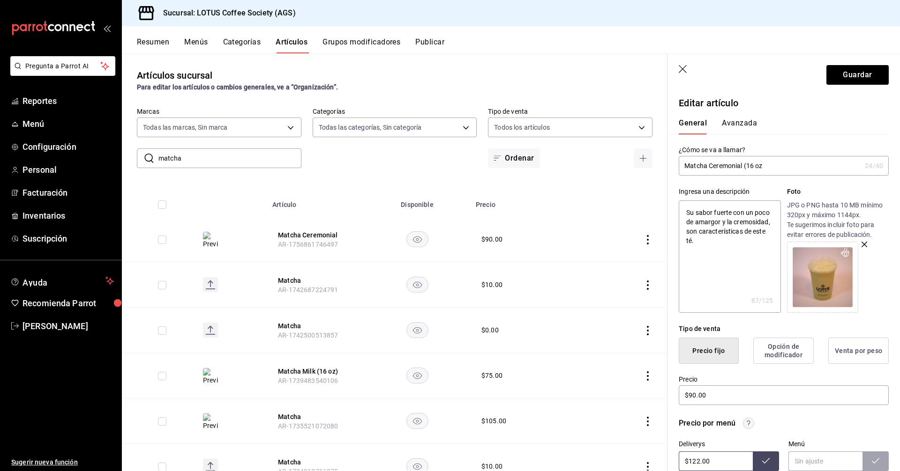
type textarea "x"
type input "Matcha Ceremonial (16 oz)"
click at [845, 71] on button "Guardar" at bounding box center [857, 75] width 62 height 20
type textarea "x"
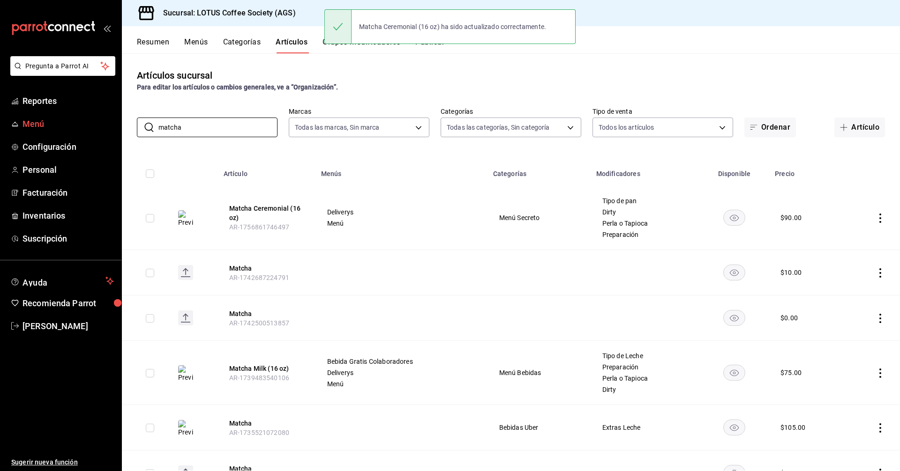
drag, startPoint x: 210, startPoint y: 132, endPoint x: 60, endPoint y: 122, distance: 149.8
click at [60, 122] on div "Pregunta a Parrot AI Reportes Menú Configuración Personal Facturación Inventari…" at bounding box center [450, 235] width 900 height 471
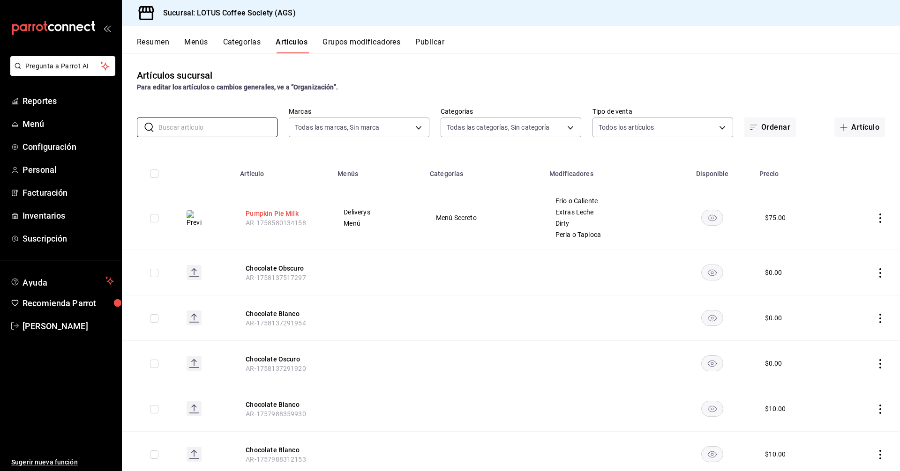
click at [260, 214] on button "Pumpkin Pie Milk" at bounding box center [283, 213] width 75 height 9
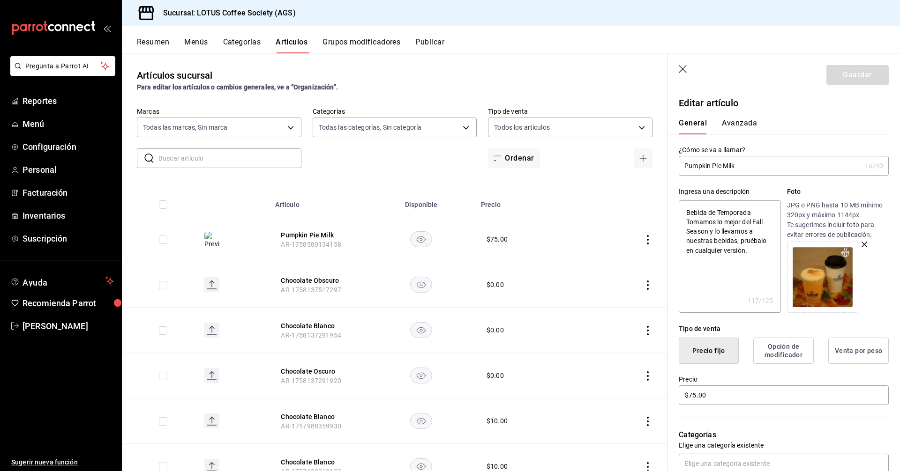
type input "Pumpkin Pie Milk"
type textarea "x"
type input "Pumpkin Pie Milk ("
type textarea "x"
type input "Pumpkin Pie Milk (1"
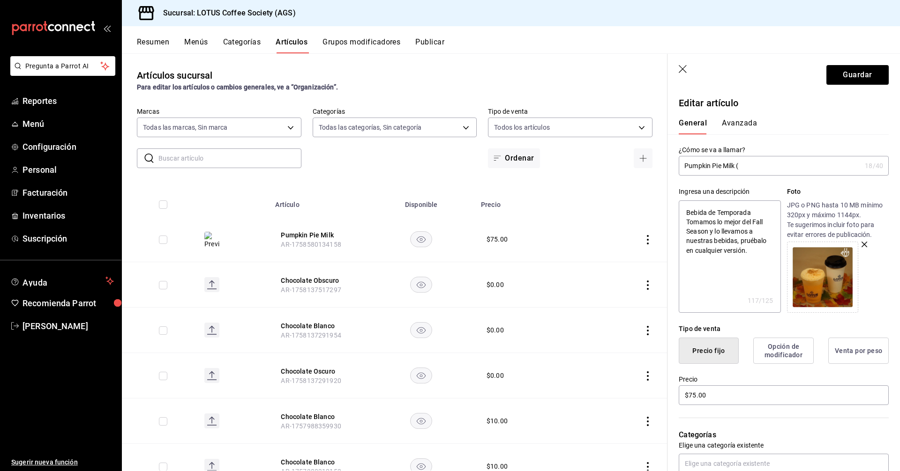
type textarea "x"
type input "Pumpkin Pie Milk (16"
type textarea "x"
type input "Pumpkin Pie Milk (16"
type textarea "x"
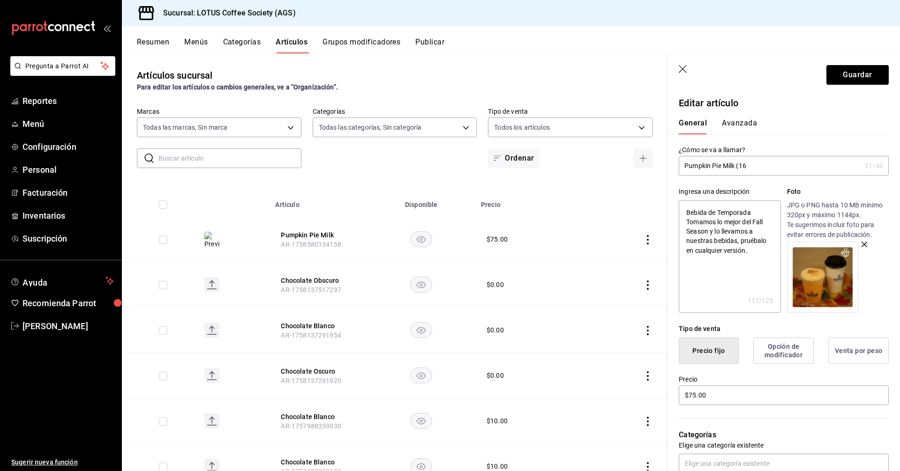
type input "Pumpkin Pie Milk (16 o"
type textarea "x"
type input "Pumpkin Pie Milk (16 oz"
type textarea "x"
type input "Pumpkin Pie Milk (16 oz)"
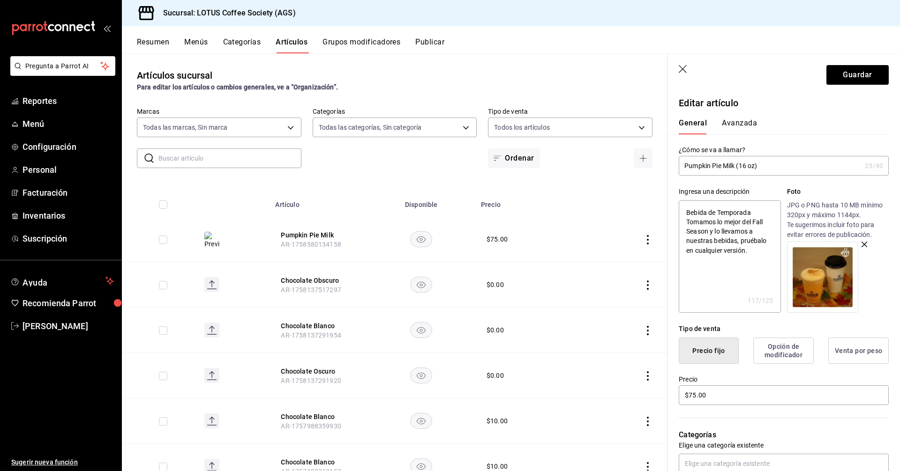
type textarea "x"
type input "Pumpkin Pie Milk (16 oz)"
click at [843, 72] on button "Guardar" at bounding box center [857, 75] width 62 height 20
type textarea "x"
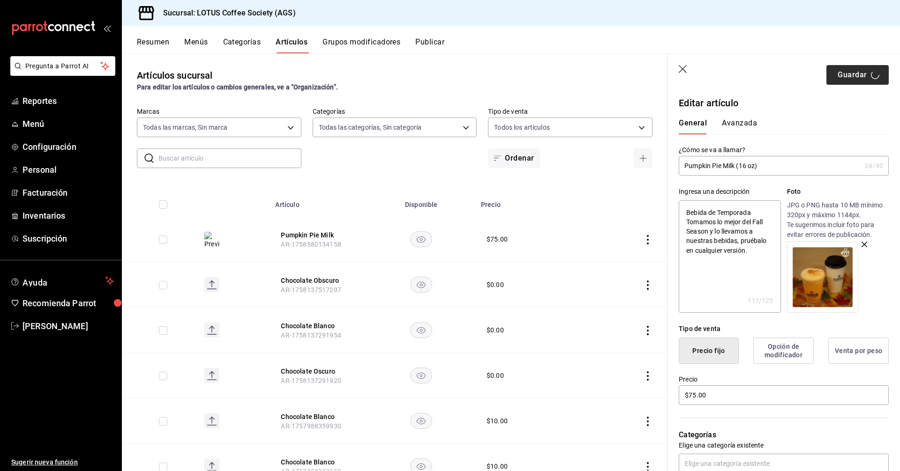
type input "AR-1758582722158"
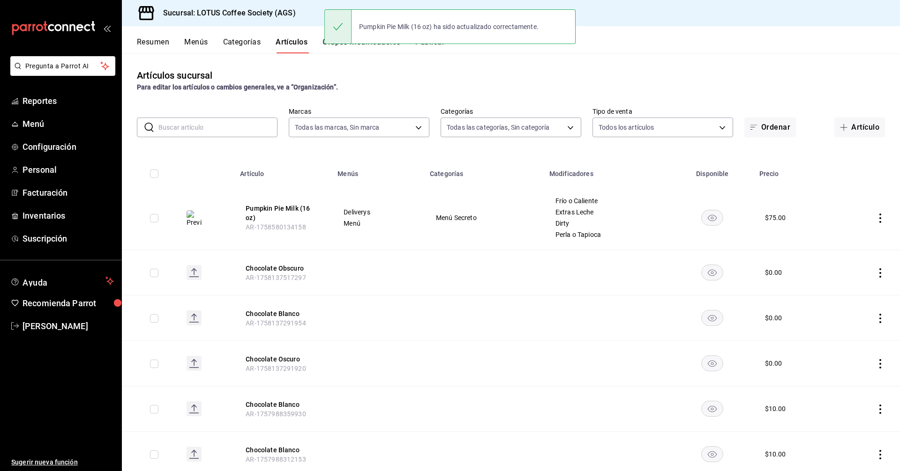
click at [157, 47] on button "Resumen" at bounding box center [153, 45] width 32 height 16
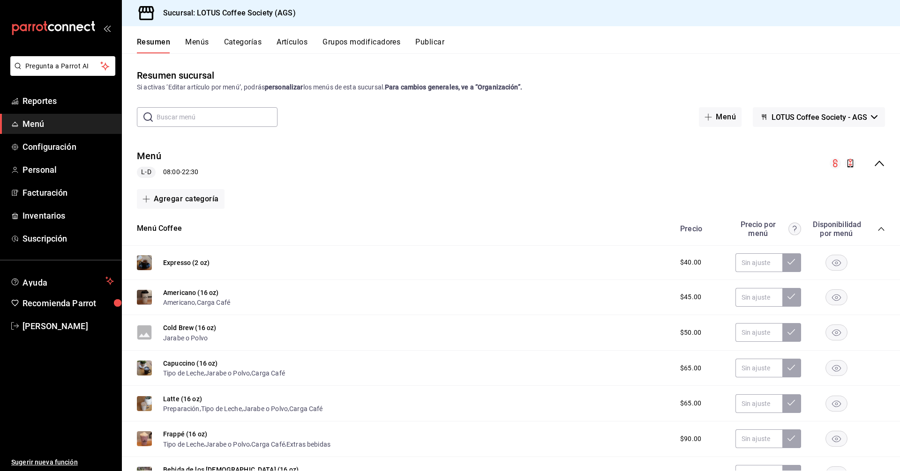
scroll to position [47, 0]
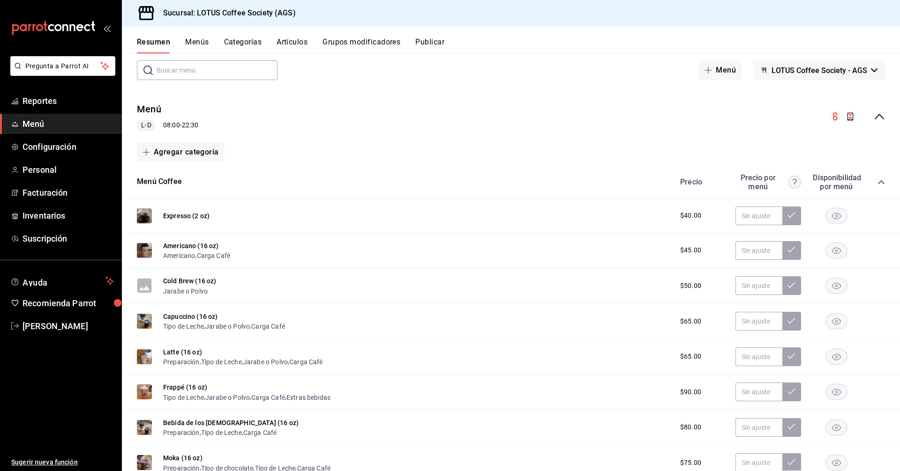
click at [877, 182] on icon "collapse-category-row" at bounding box center [880, 182] width 7 height 7
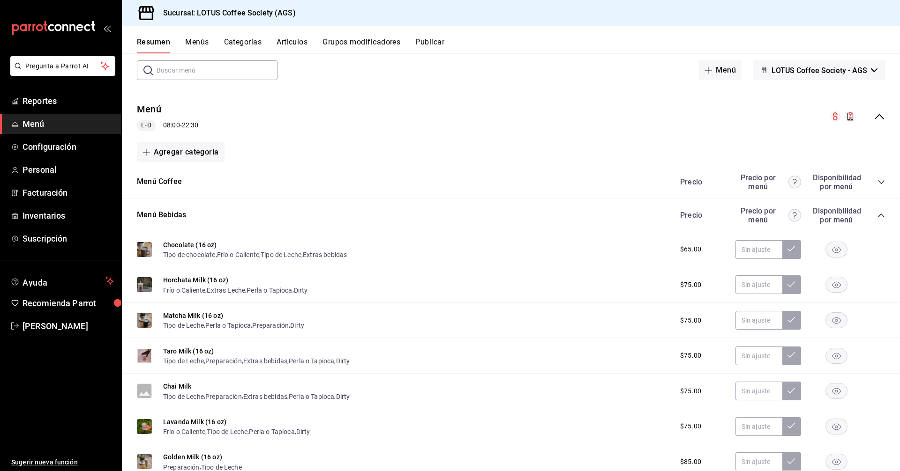
click at [877, 215] on icon "collapse-category-row" at bounding box center [880, 215] width 7 height 7
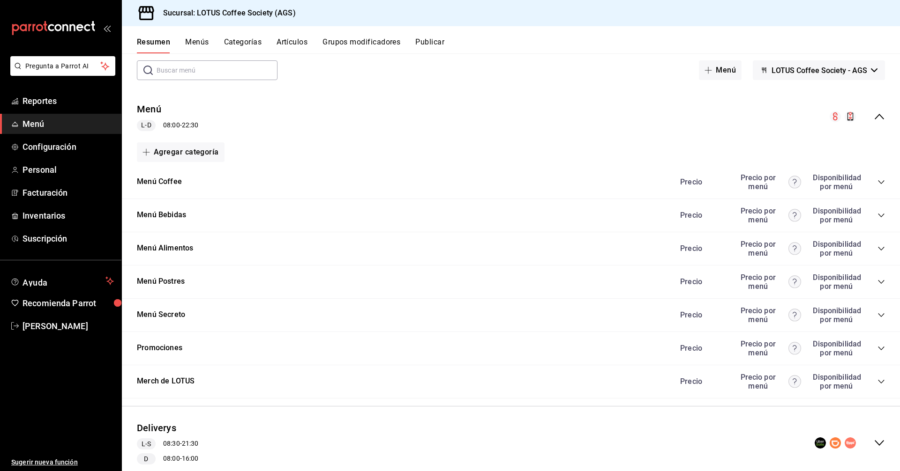
click at [877, 312] on icon "collapse-category-row" at bounding box center [880, 315] width 7 height 7
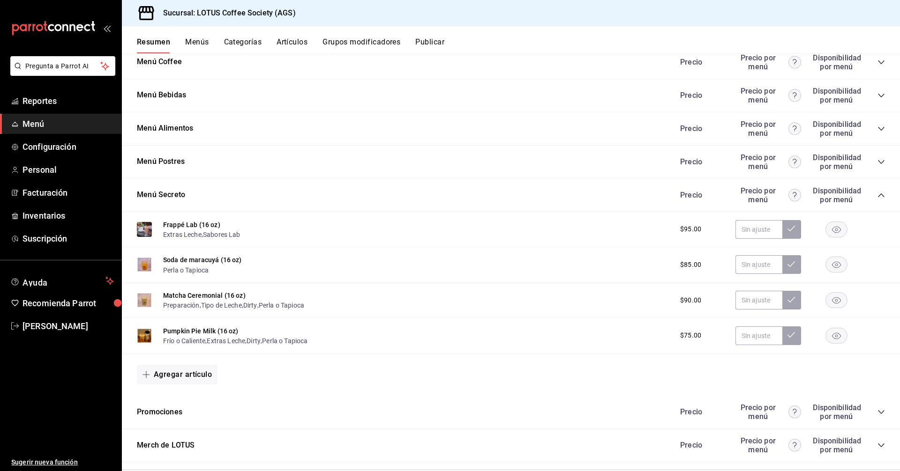
scroll to position [187, 0]
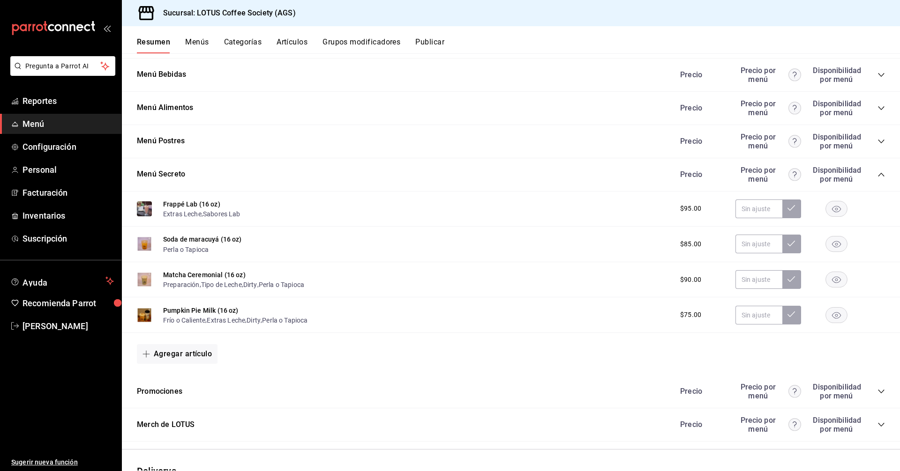
click at [872, 145] on div "Precio Precio por menú Disponibilidad por menú" at bounding box center [778, 142] width 214 height 18
click at [877, 141] on icon "collapse-category-row" at bounding box center [880, 141] width 7 height 7
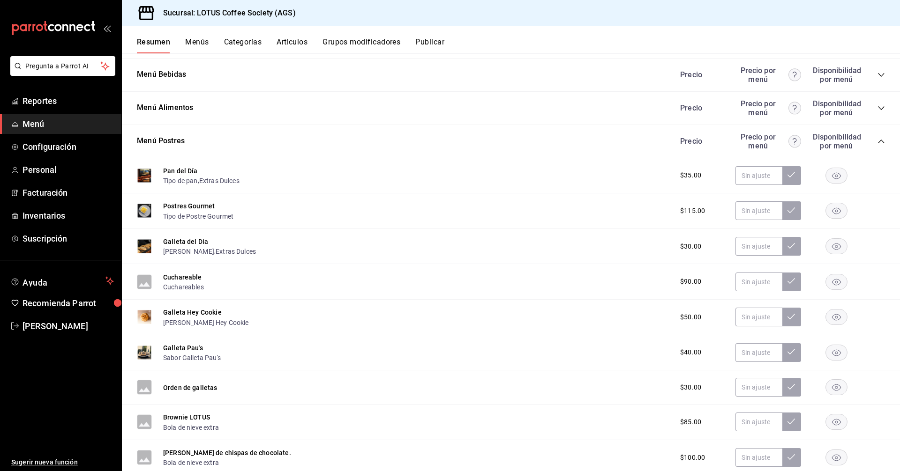
click at [877, 75] on icon "collapse-category-row" at bounding box center [880, 74] width 7 height 7
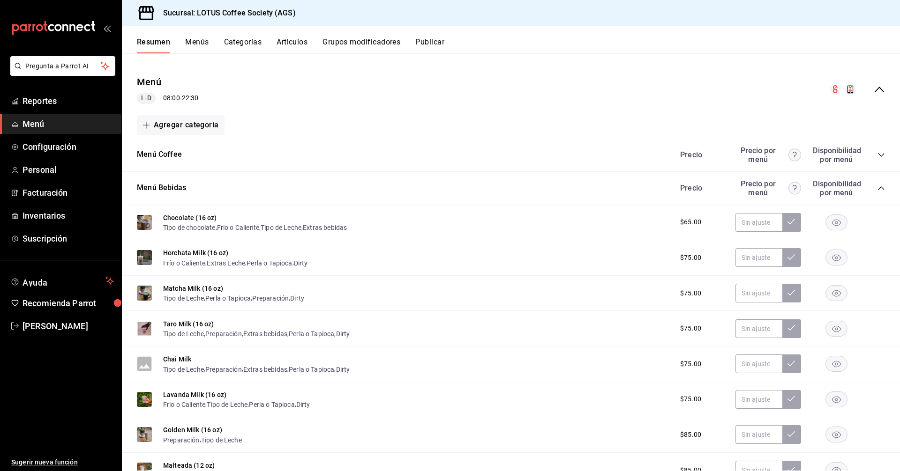
scroll to position [0, 0]
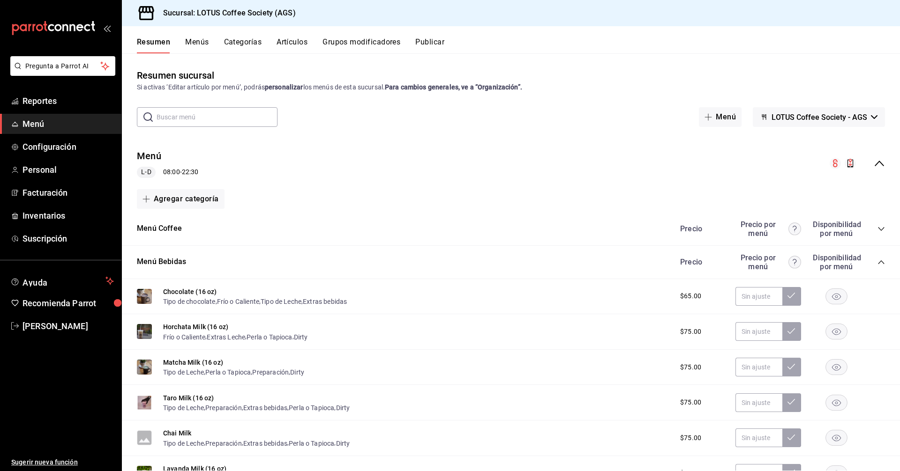
click at [255, 39] on button "Categorías" at bounding box center [243, 45] width 38 height 16
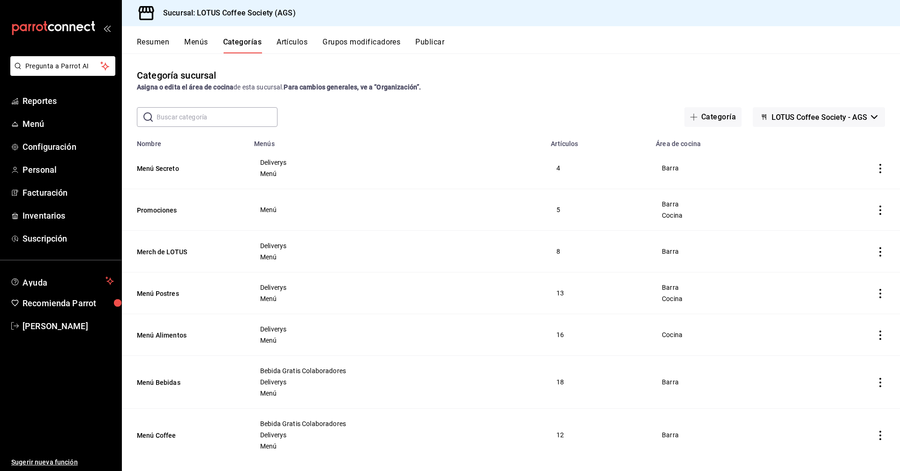
click at [207, 121] on input "text" at bounding box center [217, 117] width 121 height 19
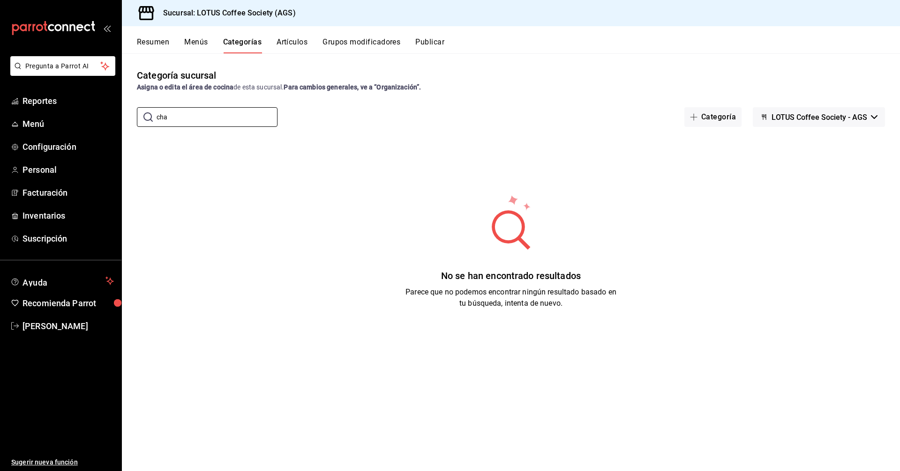
type input "cha"
click at [293, 33] on div "Resumen Menús Categorías Artículos Grupos modificadores Publicar" at bounding box center [511, 39] width 778 height 27
click at [292, 40] on button "Artículos" at bounding box center [291, 45] width 31 height 16
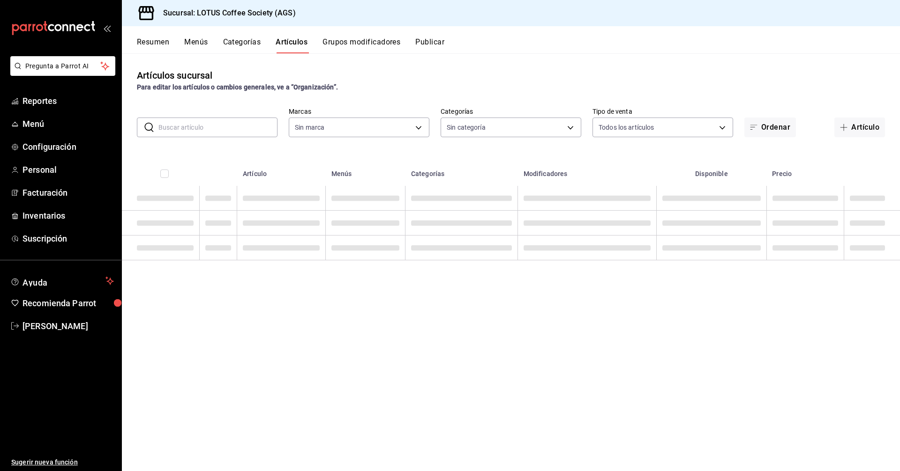
type input "28dd19ec-7257-4016-8db1-851d1dfbfd5e"
click at [197, 129] on input "text" at bounding box center [217, 127] width 119 height 19
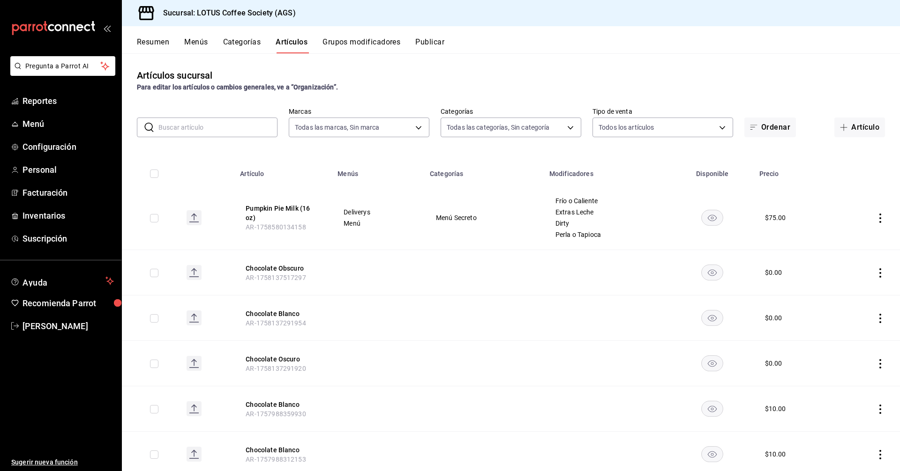
type input "b13540e4-c938-4a58-93a5-c321ef8ec7a1,ea4a7684-bbc5-416d-8afc-185676b58d3f,f53b6…"
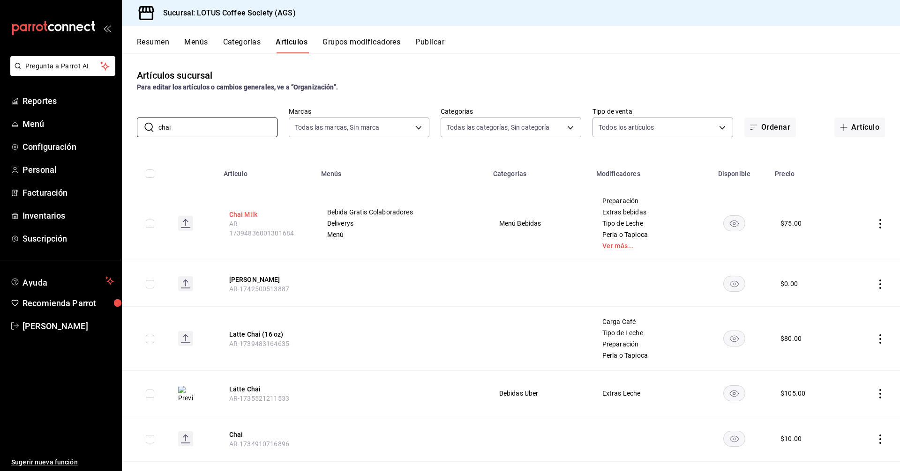
type input "chai"
click at [253, 219] on button "Chai Milk" at bounding box center [266, 214] width 75 height 9
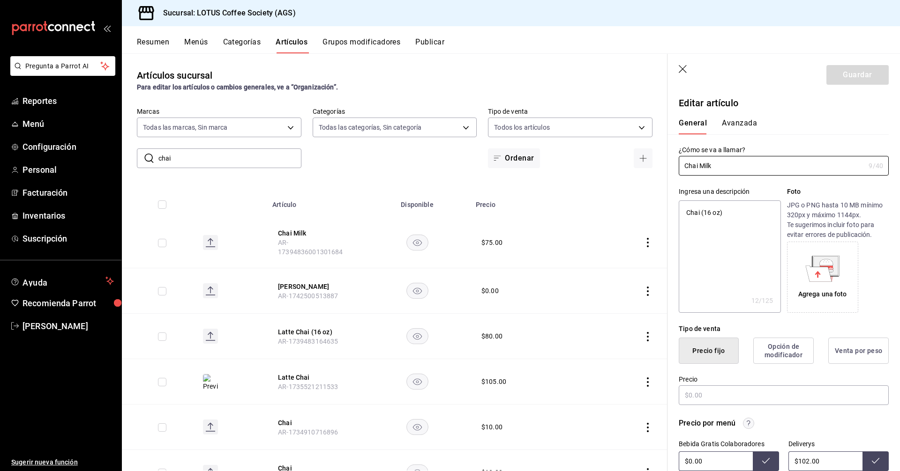
type textarea "x"
type input "$75.00"
type input "Chai Milk"
type textarea "x"
type input "Chai Milk ("
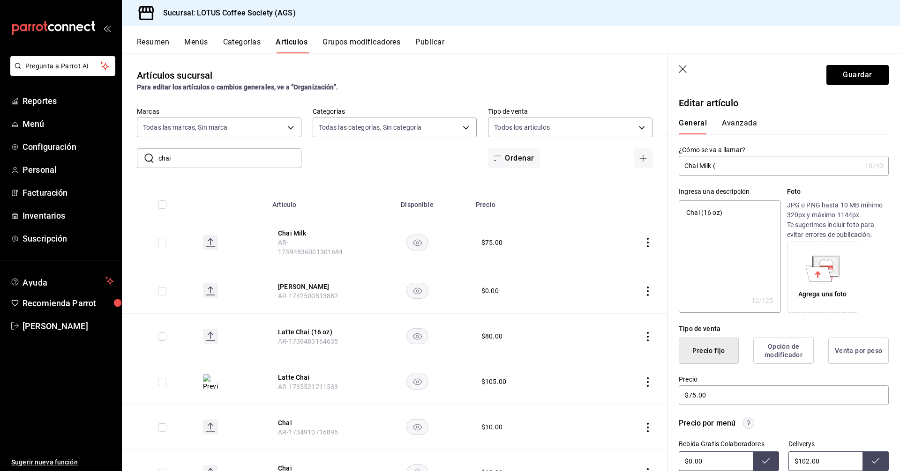
type textarea "x"
type input "Chai Milk (1"
type textarea "x"
type input "Chai Milk (16"
type textarea "x"
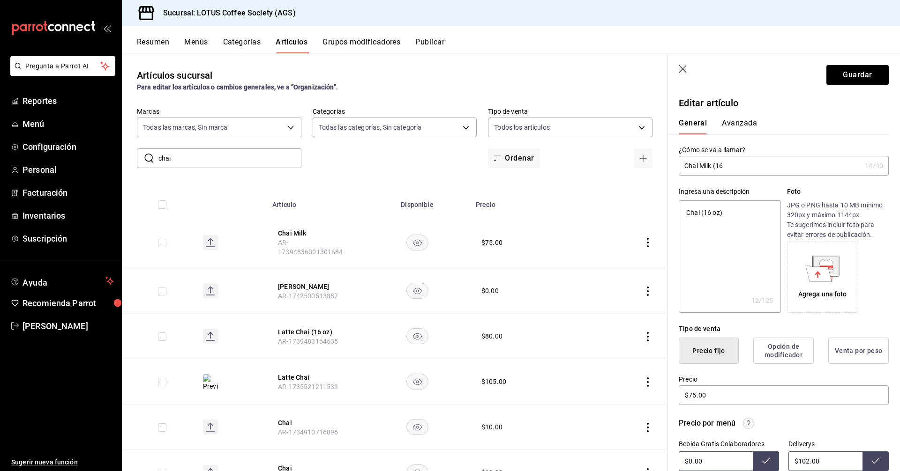
type input "Chai Milk (16"
type textarea "x"
type input "Chai Milk (16 o"
type textarea "x"
type input "Chai Milk (16 oz"
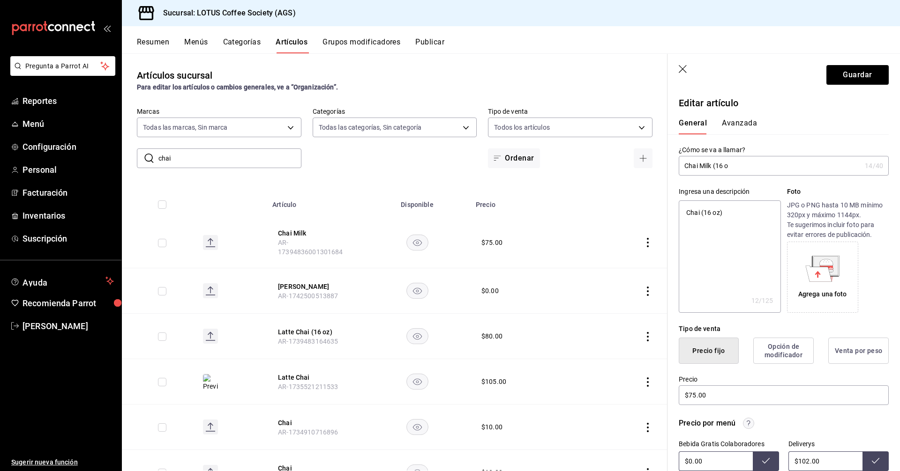
type textarea "x"
type input "Chai Milk (16 oz)"
type textarea "x"
type input "Chai Milk (16 oz)"
click at [853, 83] on button "Guardar" at bounding box center [857, 75] width 62 height 20
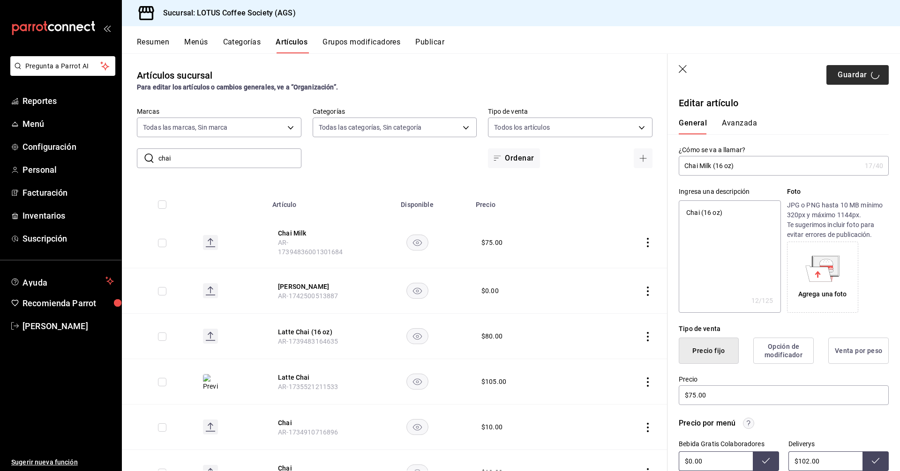
type textarea "x"
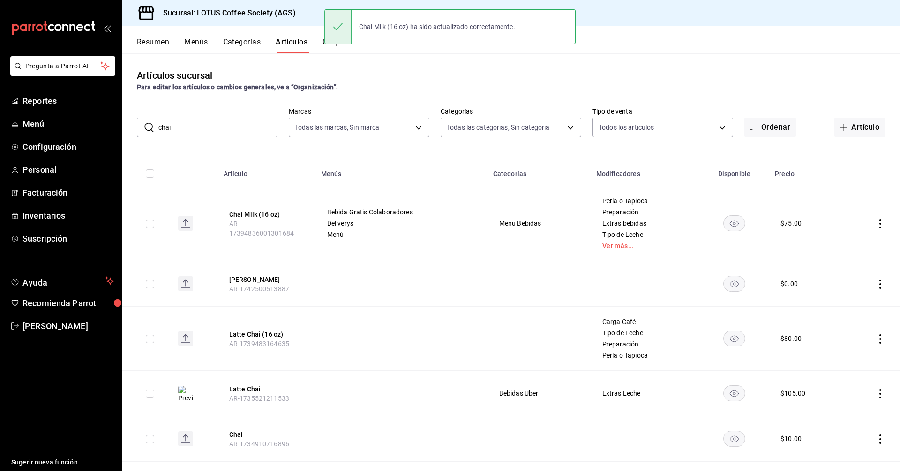
click at [159, 42] on button "Resumen" at bounding box center [153, 45] width 32 height 16
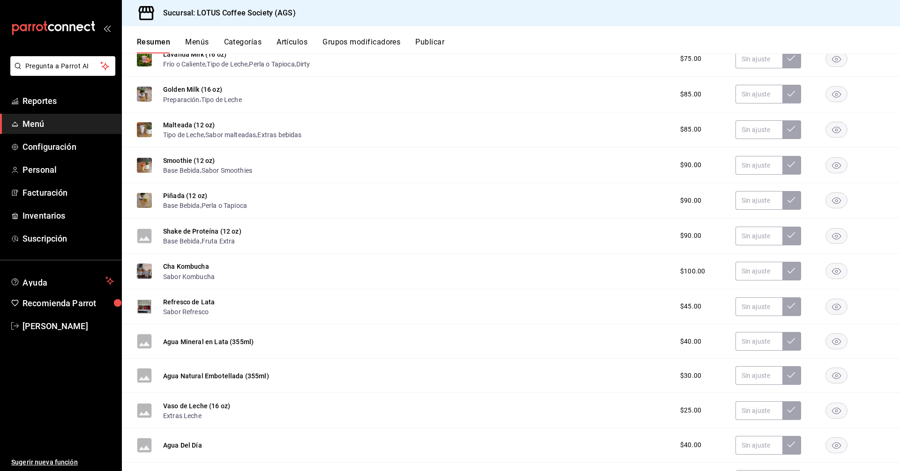
scroll to position [890, 0]
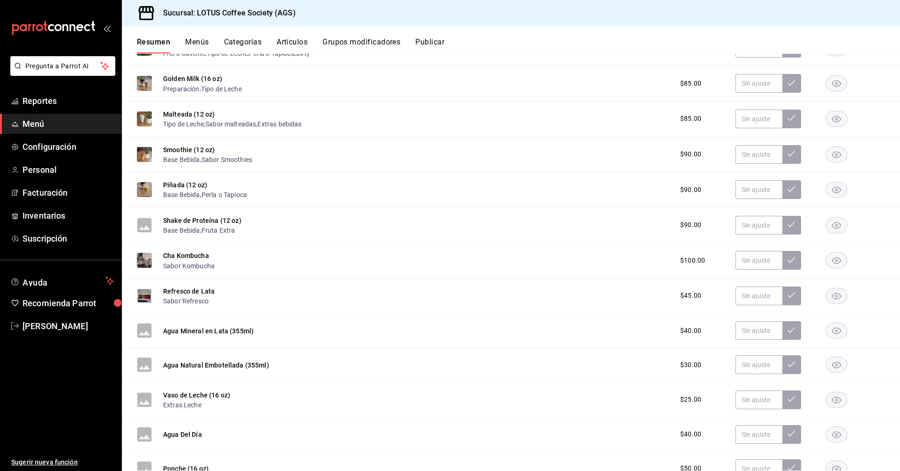
click at [206, 49] on button "Menús" at bounding box center [196, 45] width 23 height 16
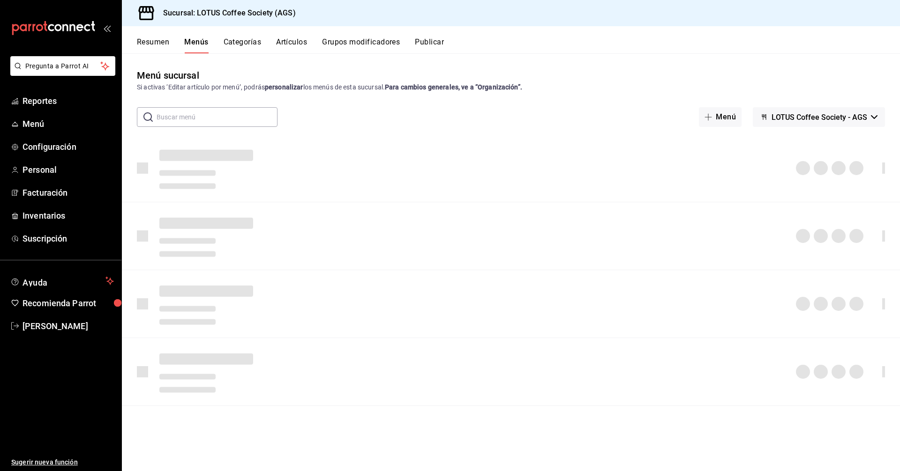
click at [298, 38] on button "Artículos" at bounding box center [291, 45] width 31 height 16
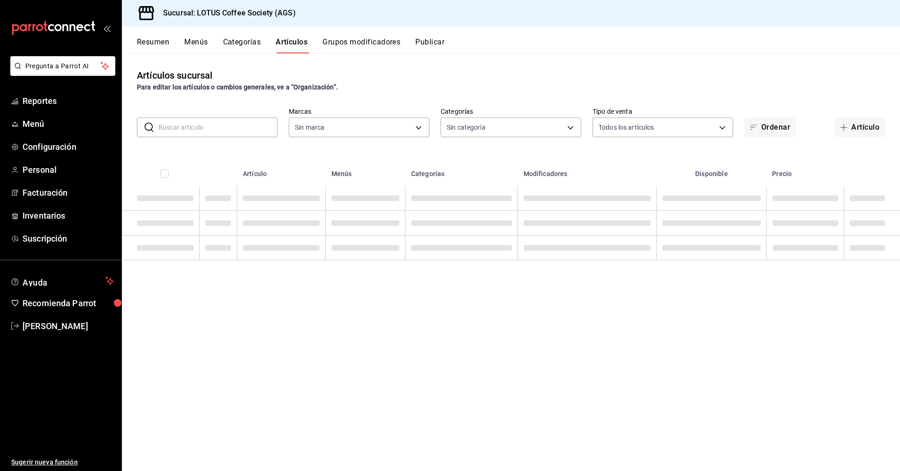
type input "b13540e4-c938-4a58-93a5-c321ef8ec7a1,ea4a7684-bbc5-416d-8afc-185676b58d3f,f53b6…"
click at [182, 134] on input "text" at bounding box center [217, 127] width 119 height 19
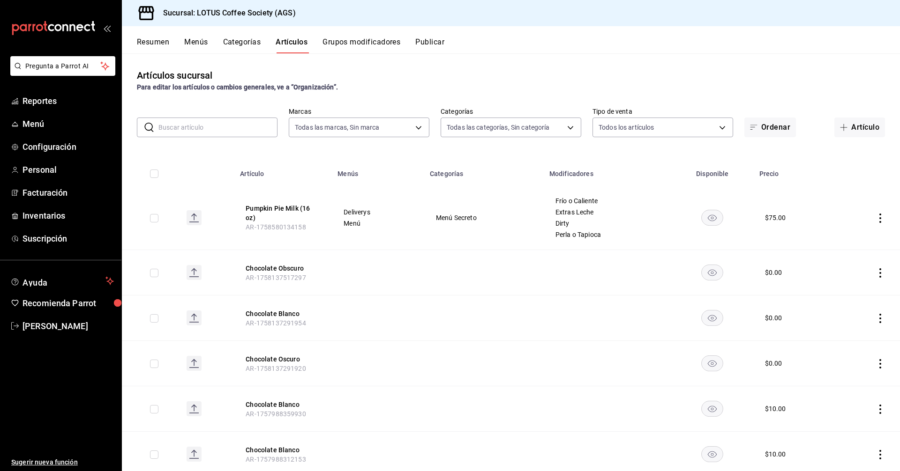
type input "28dd19ec-7257-4016-8db1-851d1dfbfd5e"
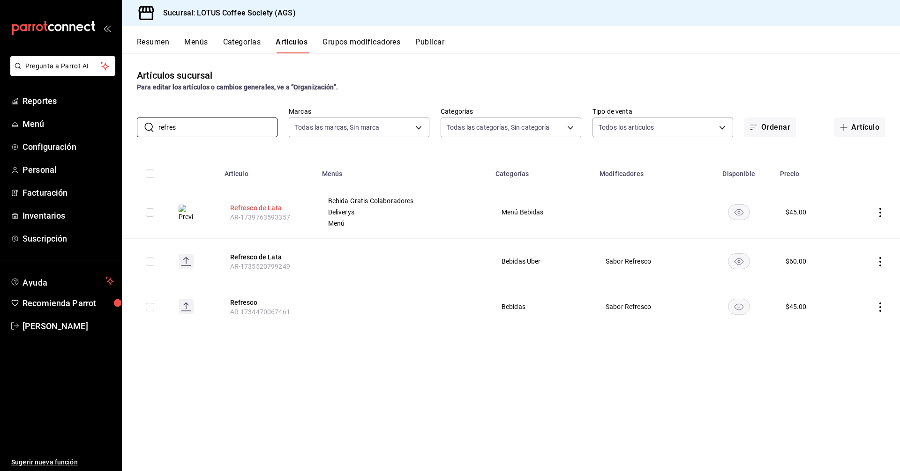
type input "refres"
click at [254, 207] on button "Refresco de Lata" at bounding box center [267, 207] width 75 height 9
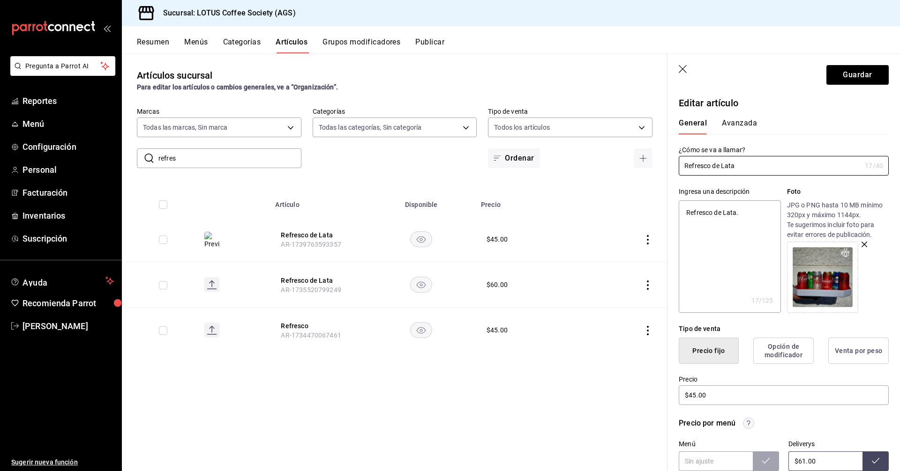
type input "Refresco de Lata"
type textarea "x"
type input "Refresco de Lata ("
type textarea "x"
type input "Refresco de Lata (3"
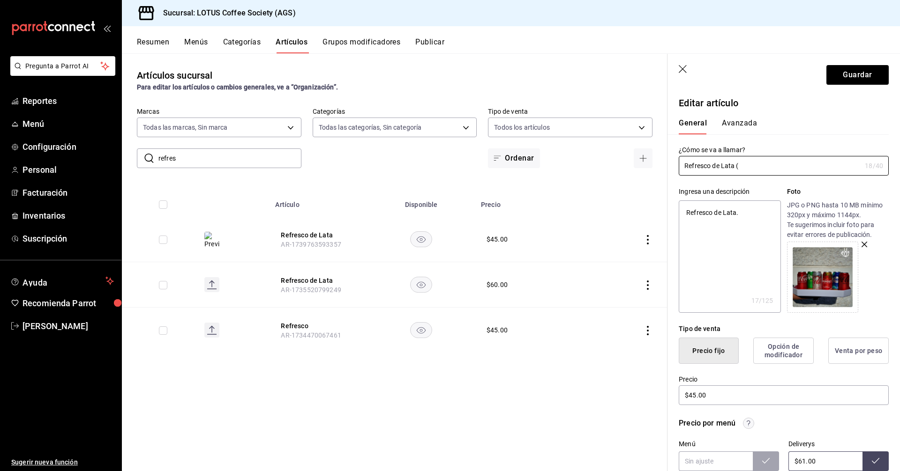
type textarea "x"
type input "Refresco de Lata (35"
type textarea "x"
type input "Refresco de Lata (355"
type textarea "x"
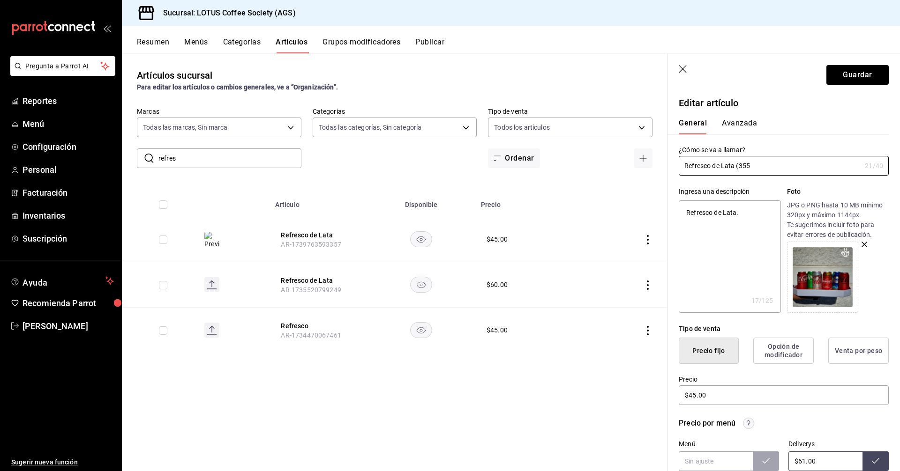
type input "Refresco de Lata (355"
type textarea "x"
type input "Refresco de Lata (355 m"
type textarea "x"
type input "Refresco de Lata (355 ml"
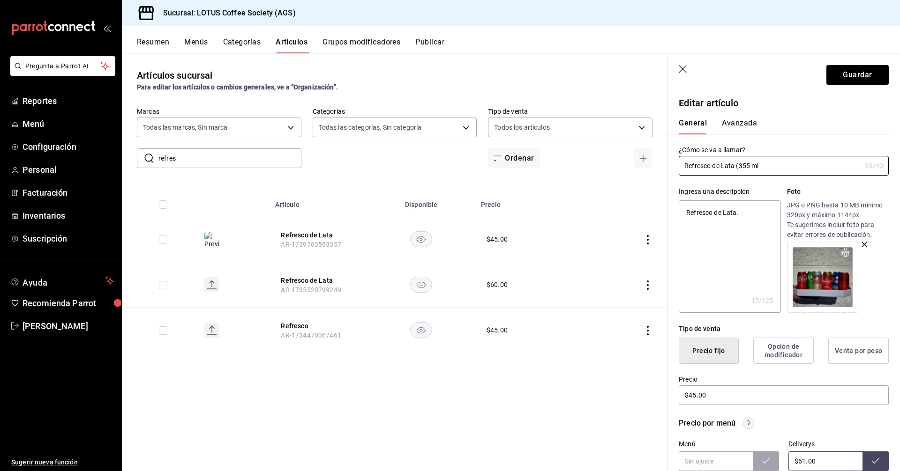
type textarea "x"
type input "Refresco de Lata (355 ml)"
type textarea "x"
type input "Refresco de Lata (355 ml)"
click at [851, 75] on button "Guardar" at bounding box center [857, 75] width 62 height 20
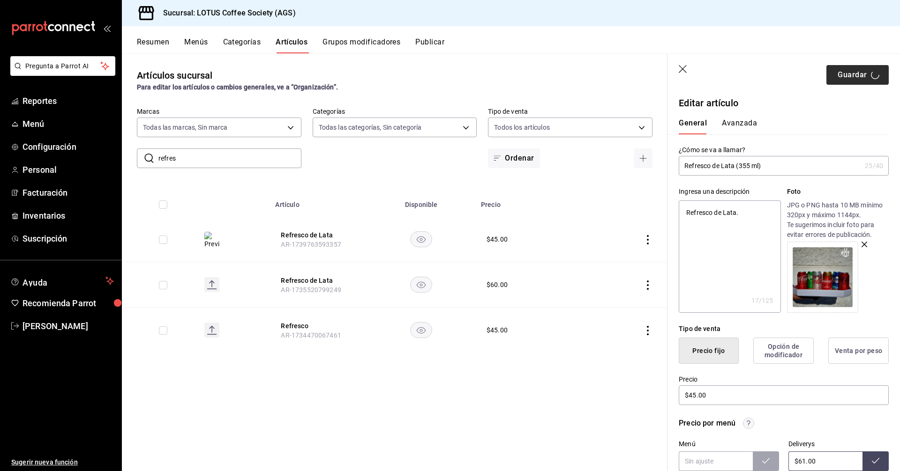
type textarea "x"
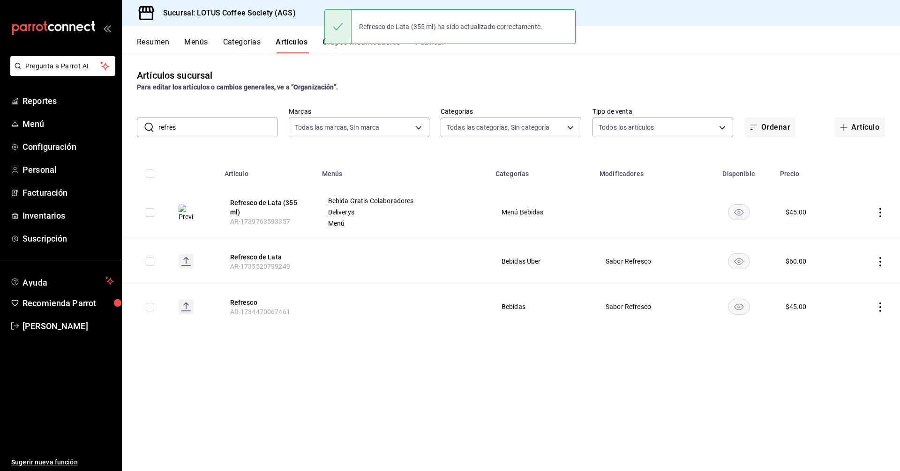
click at [142, 49] on button "Resumen" at bounding box center [153, 45] width 32 height 16
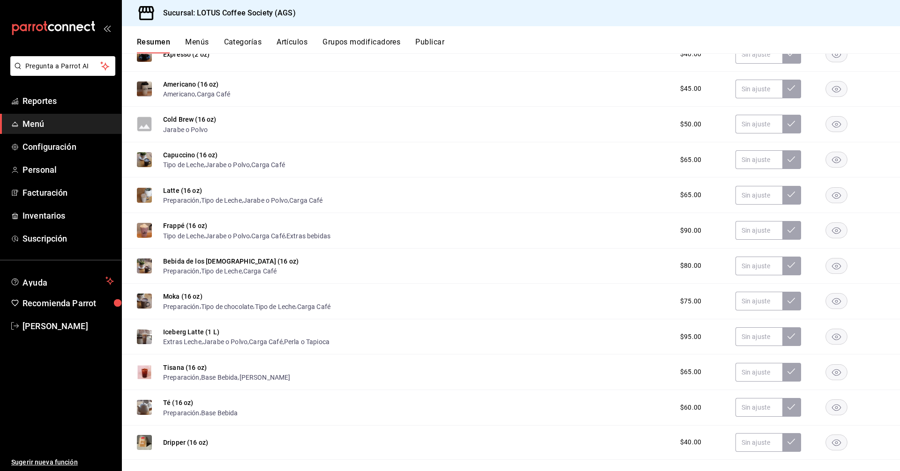
scroll to position [141, 0]
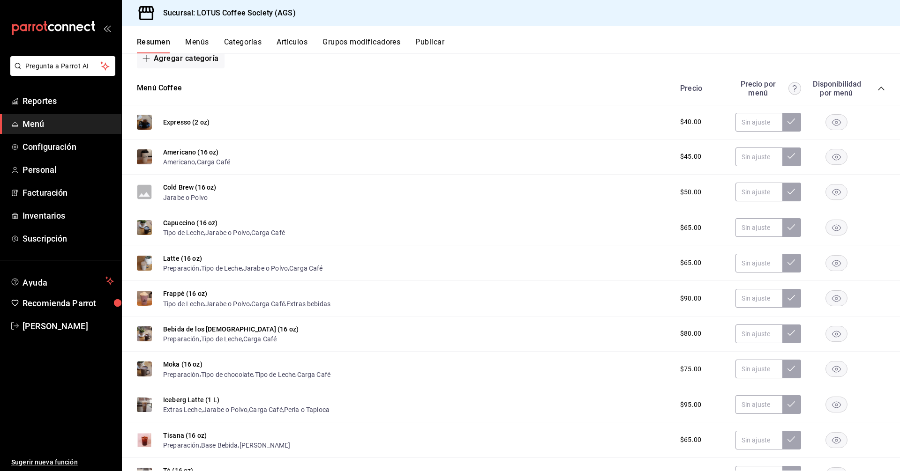
click at [878, 89] on icon "collapse-category-row" at bounding box center [881, 89] width 6 height 4
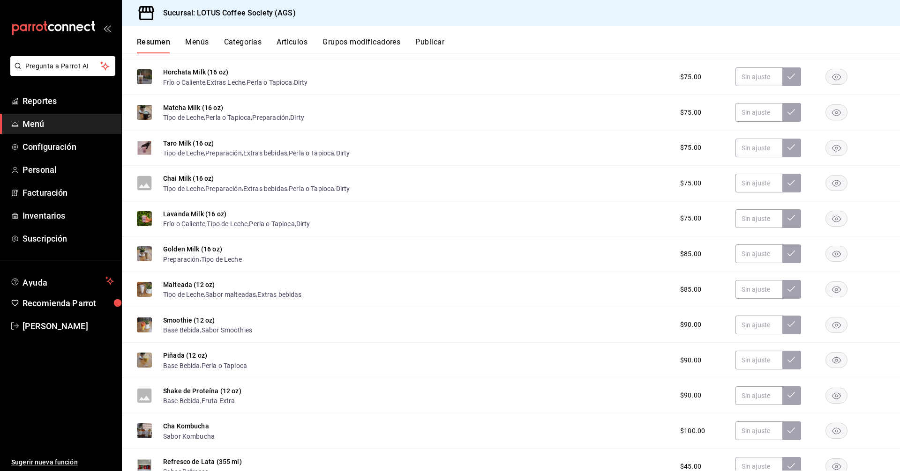
scroll to position [187, 0]
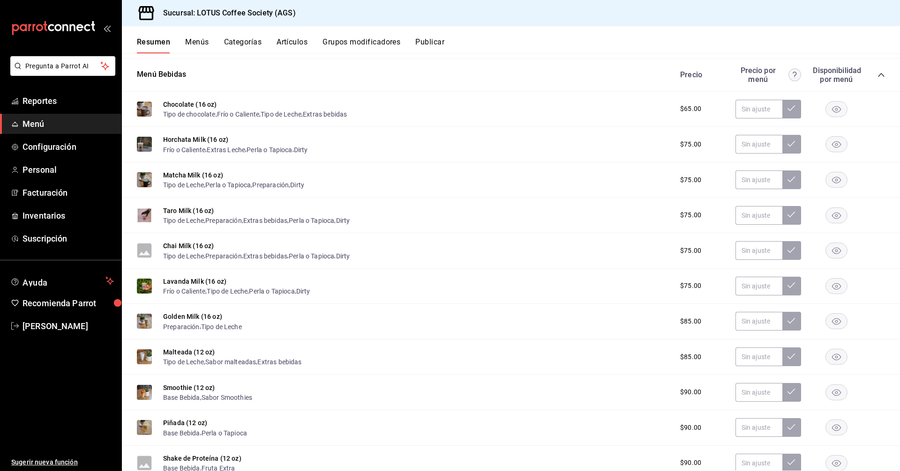
click at [877, 74] on icon "collapse-category-row" at bounding box center [880, 74] width 7 height 7
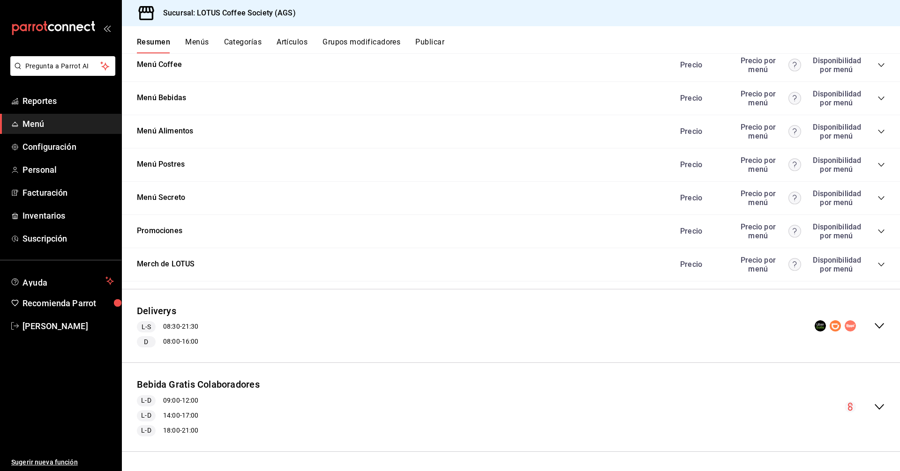
scroll to position [164, 0]
click at [877, 129] on icon "collapse-category-row" at bounding box center [880, 131] width 7 height 7
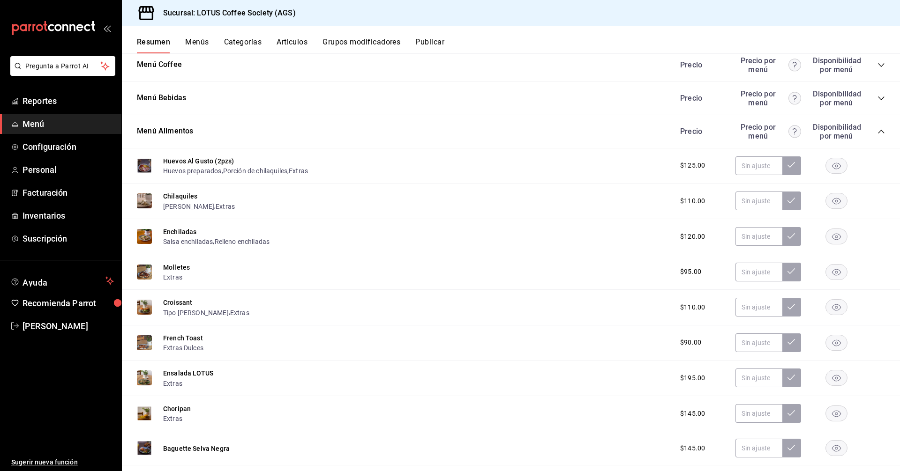
click at [877, 129] on icon "collapse-category-row" at bounding box center [880, 131] width 7 height 7
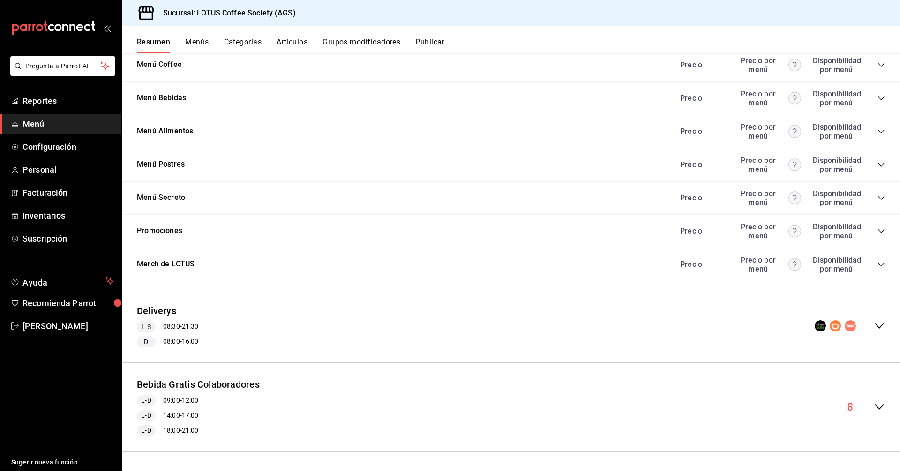
click at [877, 166] on icon "collapse-category-row" at bounding box center [880, 164] width 7 height 7
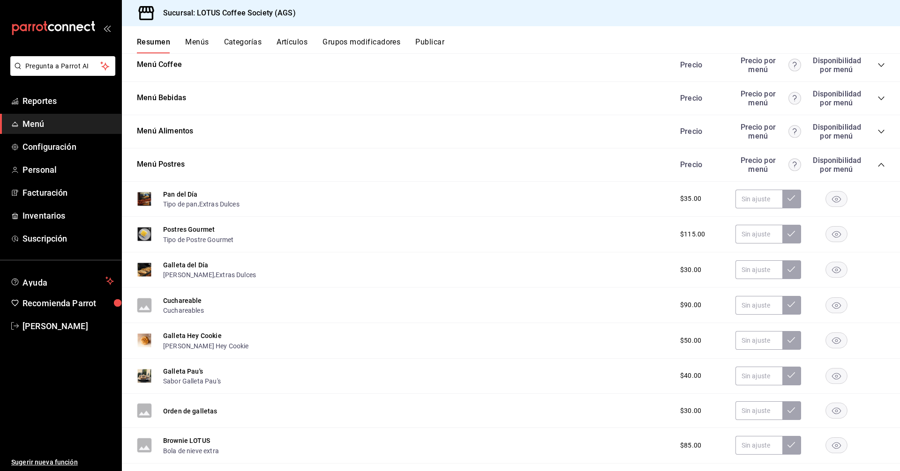
click at [877, 166] on icon "collapse-category-row" at bounding box center [880, 164] width 7 height 7
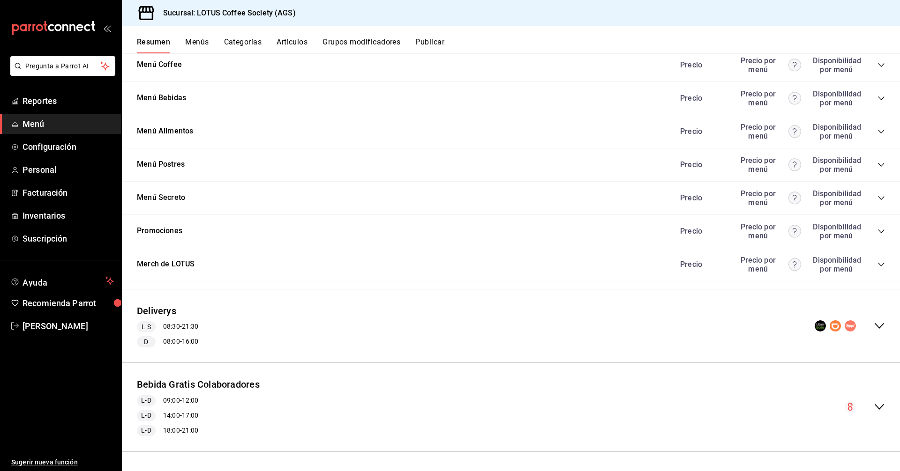
click at [877, 200] on icon "collapse-category-row" at bounding box center [880, 197] width 7 height 7
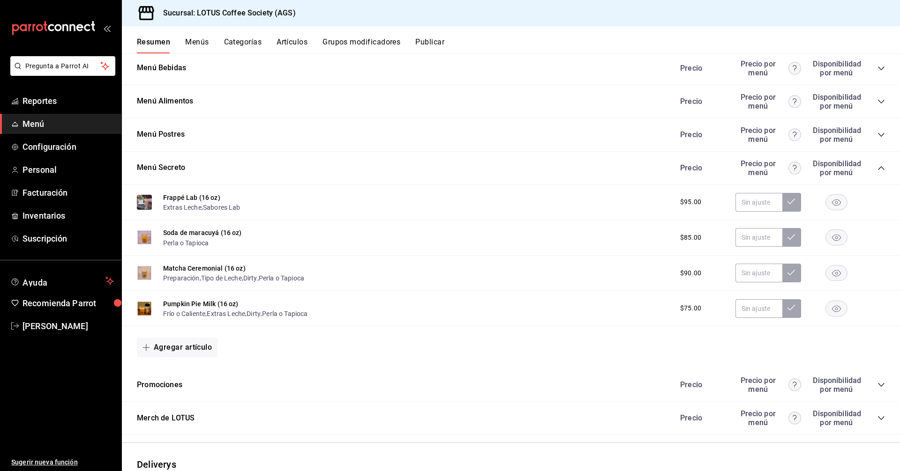
scroll to position [211, 0]
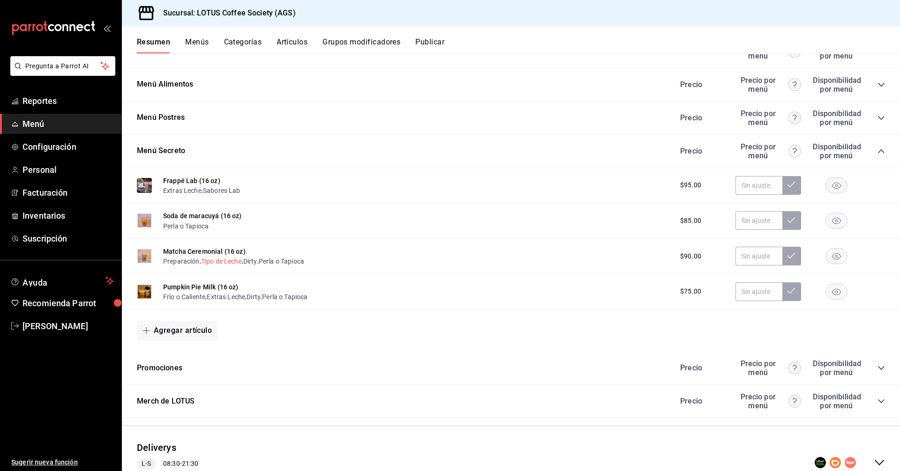
click at [222, 261] on button "Tipo de Leche" at bounding box center [221, 261] width 41 height 9
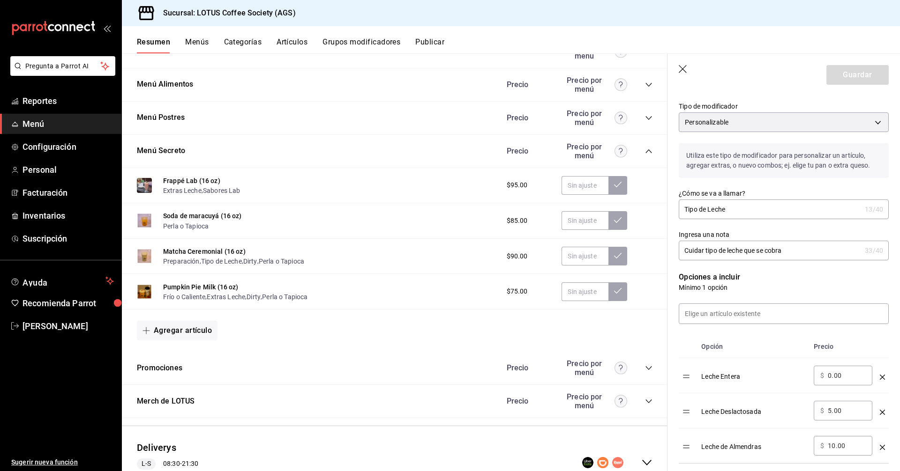
scroll to position [94, 0]
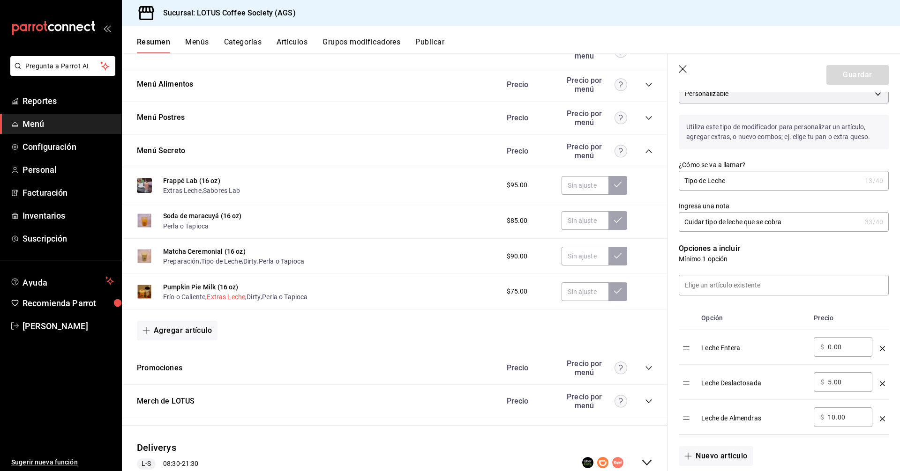
click at [222, 298] on button "Extras Leche" at bounding box center [226, 296] width 38 height 9
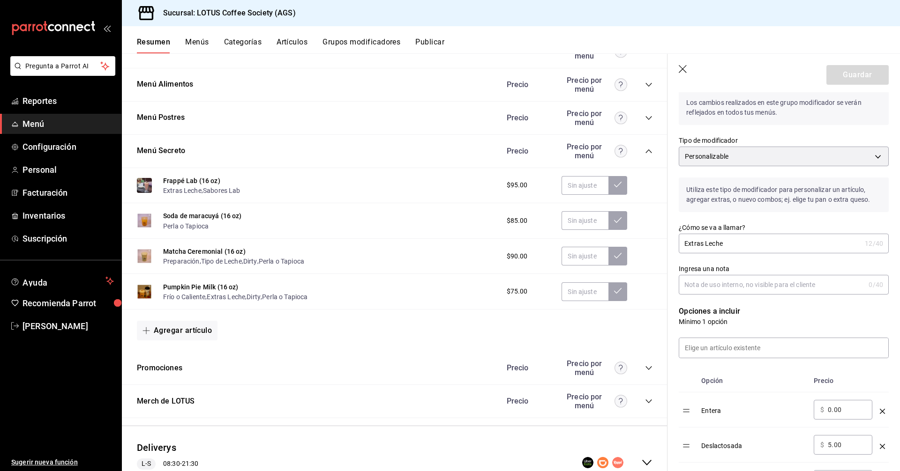
scroll to position [78, 0]
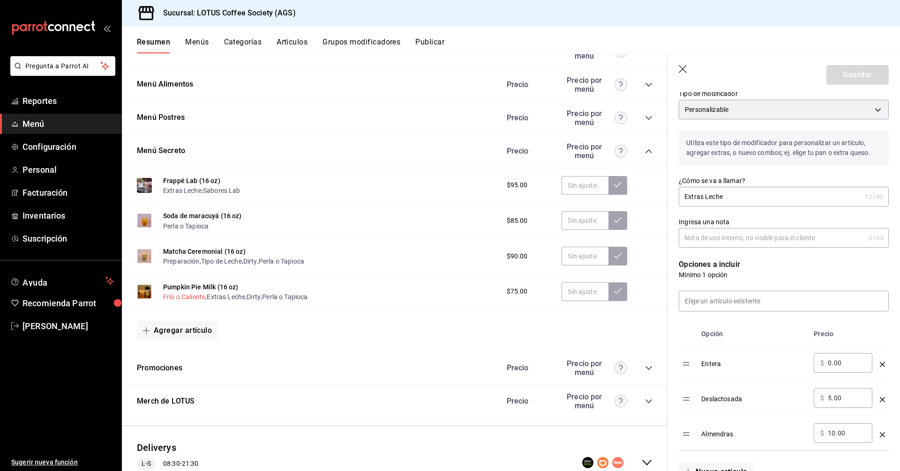
click at [182, 295] on button "Frío o Caliente" at bounding box center [184, 296] width 42 height 9
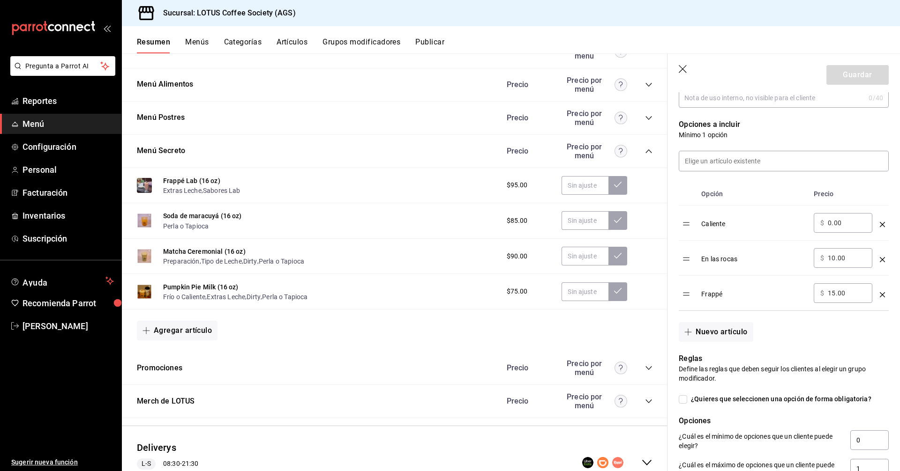
scroll to position [218, 0]
click at [183, 264] on button "Preparación" at bounding box center [181, 261] width 37 height 9
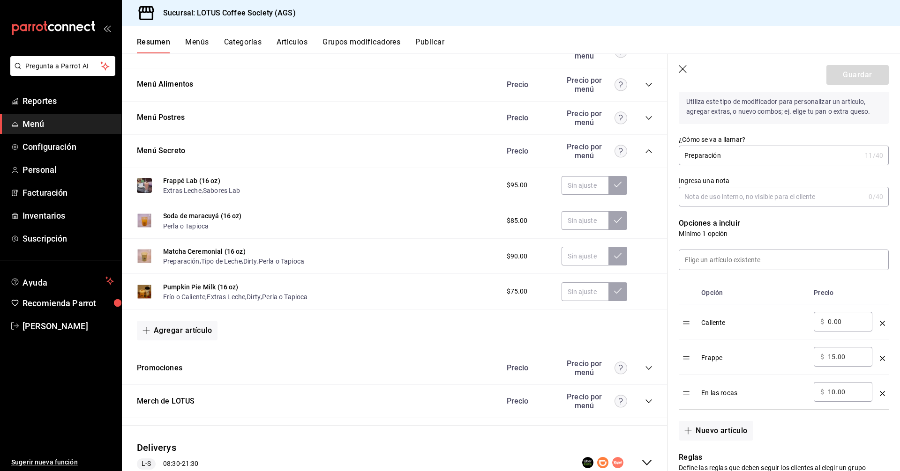
scroll to position [125, 0]
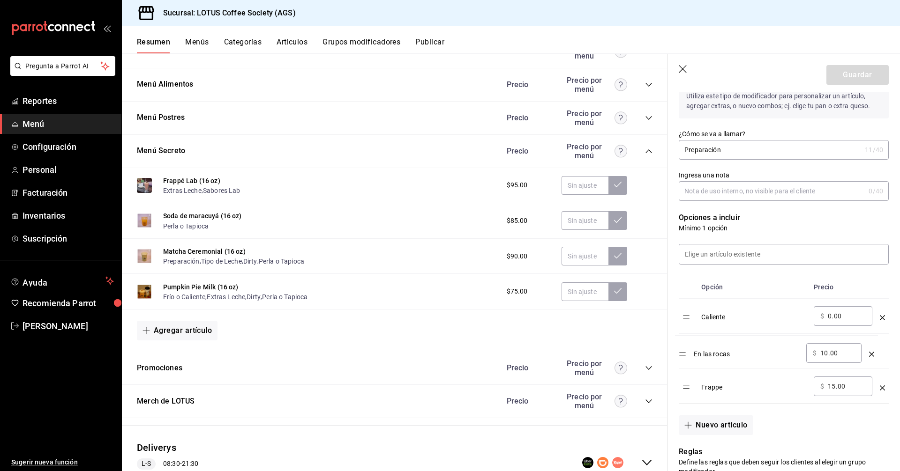
drag, startPoint x: 686, startPoint y: 387, endPoint x: 682, endPoint y: 352, distance: 34.9
click at [682, 352] on table "Opción Precio Caliente ​ $ 0.00 ​ Frappe ​ $ 15.00 ​ En las rocas ​ $ 10.00 ​" at bounding box center [784, 340] width 210 height 128
click at [848, 69] on button "Guardar" at bounding box center [857, 75] width 62 height 20
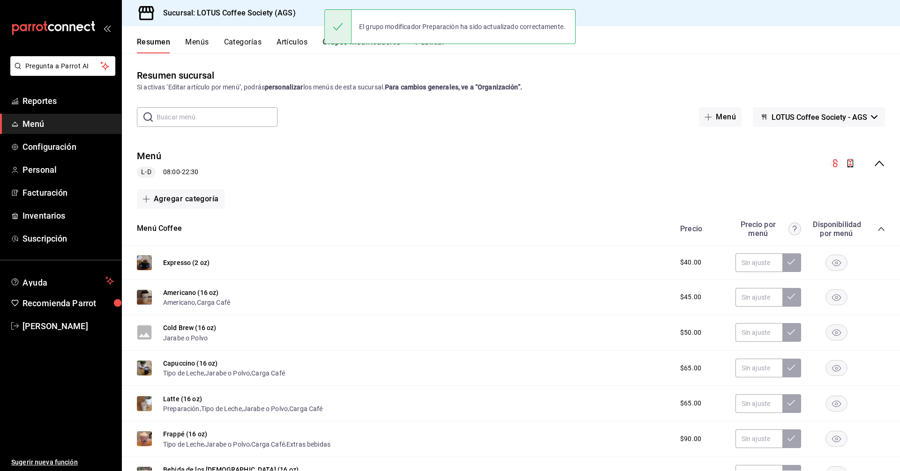
click at [869, 226] on div "Precio Precio por menú Disponibilidad por menú" at bounding box center [778, 229] width 214 height 18
click at [877, 228] on icon "collapse-category-row" at bounding box center [880, 228] width 7 height 7
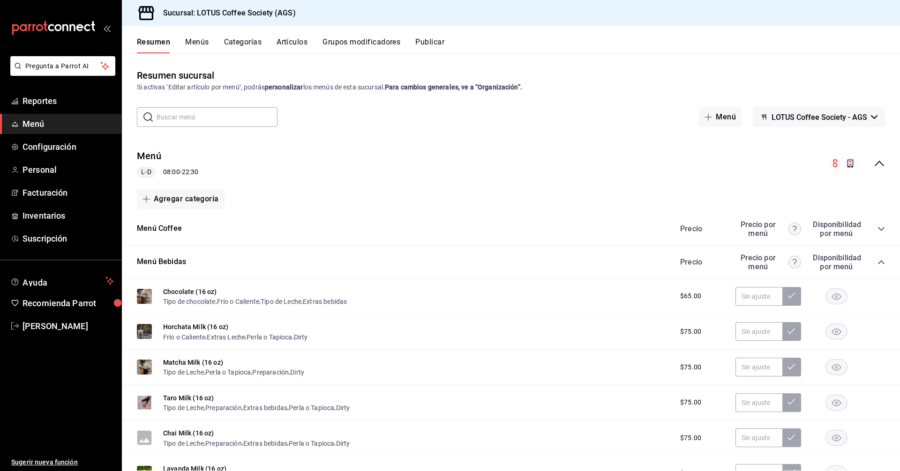
click at [870, 260] on div "Precio Precio por menú Disponibilidad por menú" at bounding box center [778, 263] width 214 height 18
click at [877, 261] on icon "collapse-category-row" at bounding box center [880, 262] width 7 height 7
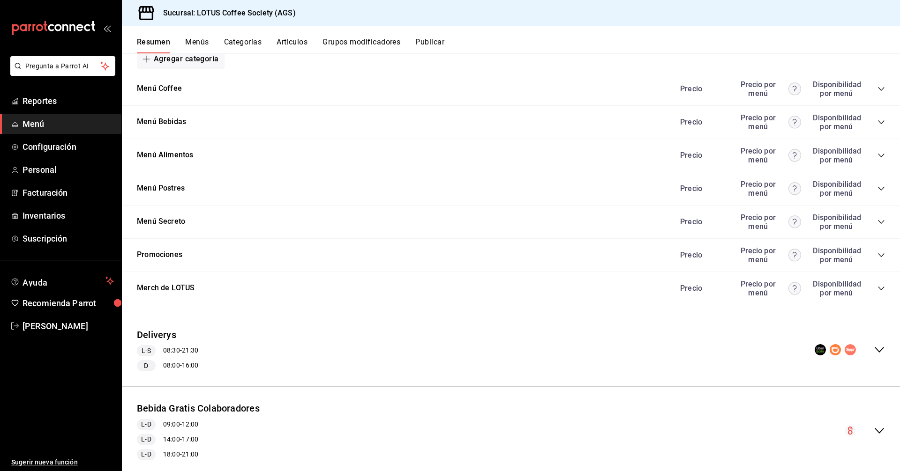
scroll to position [164, 0]
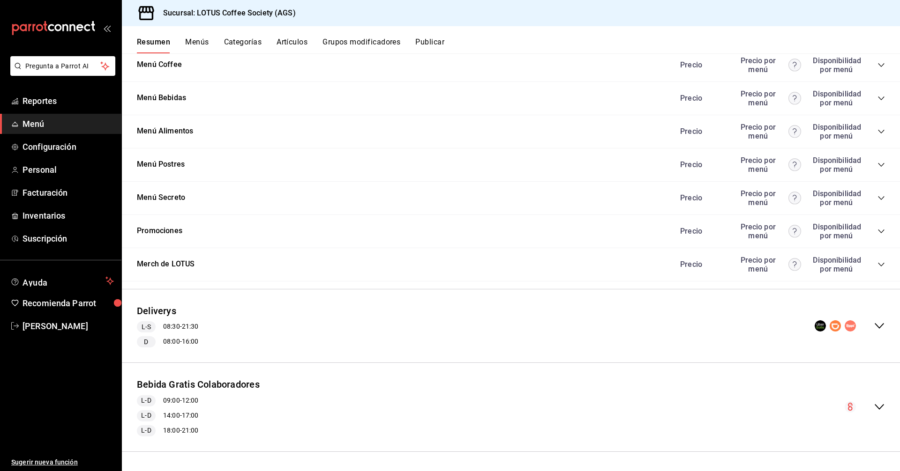
click at [873, 323] on icon "collapse-menu-row" at bounding box center [878, 326] width 11 height 11
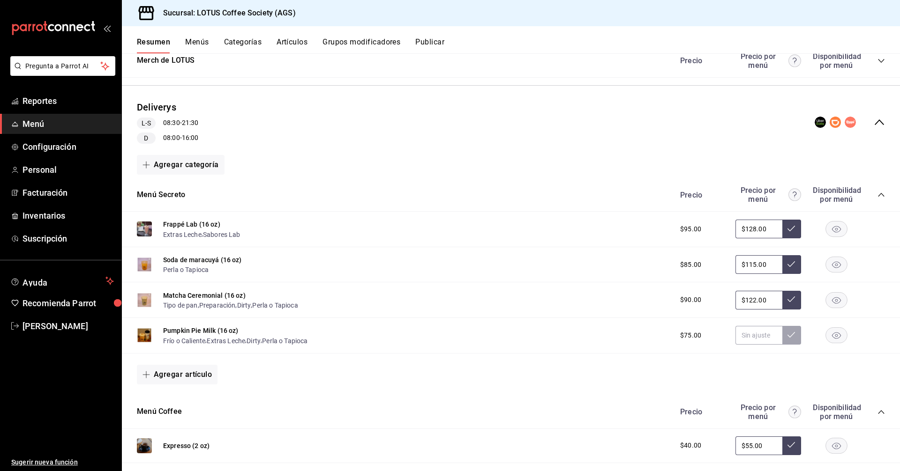
scroll to position [351, 0]
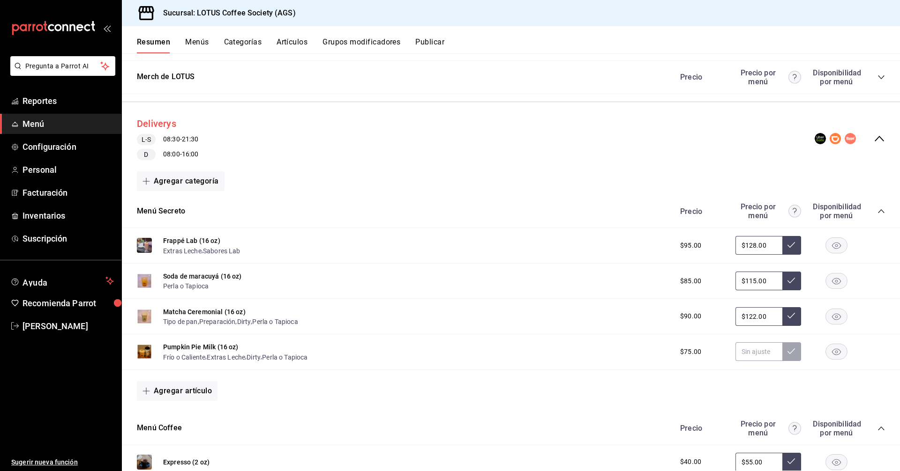
click at [157, 120] on button "Deliverys" at bounding box center [156, 124] width 39 height 14
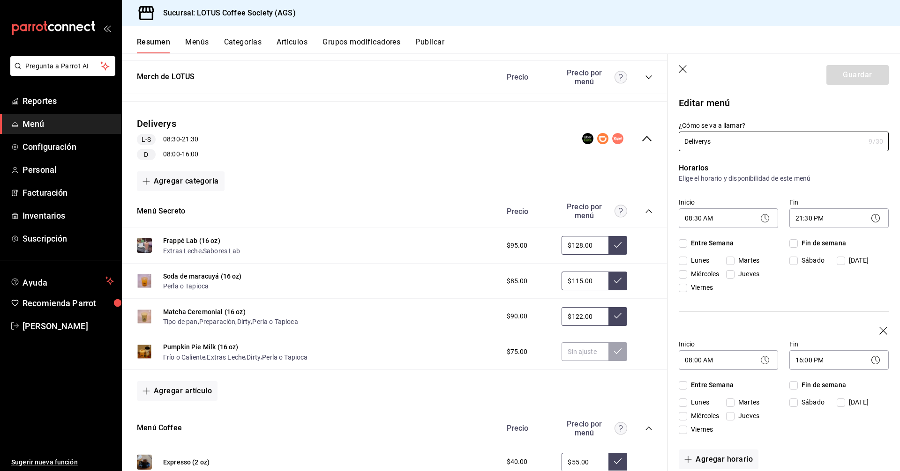
checkbox input "true"
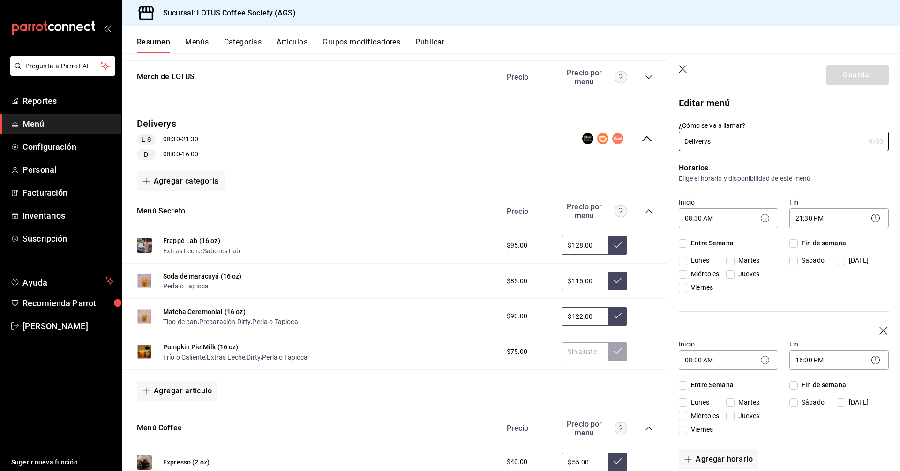
checkbox input "true"
click at [160, 120] on button "Deliverys" at bounding box center [156, 124] width 39 height 14
click at [159, 122] on button "Deliverys" at bounding box center [156, 124] width 39 height 14
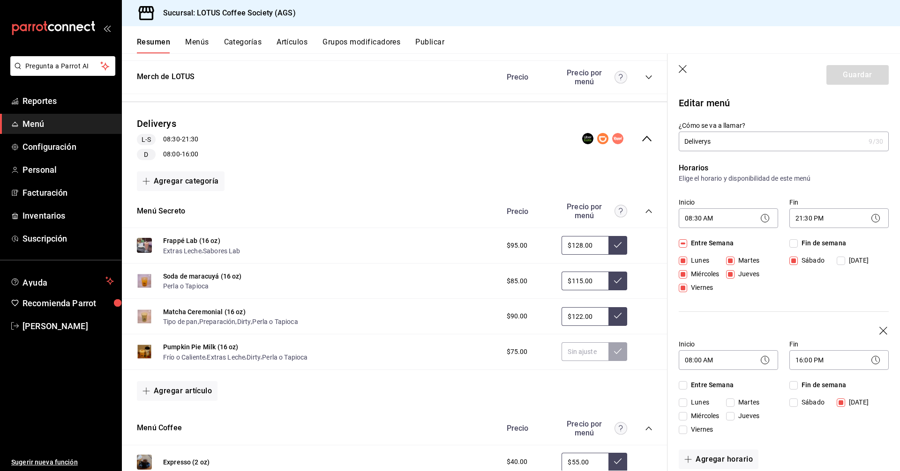
click at [684, 68] on icon "button" at bounding box center [683, 69] width 9 height 9
checkbox input "false"
type input "1758582885162"
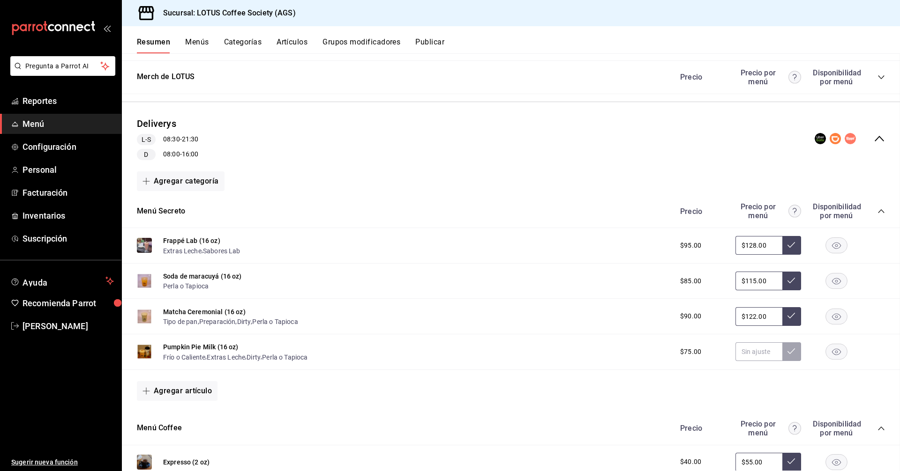
checkbox input "false"
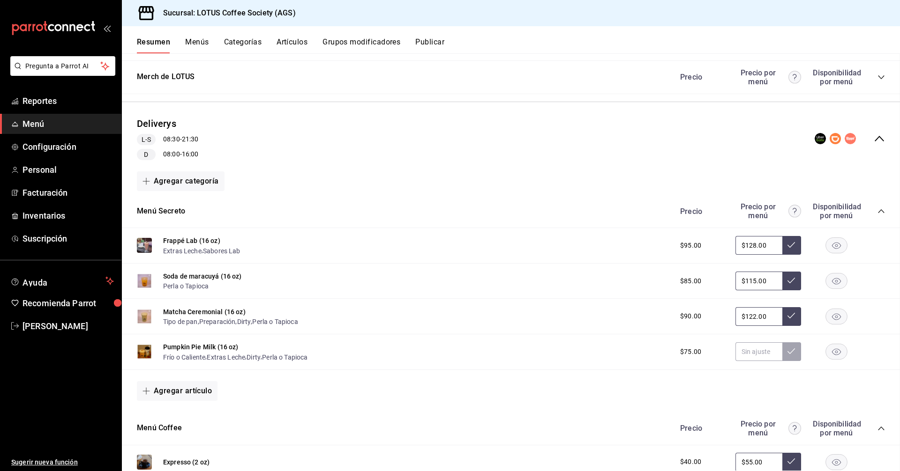
checkbox input "false"
click at [172, 213] on button "Menú Secreto" at bounding box center [161, 211] width 48 height 11
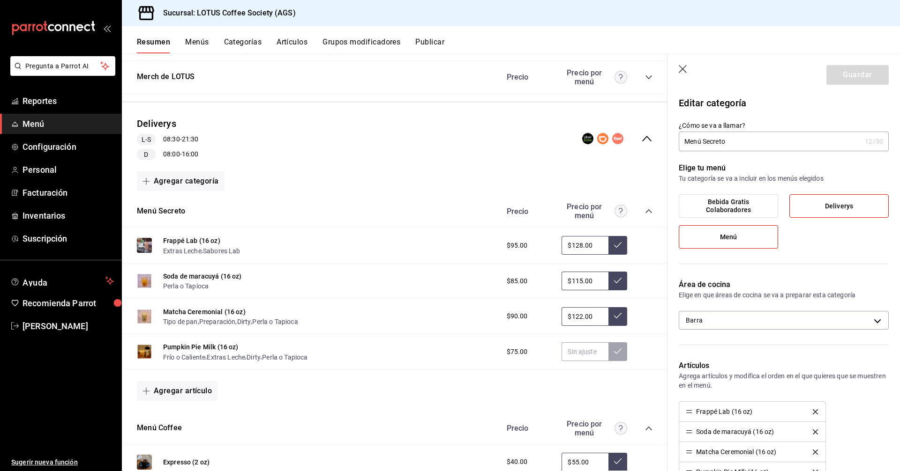
click at [685, 73] on icon "button" at bounding box center [683, 69] width 9 height 9
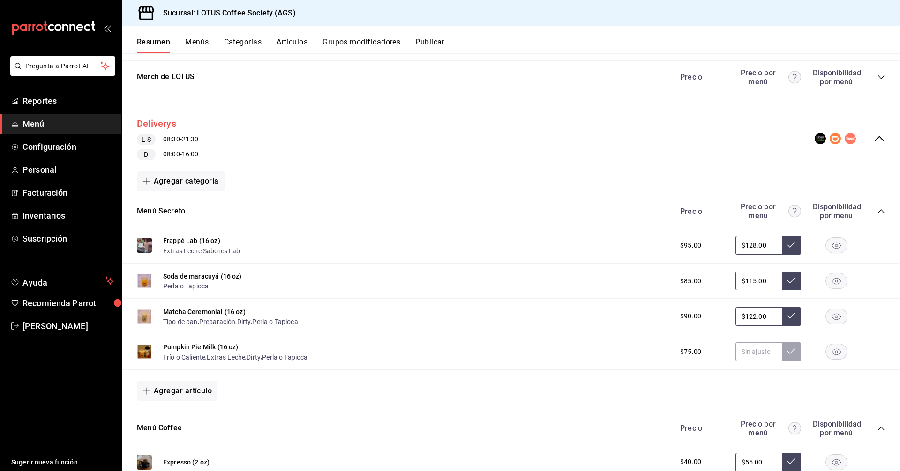
click at [172, 119] on button "Deliverys" at bounding box center [156, 124] width 39 height 14
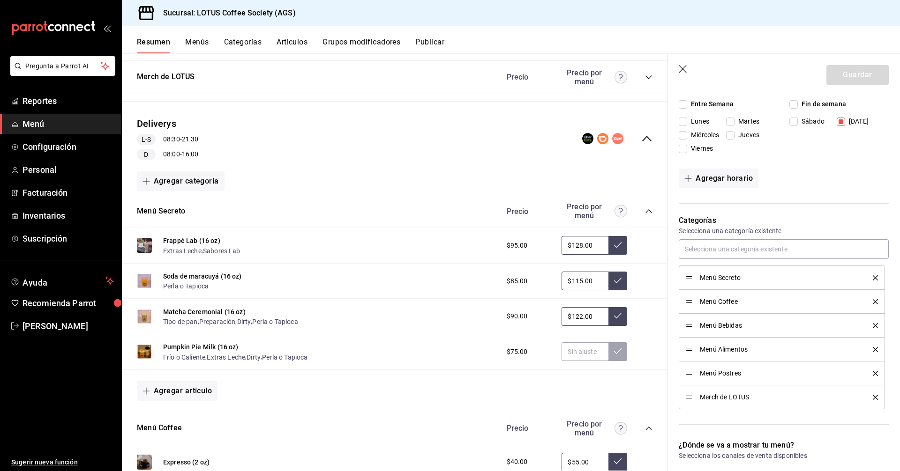
scroll to position [328, 0]
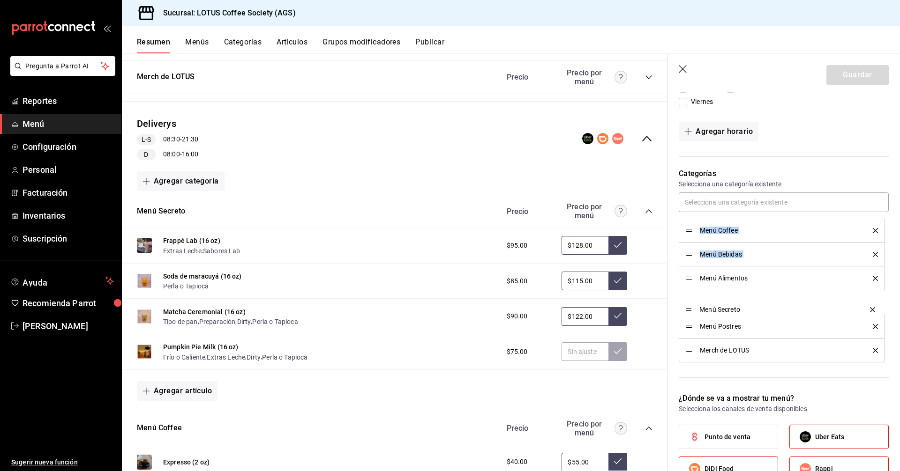
drag, startPoint x: 687, startPoint y: 231, endPoint x: 687, endPoint y: 310, distance: 78.7
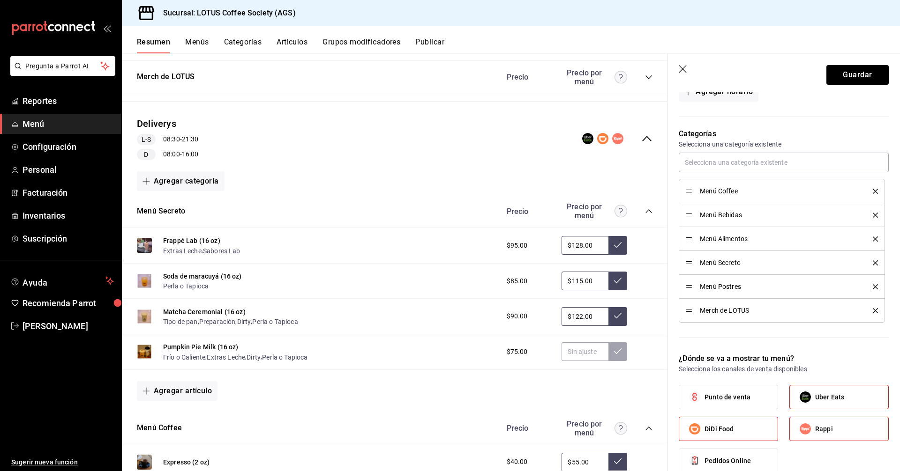
scroll to position [422, 0]
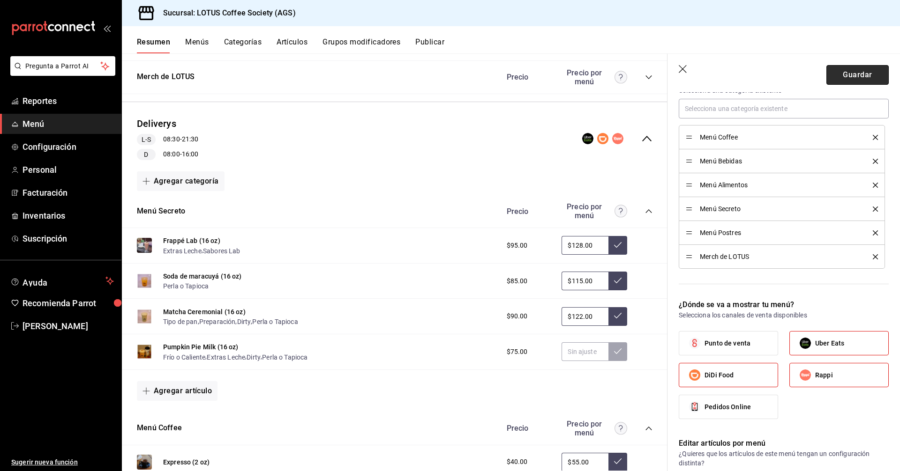
click at [854, 74] on button "Guardar" at bounding box center [857, 75] width 62 height 20
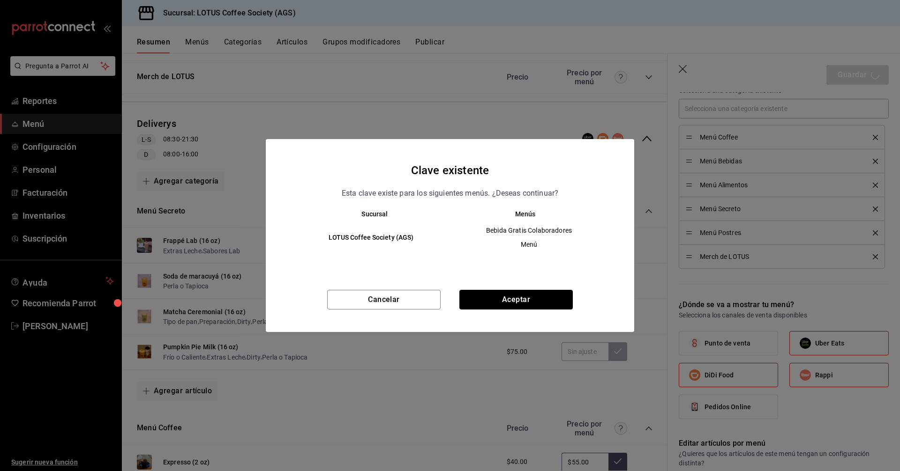
click at [541, 298] on button "Aceptar" at bounding box center [515, 300] width 113 height 20
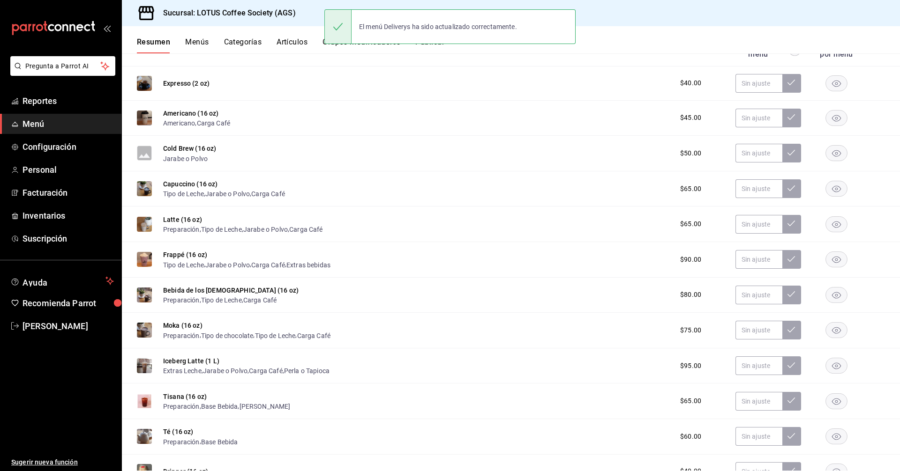
scroll to position [179, 0]
click at [707, 19] on div "Sucursal: LOTUS Coffee Society (AGS)" at bounding box center [511, 13] width 778 height 26
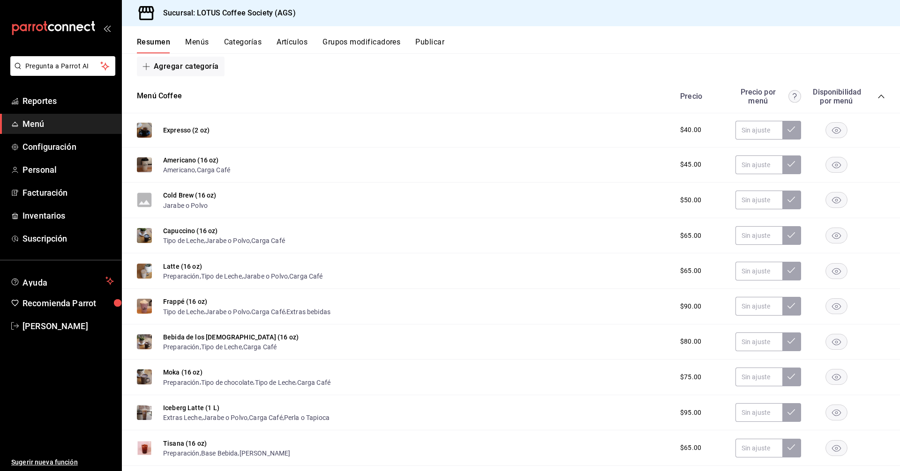
scroll to position [0, 0]
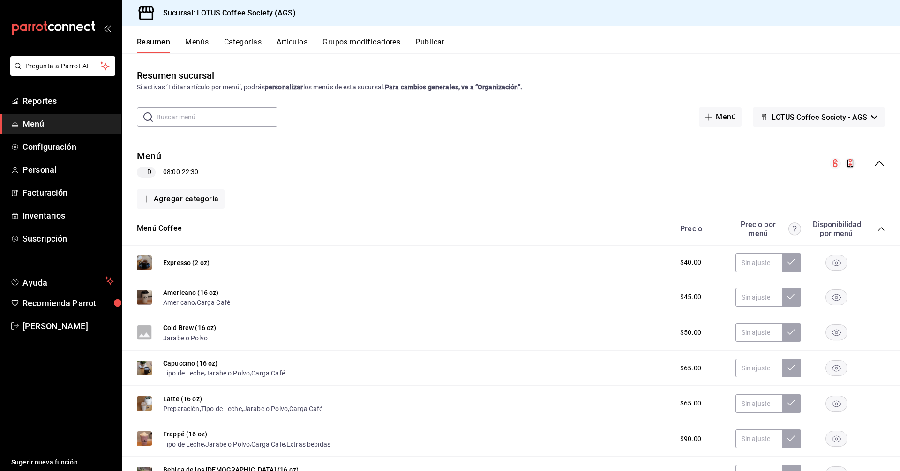
click at [874, 163] on icon "collapse-menu-row" at bounding box center [878, 164] width 9 height 6
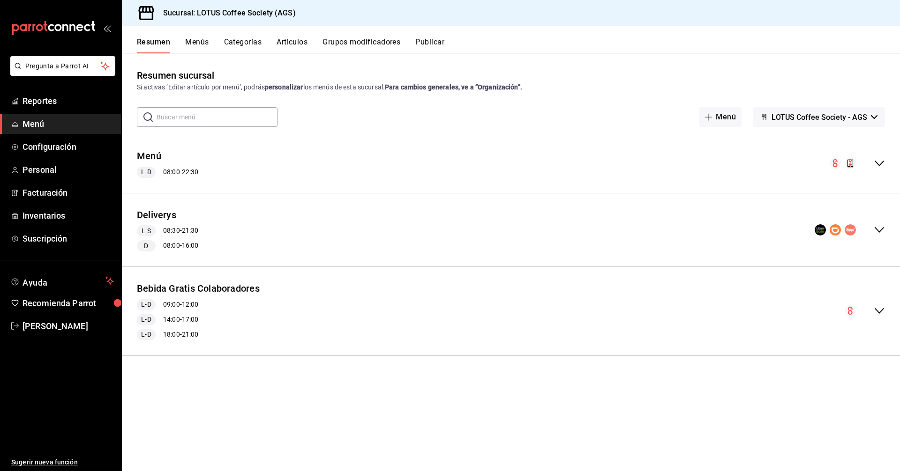
click at [873, 228] on div "collapse-menu-row" at bounding box center [849, 229] width 70 height 11
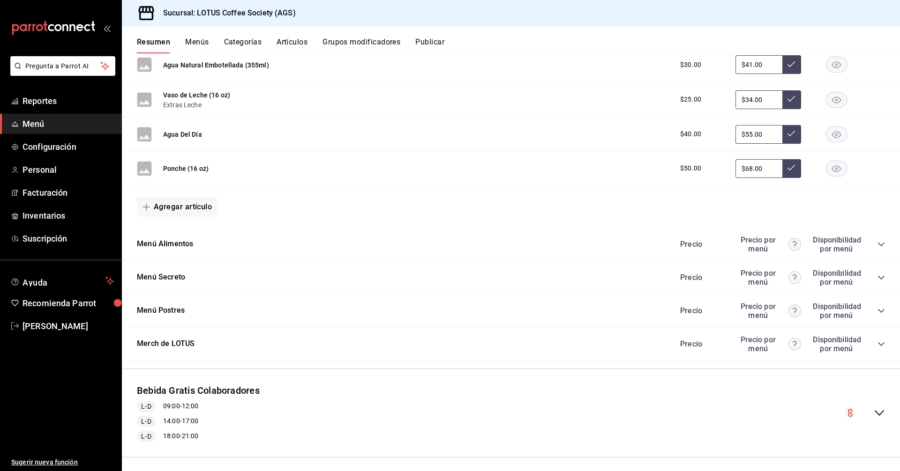
scroll to position [1265, 0]
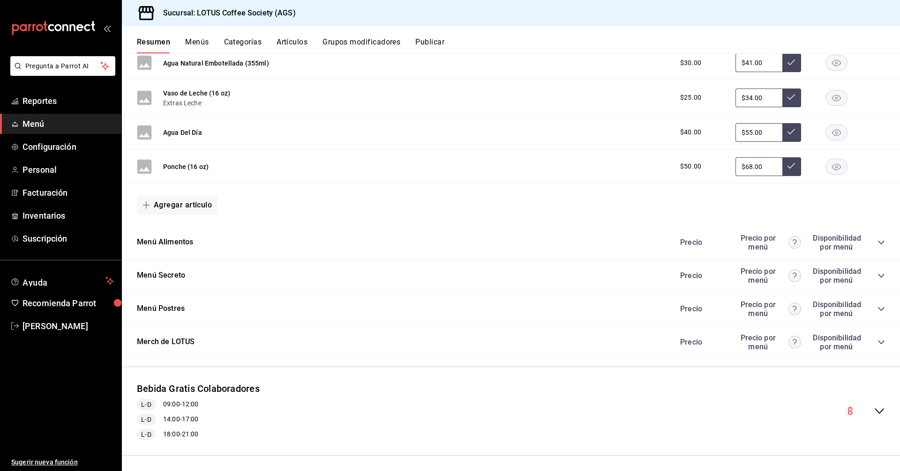
click at [879, 240] on div "Menú Alimentos Precio Precio por menú Disponibilidad por menú" at bounding box center [511, 242] width 778 height 33
click at [878, 240] on div "Menú Alimentos Precio Precio por menú Disponibilidad por menú" at bounding box center [511, 242] width 778 height 33
click at [877, 242] on icon "collapse-category-row" at bounding box center [880, 242] width 7 height 7
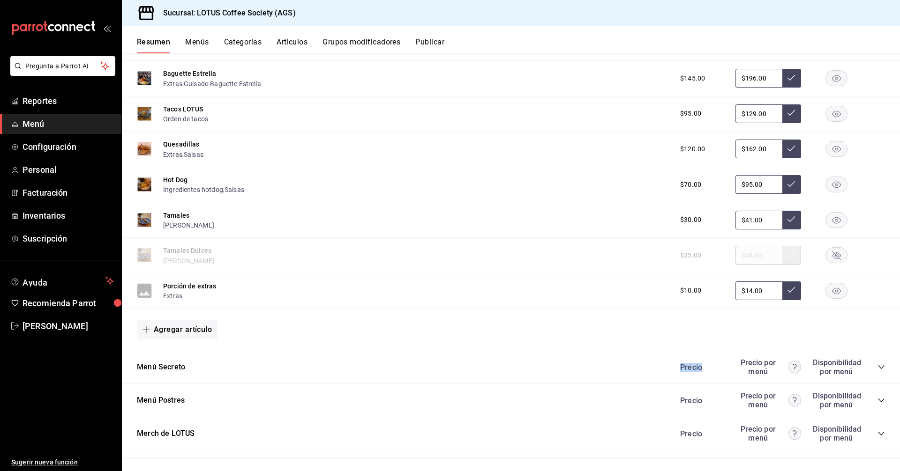
scroll to position [1827, 0]
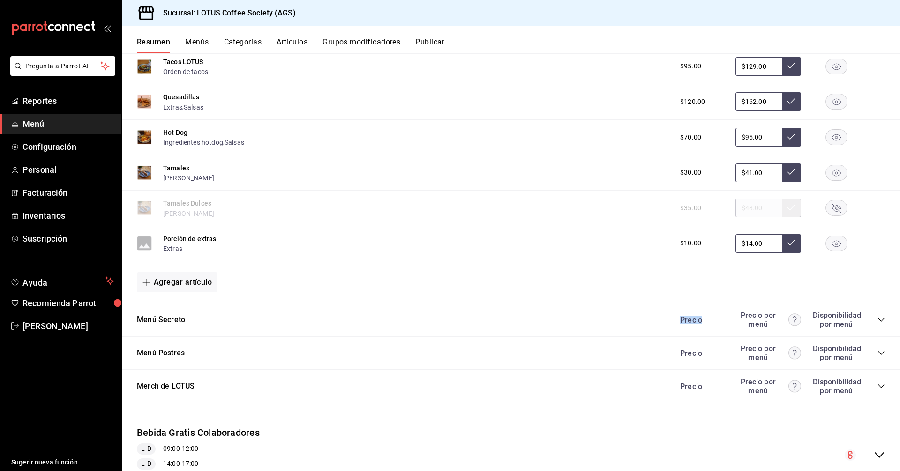
click at [878, 320] on icon "collapse-category-row" at bounding box center [881, 320] width 6 height 4
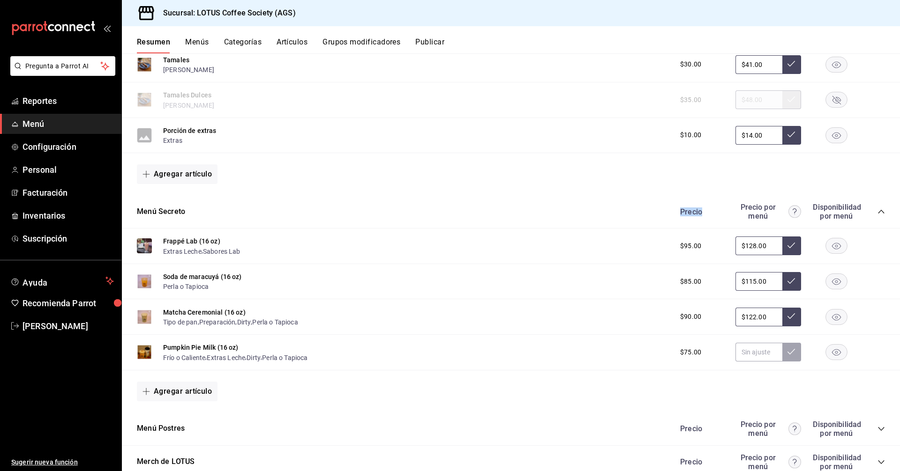
scroll to position [1968, 0]
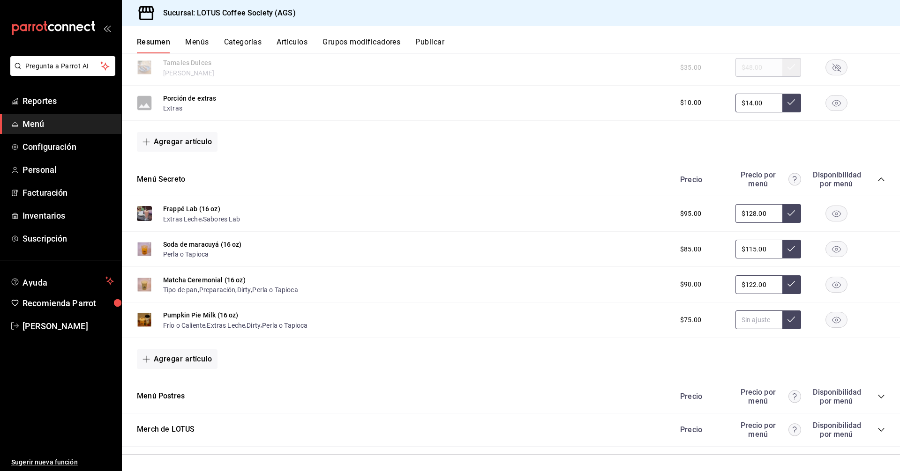
click at [752, 321] on input "text" at bounding box center [758, 320] width 47 height 19
type input "$102.00"
click at [782, 315] on button at bounding box center [791, 320] width 19 height 19
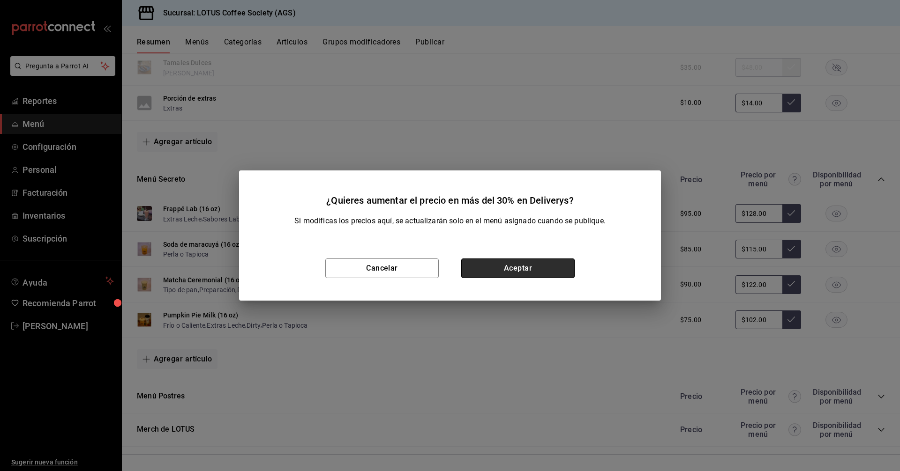
click at [546, 268] on button "Aceptar" at bounding box center [517, 269] width 113 height 20
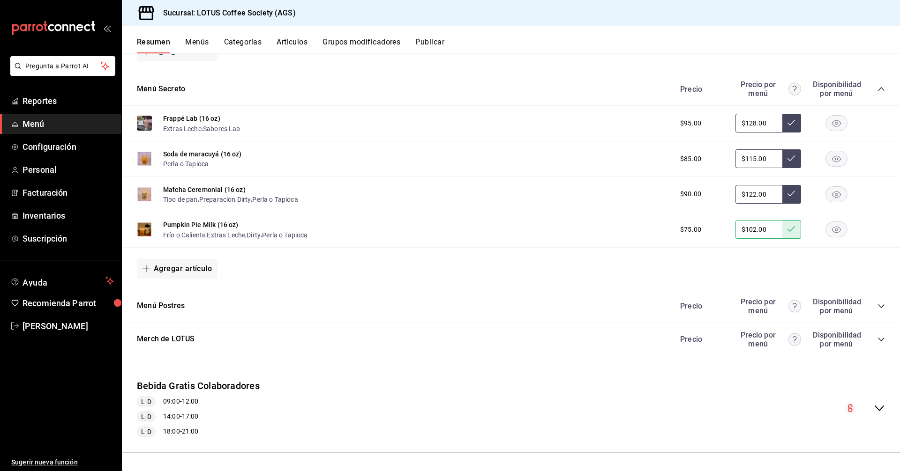
scroll to position [2059, 0]
click at [877, 302] on icon "collapse-category-row" at bounding box center [880, 305] width 7 height 7
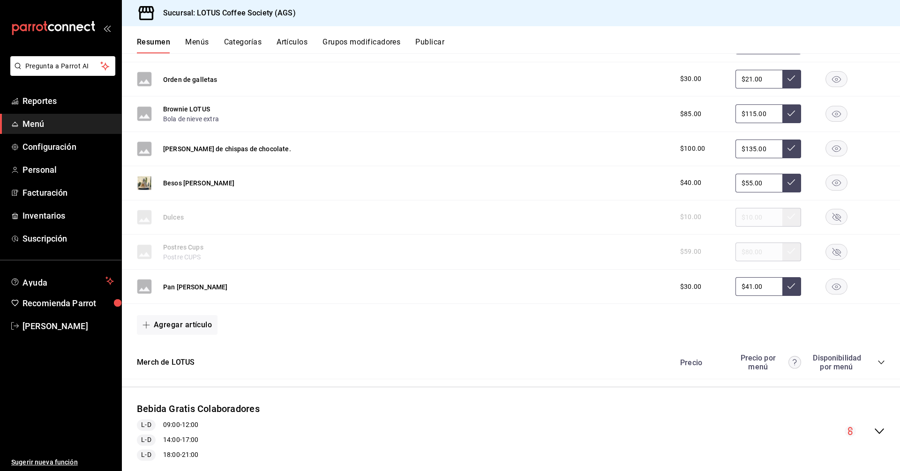
scroll to position [2554, 0]
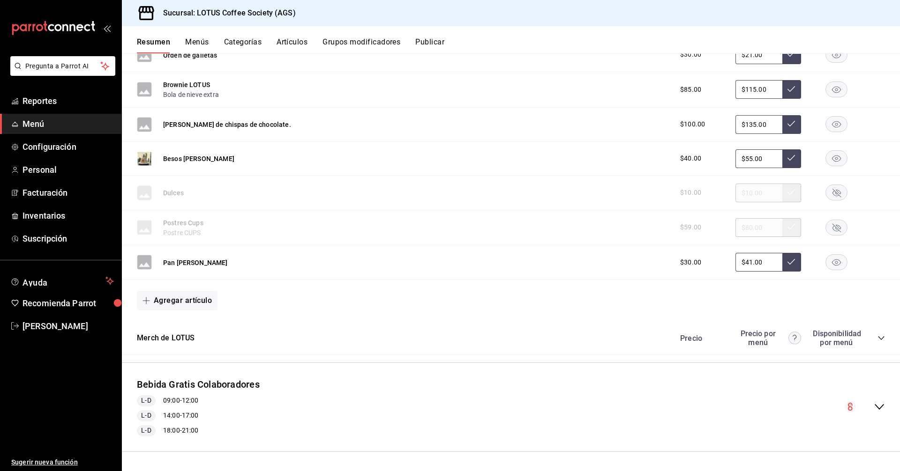
click at [877, 337] on icon "collapse-category-row" at bounding box center [880, 338] width 7 height 7
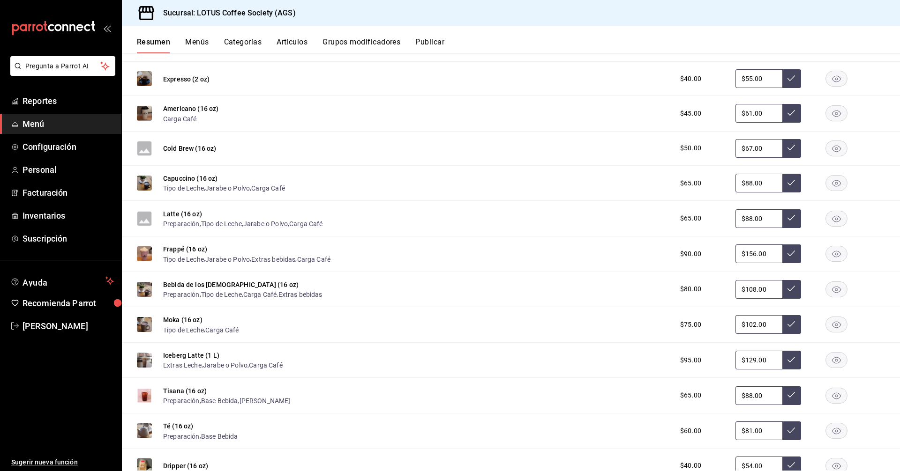
scroll to position [0, 0]
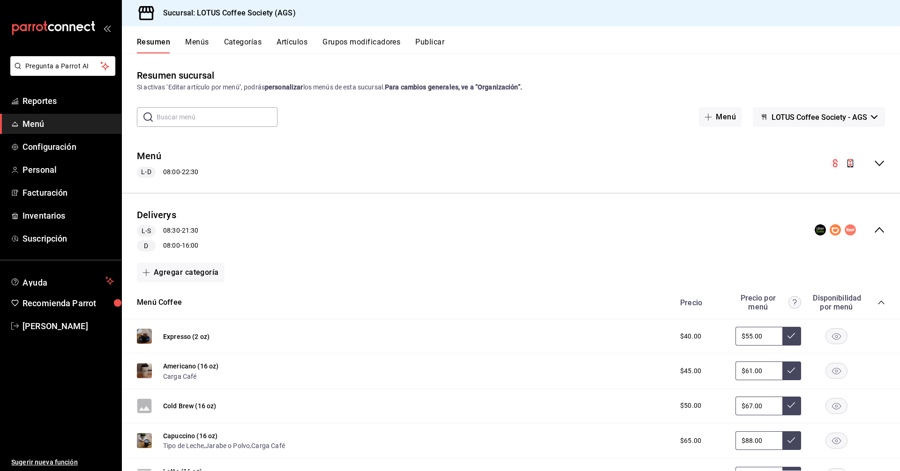
click at [876, 228] on icon "collapse-menu-row" at bounding box center [878, 229] width 11 height 11
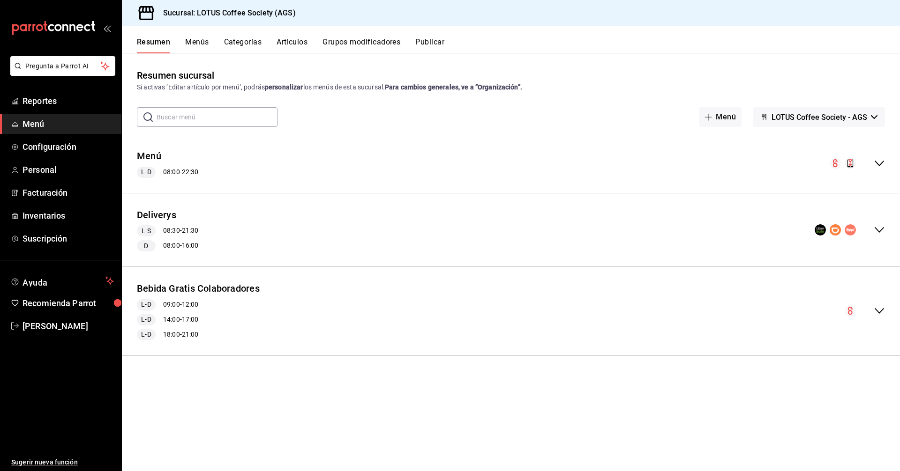
click at [442, 44] on button "Publicar" at bounding box center [429, 45] width 29 height 16
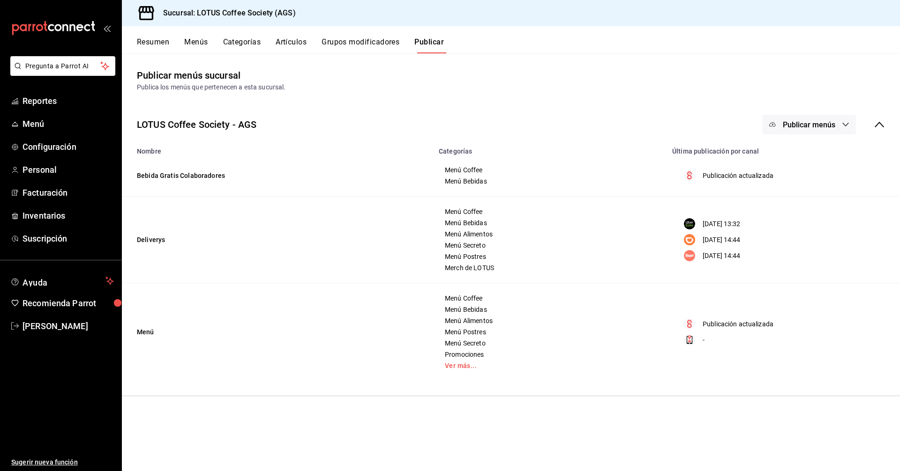
click at [783, 128] on span "Publicar menús" at bounding box center [809, 124] width 52 height 9
click at [793, 178] on div at bounding box center [787, 181] width 26 height 15
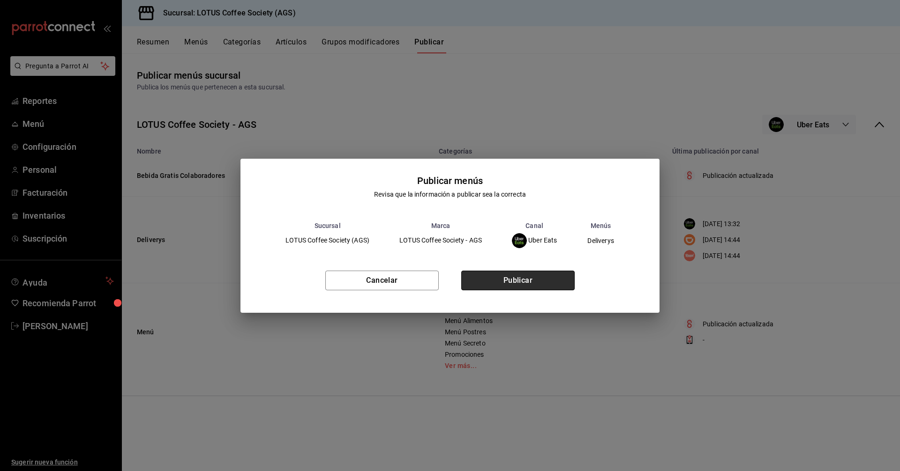
click at [531, 273] on button "Publicar" at bounding box center [517, 281] width 113 height 20
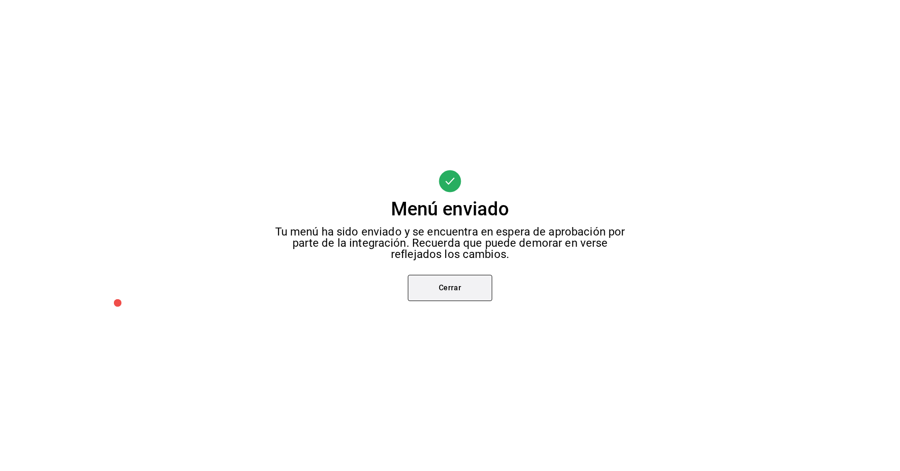
click at [448, 286] on button "Cerrar" at bounding box center [450, 288] width 84 height 26
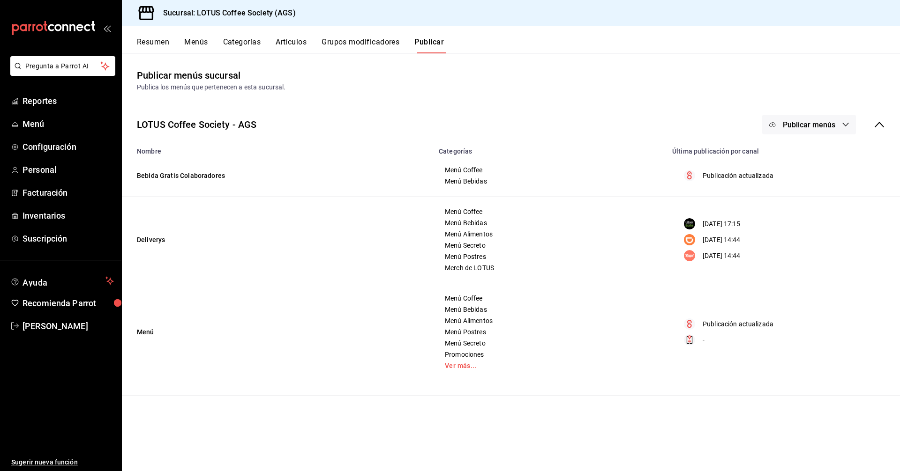
click at [817, 127] on span "Publicar menús" at bounding box center [809, 124] width 52 height 9
click at [826, 209] on span "DiDi Food" at bounding box center [822, 208] width 45 height 10
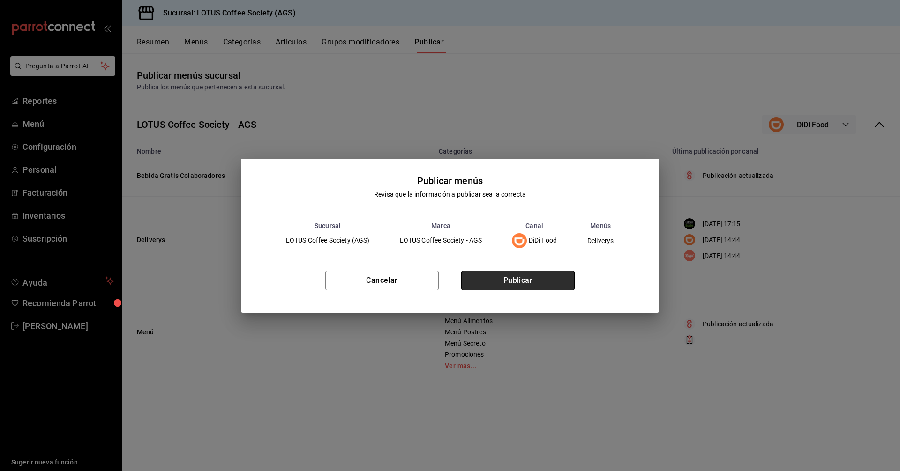
click at [522, 281] on button "Publicar" at bounding box center [517, 281] width 113 height 20
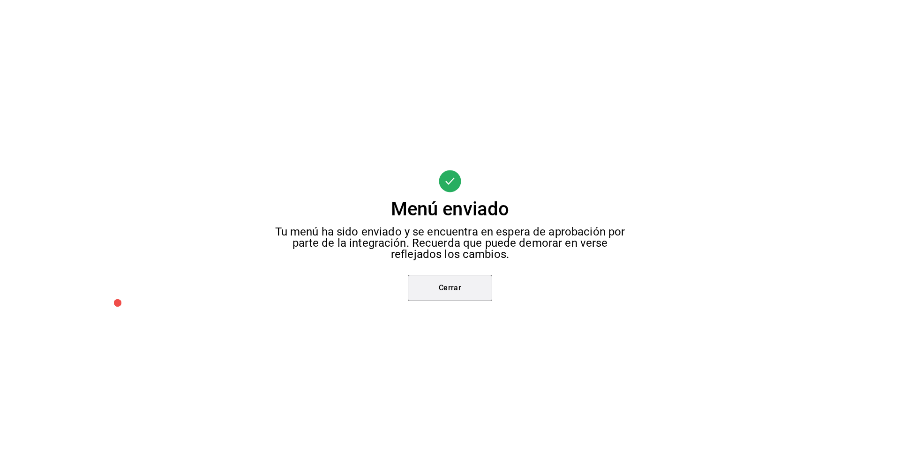
click at [463, 277] on button "Cerrar" at bounding box center [450, 288] width 84 height 26
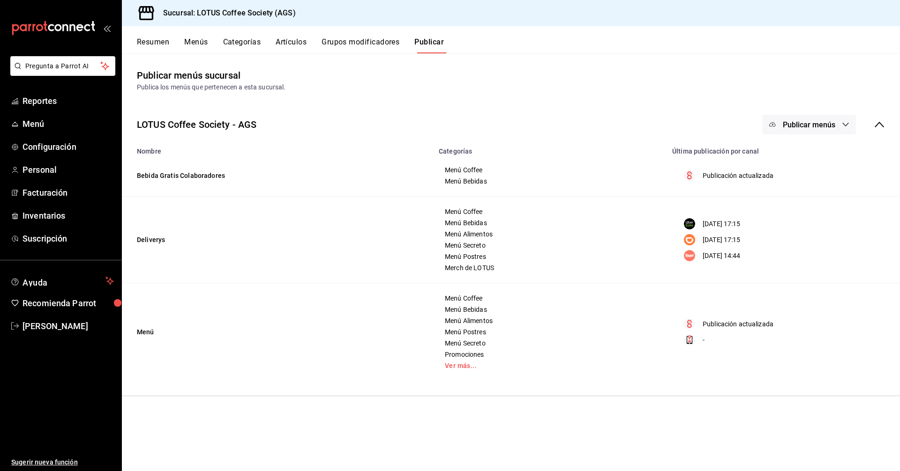
click at [842, 122] on icon "button" at bounding box center [845, 124] width 7 height 7
click at [804, 240] on li "Rappi" at bounding box center [809, 234] width 86 height 26
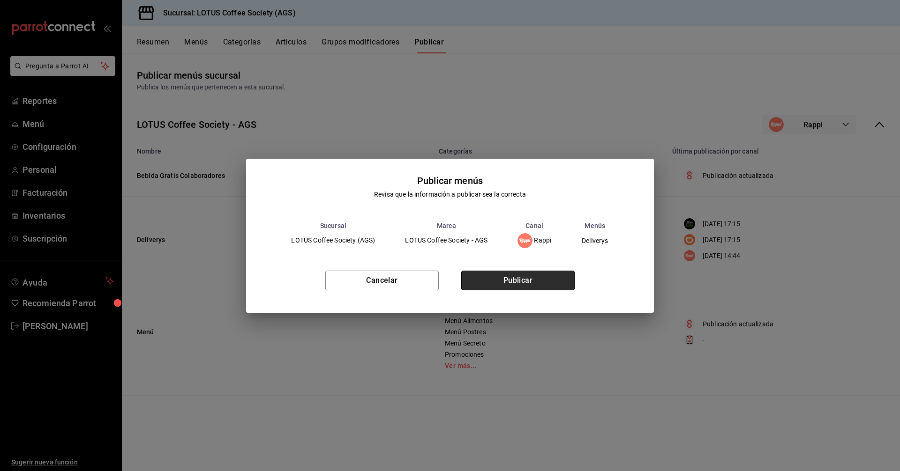
click at [497, 278] on button "Publicar" at bounding box center [517, 281] width 113 height 20
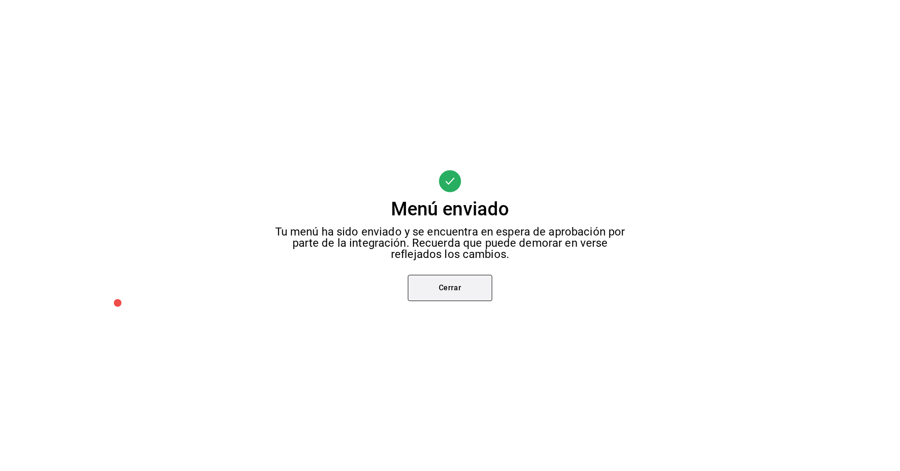
click at [461, 287] on button "Cerrar" at bounding box center [450, 288] width 84 height 26
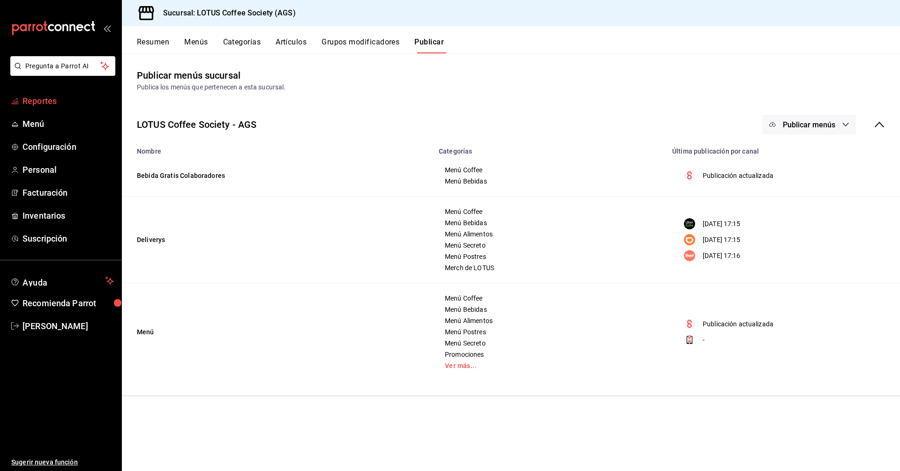
click at [40, 97] on span "Reportes" at bounding box center [67, 101] width 91 height 13
